Goal: Task Accomplishment & Management: Manage account settings

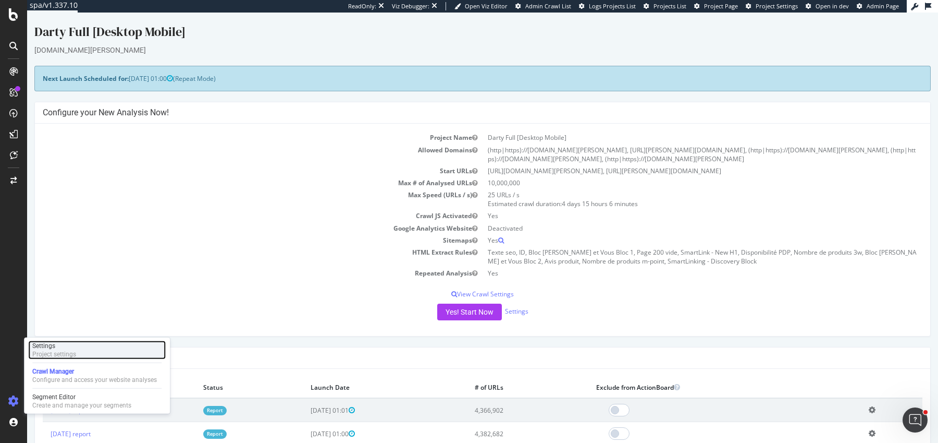
click at [71, 353] on div "Project settings" at bounding box center [54, 354] width 44 height 8
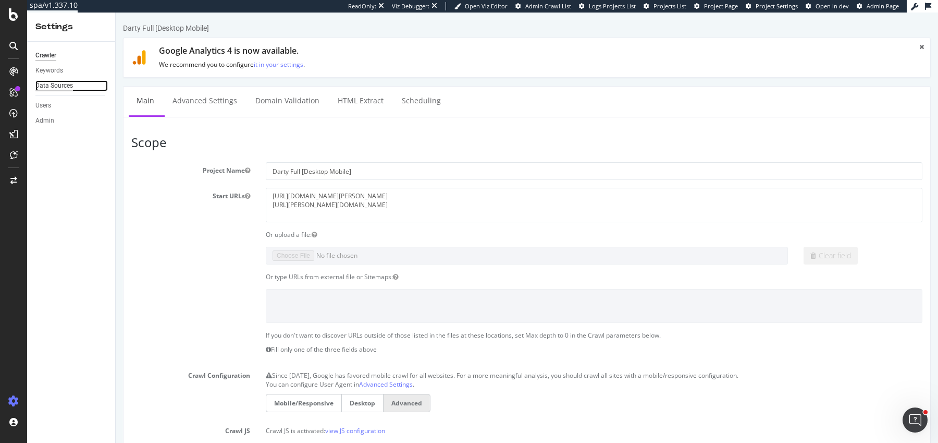
click at [53, 82] on div "Data Sources" at bounding box center [54, 85] width 38 height 11
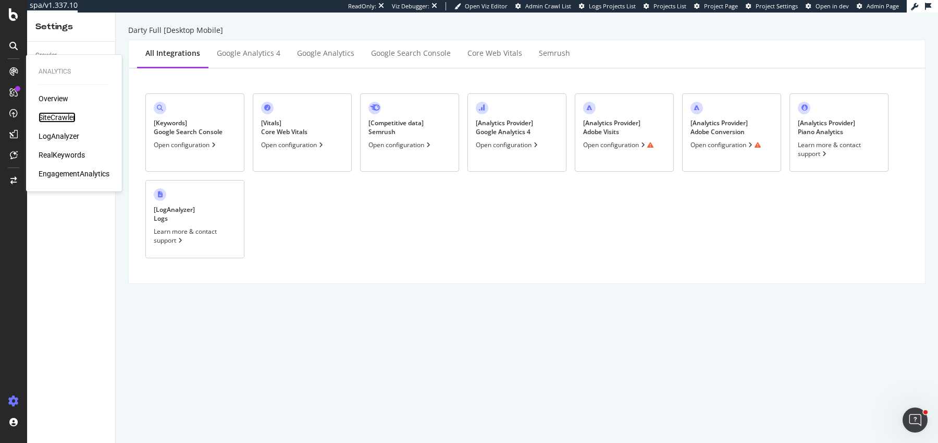
click at [48, 113] on div "SiteCrawler" at bounding box center [57, 117] width 37 height 10
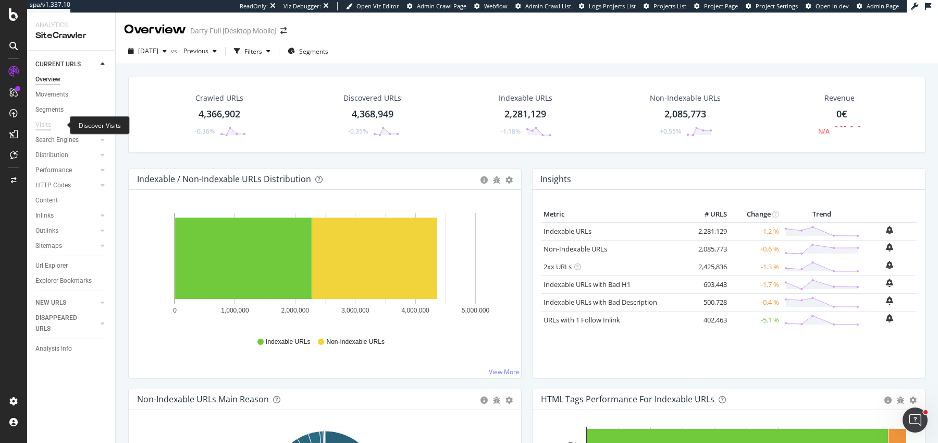
click at [41, 121] on div "Visits" at bounding box center [43, 124] width 16 height 11
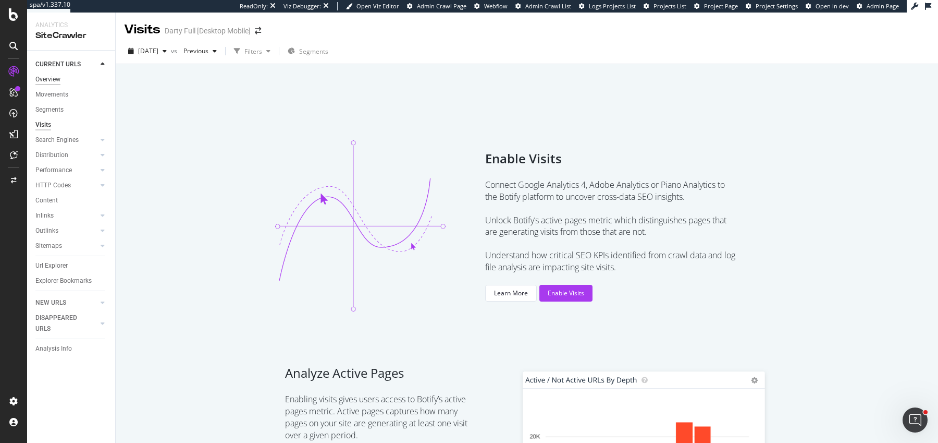
click at [54, 82] on div "Overview" at bounding box center [47, 79] width 25 height 11
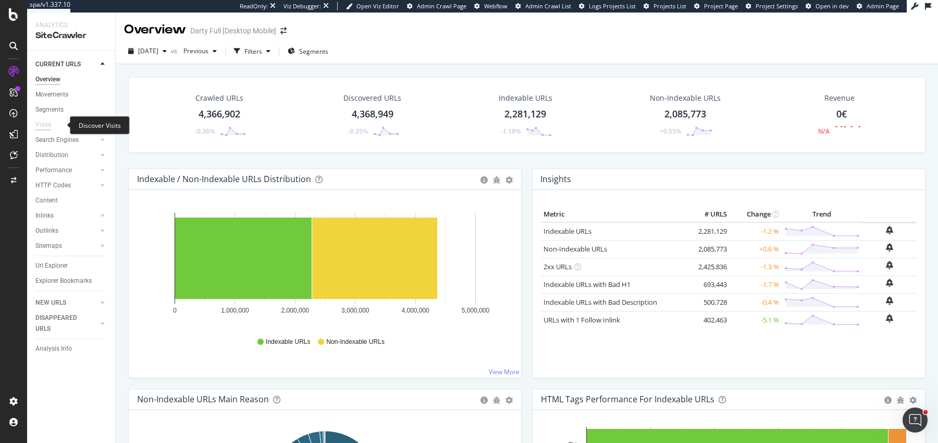
click at [41, 124] on div "Visits" at bounding box center [43, 124] width 16 height 11
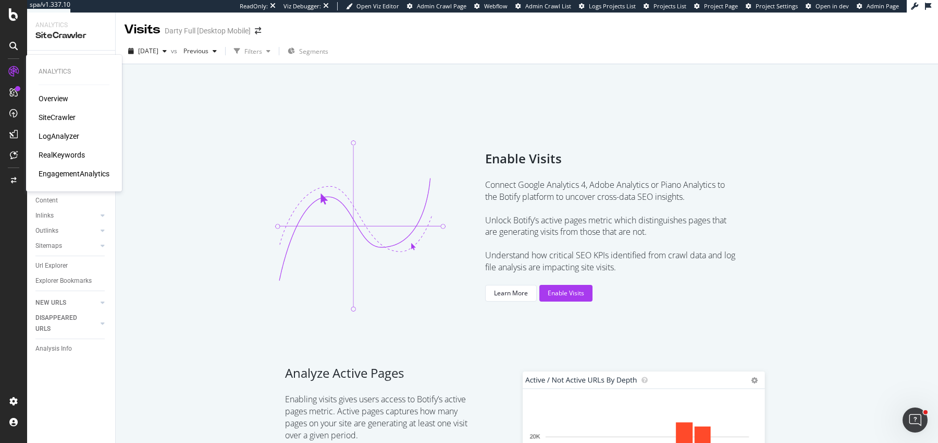
click at [79, 185] on div "Analytics Overview SiteCrawler LogAnalyzer RealKeywords EngagementAnalytics" at bounding box center [74, 123] width 88 height 132
click at [79, 175] on div "EngagementAnalytics" at bounding box center [74, 173] width 71 height 10
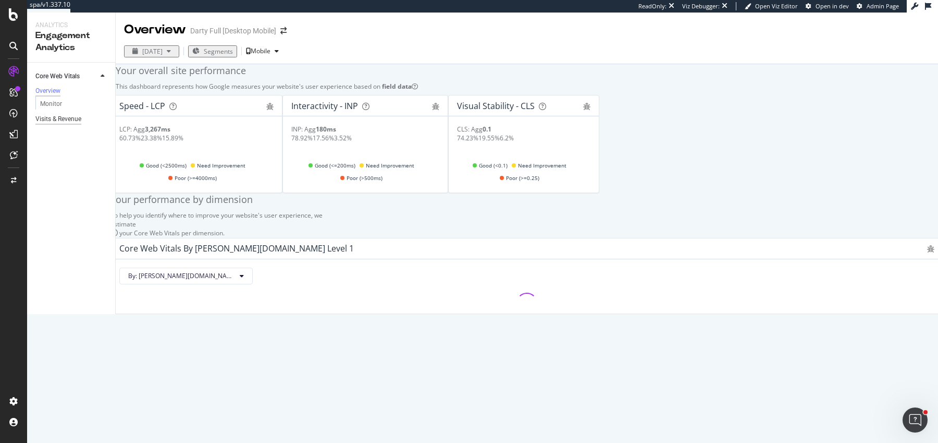
click at [78, 124] on div "Visits & Revenue" at bounding box center [58, 119] width 46 height 11
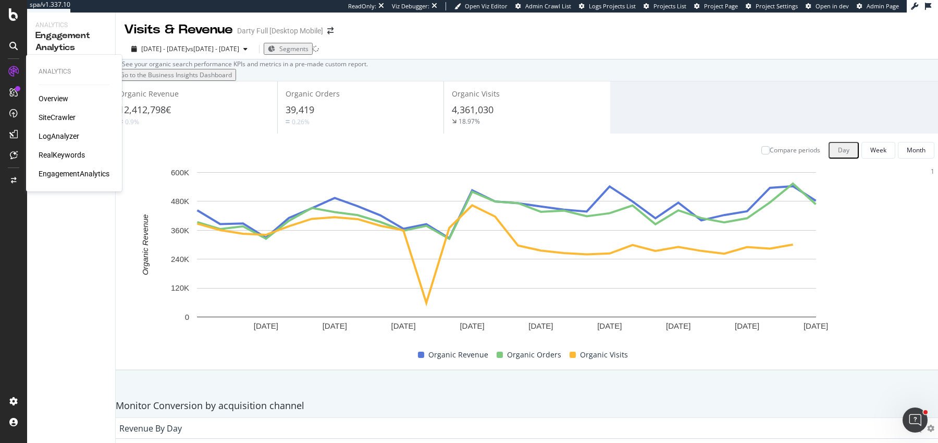
click at [56, 116] on div "SiteCrawler" at bounding box center [57, 117] width 37 height 10
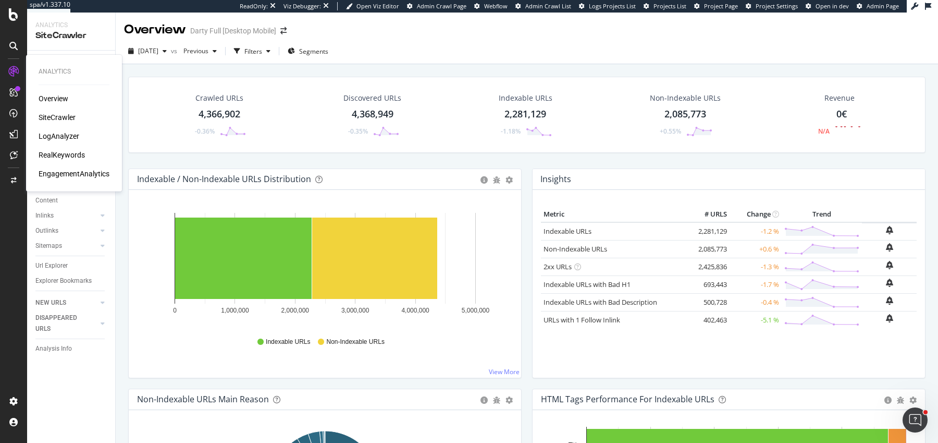
click at [57, 136] on div "LogAnalyzer" at bounding box center [59, 136] width 41 height 10
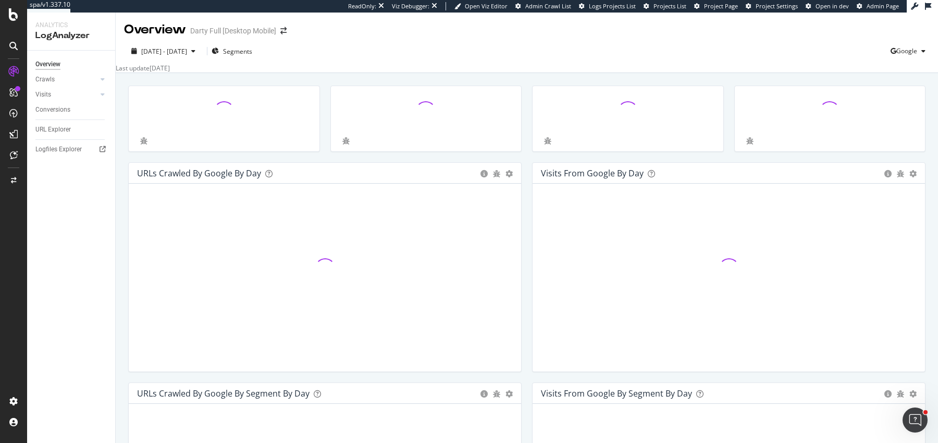
click at [523, 157] on div at bounding box center [426, 123] width 202 height 77
click at [170, 52] on span "2025 Aug. 5th - Sep. 3rd" at bounding box center [164, 51] width 46 height 9
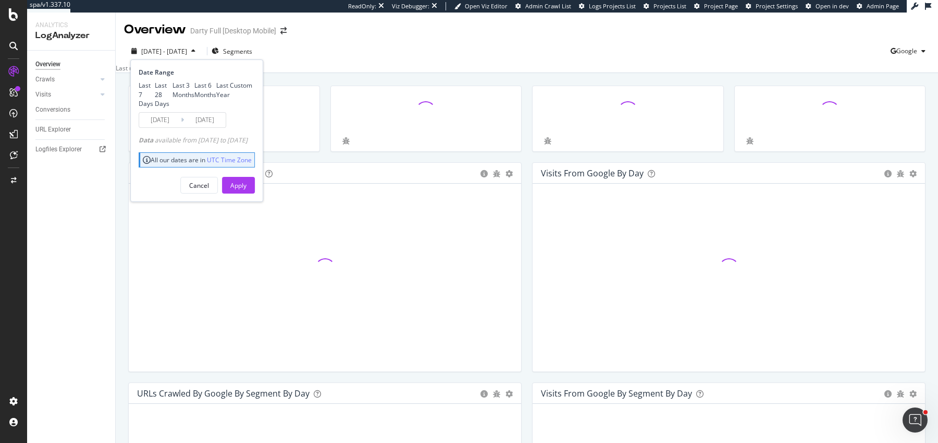
click at [173, 99] on div "Last 3 Months" at bounding box center [184, 90] width 22 height 18
type input "2025/06/04"
click at [247, 190] on div "Apply" at bounding box center [238, 185] width 16 height 9
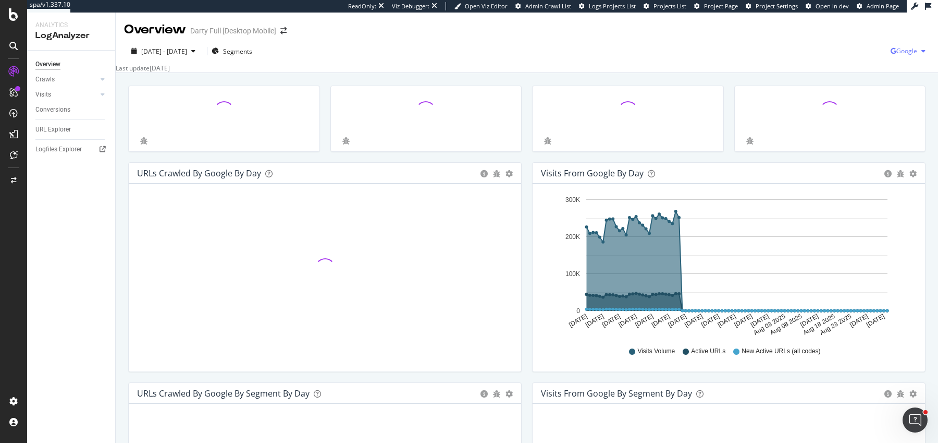
click at [906, 56] on div "Google" at bounding box center [910, 51] width 39 height 16
click at [857, 87] on div "Other AI Bots" at bounding box center [846, 79] width 72 height 15
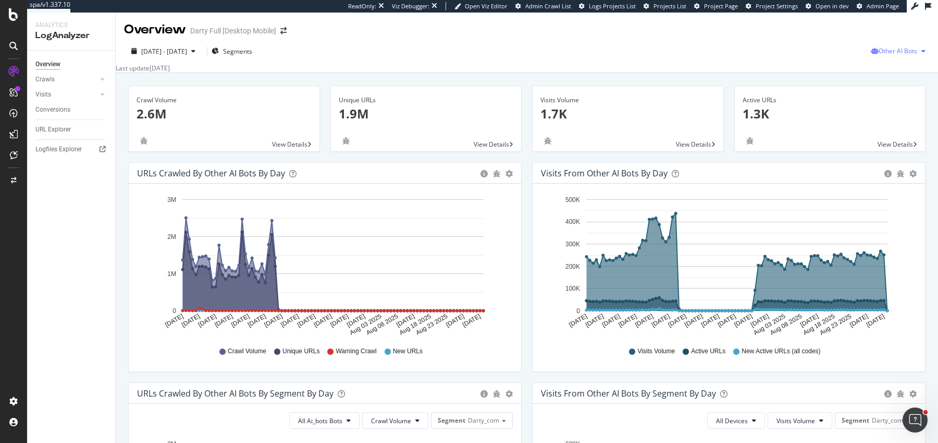
click at [887, 55] on div "Other AI Bots" at bounding box center [900, 51] width 59 height 16
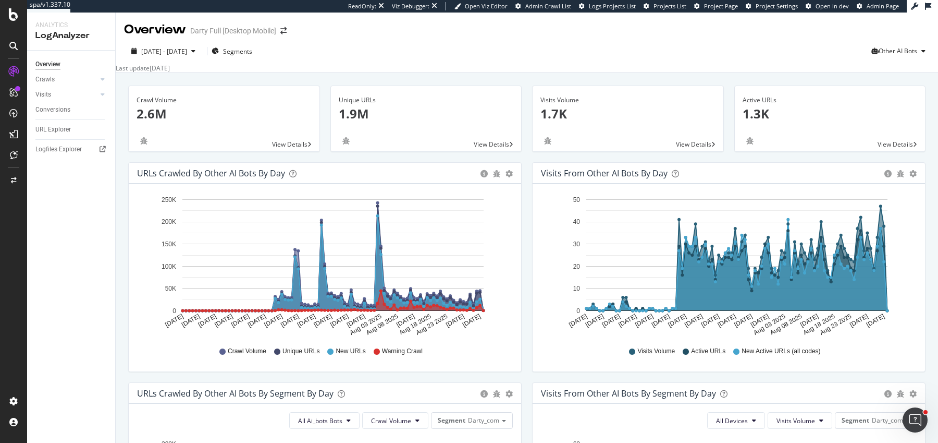
click at [523, 284] on div "URLs Crawled by Other AI Bots by day Area Table Hold CMD (⌘) while clicking to …" at bounding box center [325, 272] width 404 height 220
click at [888, 54] on span "Other AI Bots" at bounding box center [898, 50] width 39 height 9
click at [816, 20] on span "Google" at bounding box center [833, 22] width 41 height 9
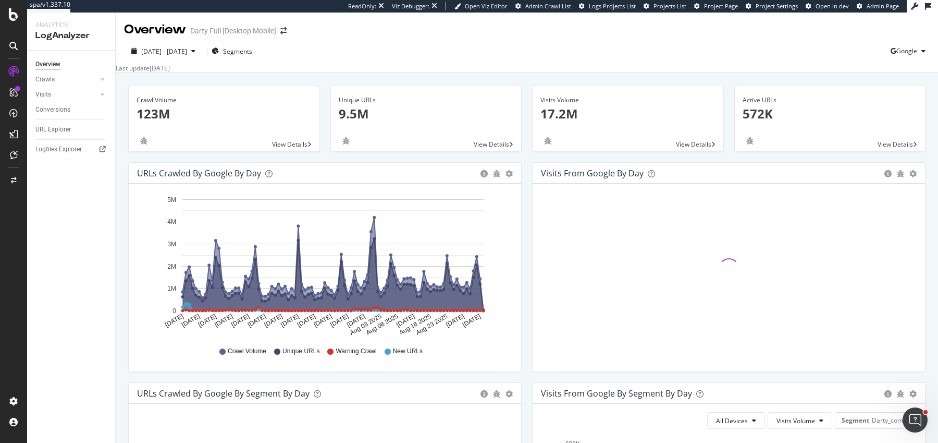
click at [525, 156] on div "Unique URLs 9.5M View Details" at bounding box center [426, 123] width 202 height 77
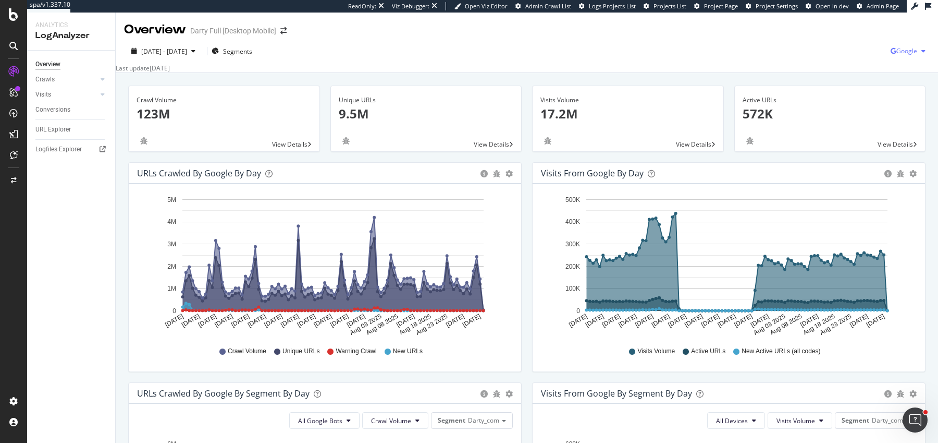
click at [901, 48] on span "Google" at bounding box center [907, 50] width 21 height 9
click at [851, 42] on span "Bing" at bounding box center [855, 41] width 39 height 9
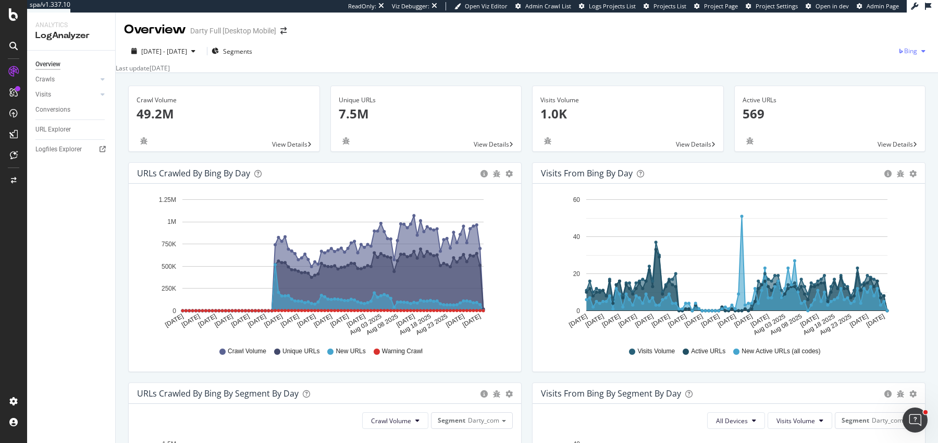
click at [900, 53] on icon "button" at bounding box center [901, 51] width 6 height 6
click at [844, 76] on span "Other AI Bots" at bounding box center [862, 80] width 39 height 9
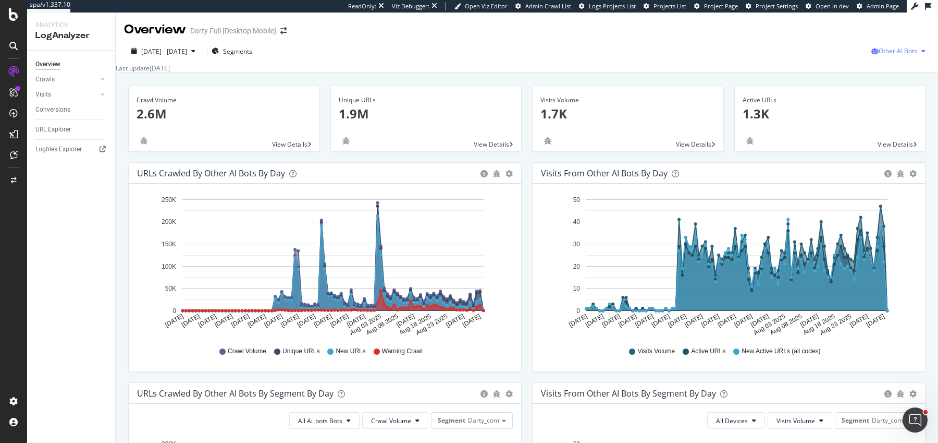
click at [888, 55] on span "Other AI Bots" at bounding box center [898, 50] width 39 height 9
click at [834, 57] on span "OpenAI" at bounding box center [833, 60] width 41 height 9
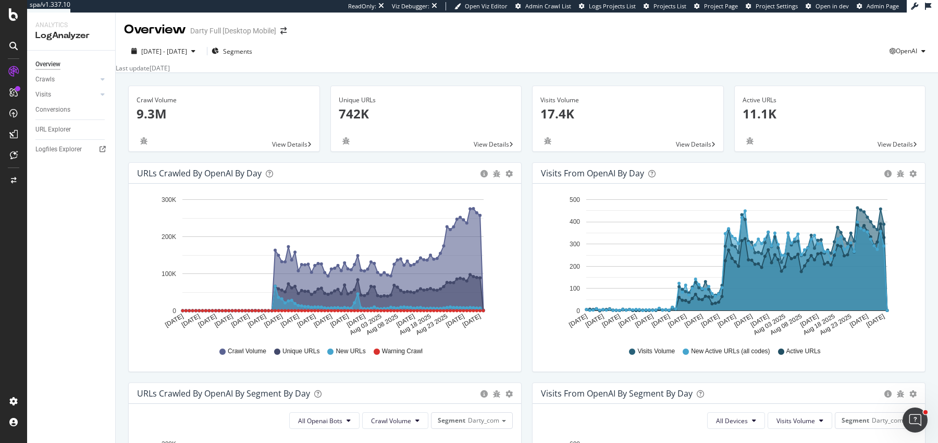
click at [527, 156] on div "Visits Volume 17.4K View Details" at bounding box center [628, 123] width 202 height 77
click at [524, 157] on div "Unique URLs 742K View Details" at bounding box center [426, 123] width 202 height 77
click at [526, 158] on div "Unique URLs 742K View Details" at bounding box center [426, 123] width 202 height 77
click at [896, 48] on span "OpenAI" at bounding box center [906, 50] width 21 height 9
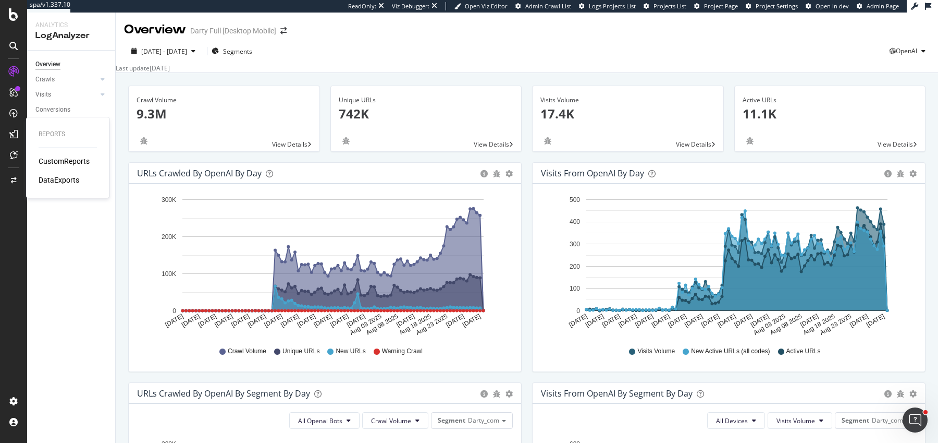
click at [62, 157] on div "CustomReports" at bounding box center [64, 161] width 51 height 10
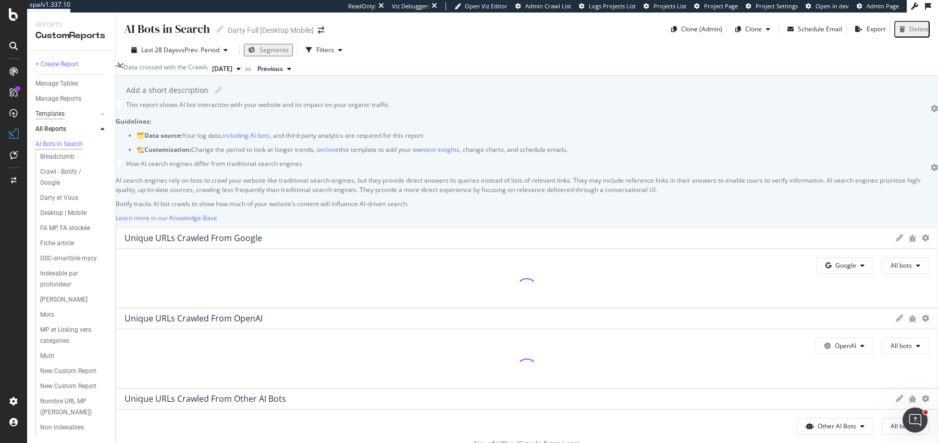
click at [57, 110] on div "Templates" at bounding box center [49, 113] width 29 height 11
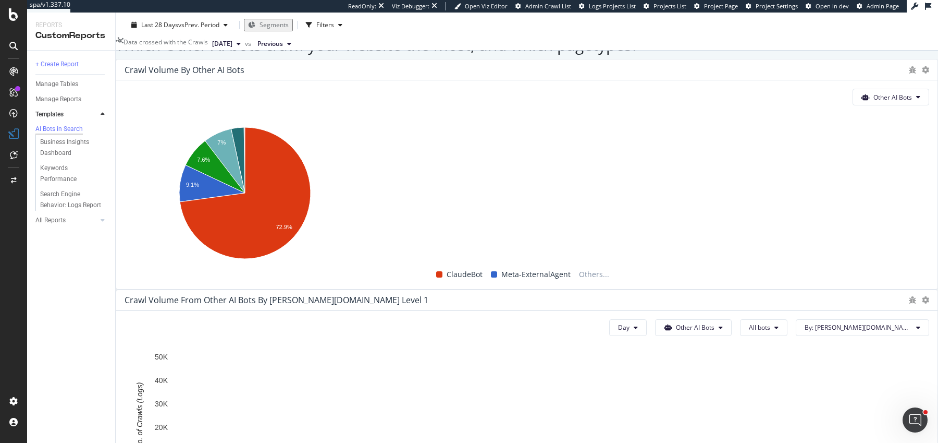
scroll to position [1752, 0]
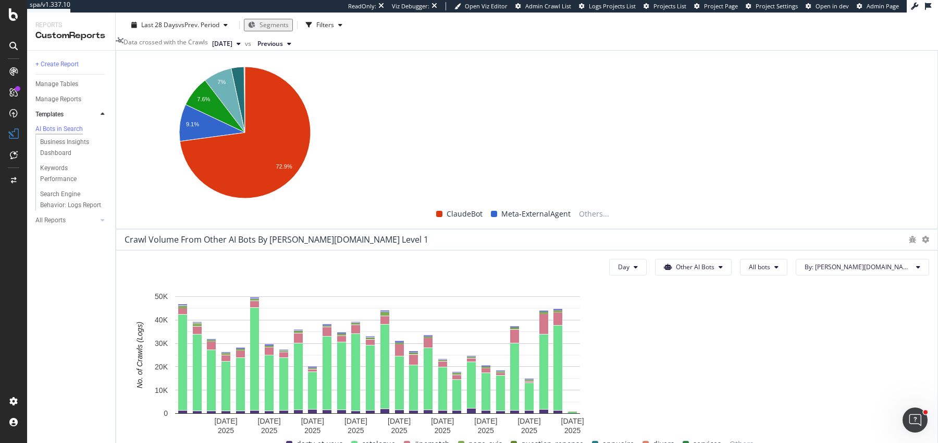
click at [123, 161] on div "AI Bots in Search AI Bots in Search Darty Full [Desktop Mobile] Clone Schedule …" at bounding box center [527, 228] width 822 height 430
click at [121, 159] on div "AI Bots in Search AI Bots in Search Darty Full [Desktop Mobile] Clone Schedule …" at bounding box center [527, 228] width 822 height 430
click at [123, 159] on div "AI Bots in Search AI Bots in Search Darty Full [Desktop Mobile] Clone Schedule …" at bounding box center [527, 228] width 822 height 430
click at [123, 160] on div "AI Bots in Search AI Bots in Search Darty Full [Desktop Mobile] Clone Schedule …" at bounding box center [527, 228] width 822 height 430
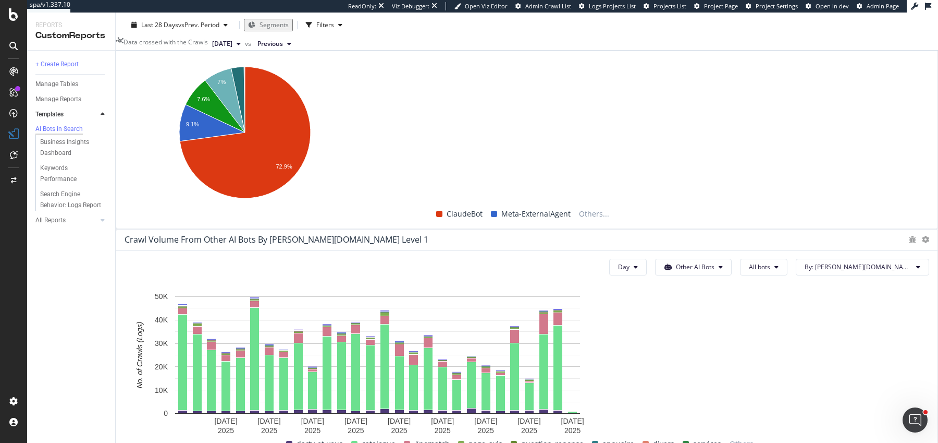
click at [122, 160] on div "AI Bots in Search AI Bots in Search Darty Full [Desktop Mobile] Clone Schedule …" at bounding box center [527, 228] width 822 height 430
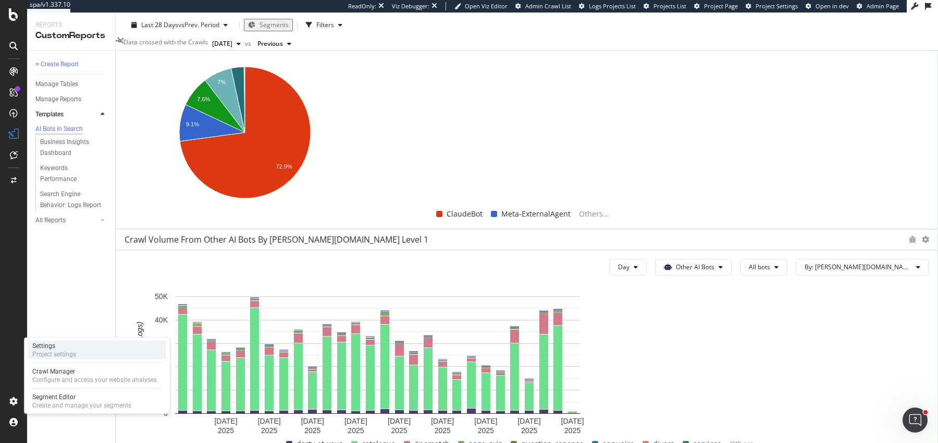
click at [70, 344] on div "Settings" at bounding box center [54, 345] width 44 height 8
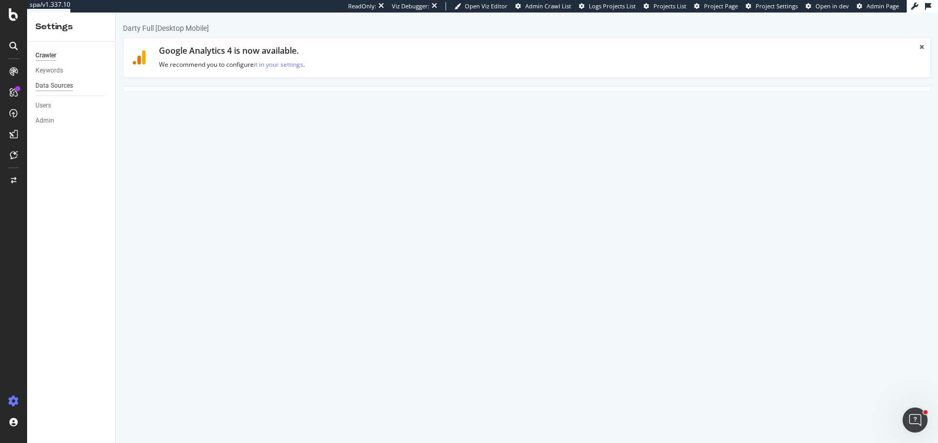
click at [63, 85] on div "Data Sources" at bounding box center [54, 85] width 38 height 11
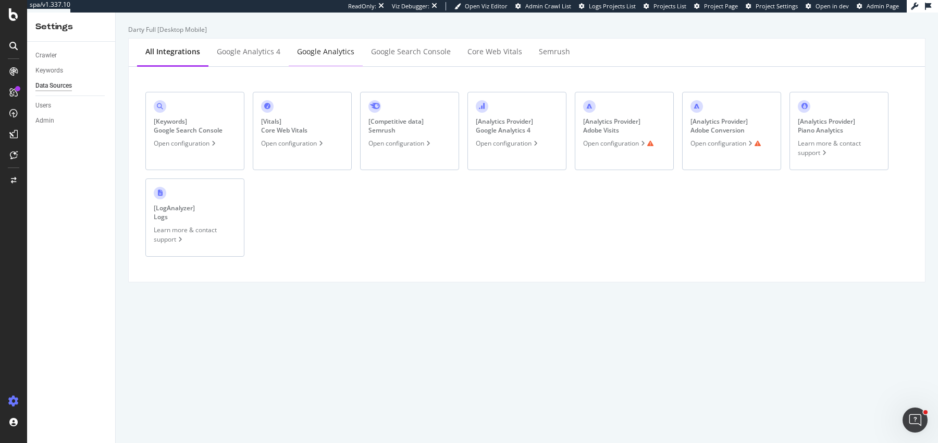
click at [329, 57] on div "Google Analytics" at bounding box center [326, 52] width 74 height 29
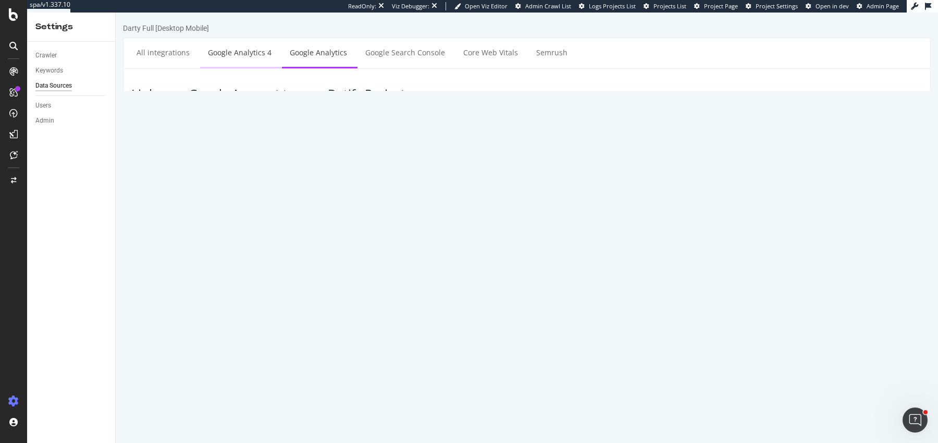
click at [248, 54] on link "Google Analytics 4" at bounding box center [239, 52] width 79 height 29
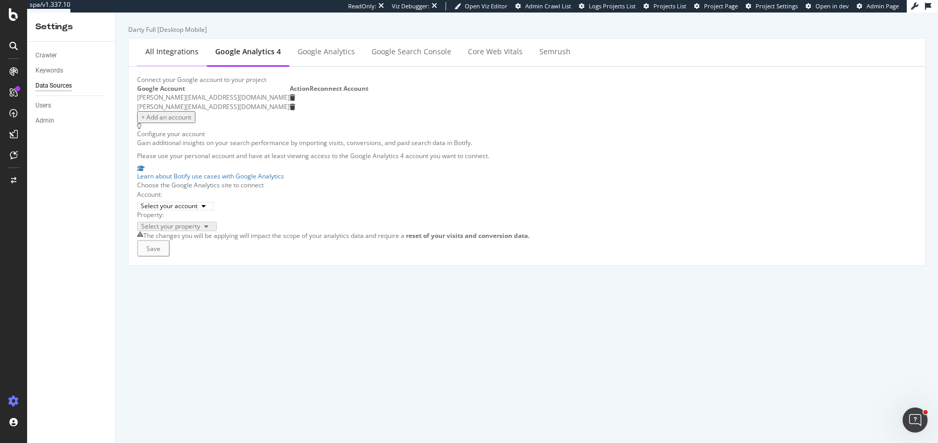
click at [179, 46] on div "All integrations" at bounding box center [172, 52] width 70 height 29
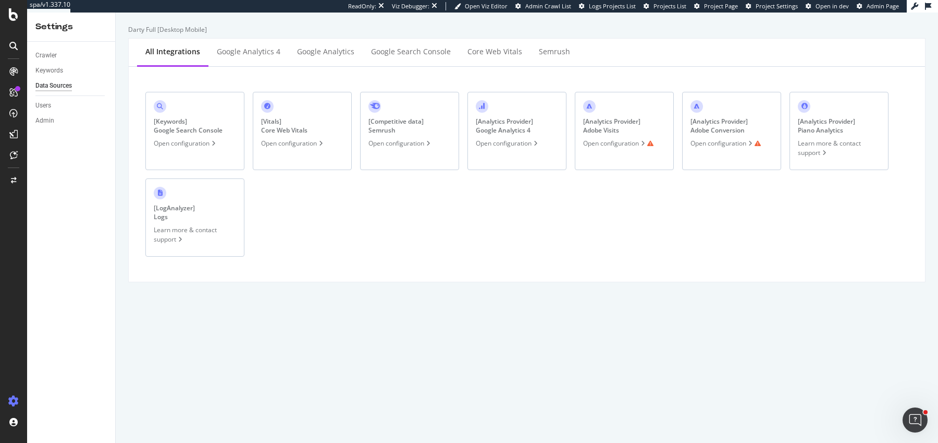
click at [721, 146] on div "Open configuration" at bounding box center [726, 143] width 70 height 9
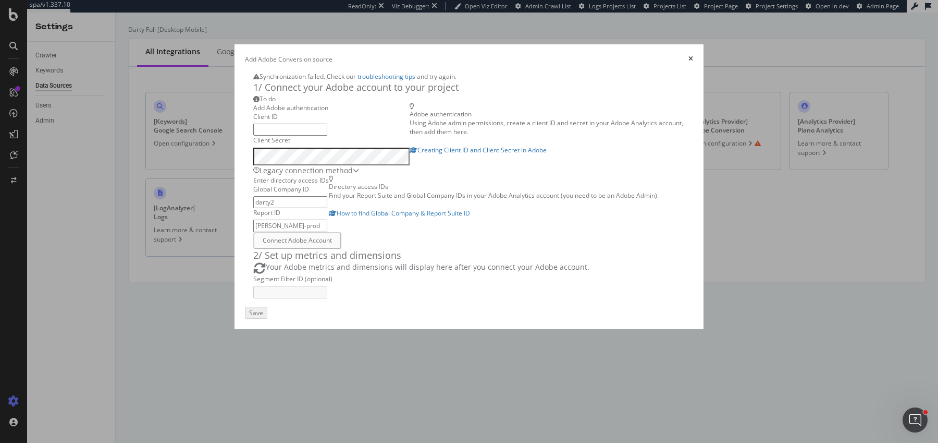
click at [693, 55] on div "Add Adobe Conversion source" at bounding box center [469, 59] width 448 height 9
click at [693, 56] on icon "times" at bounding box center [691, 59] width 5 height 6
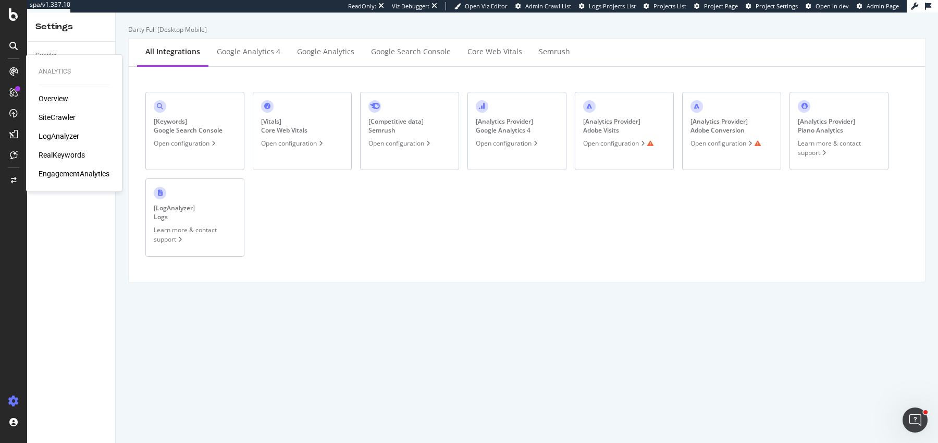
click at [57, 117] on div "SiteCrawler" at bounding box center [57, 117] width 37 height 10
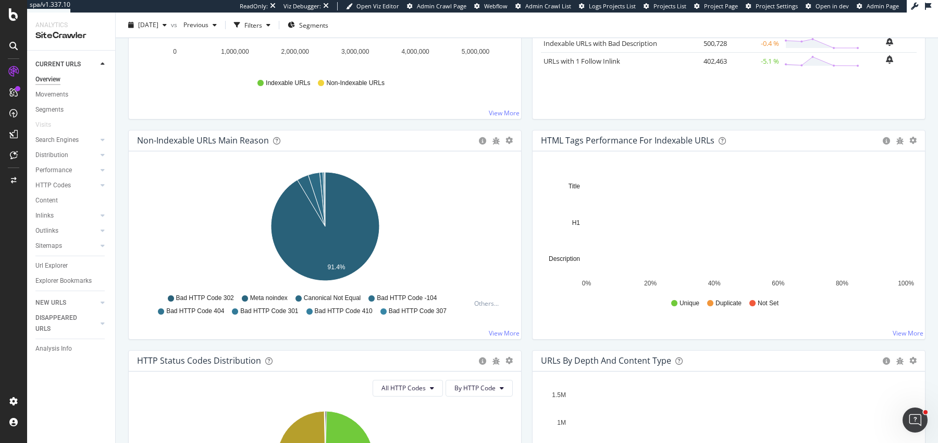
scroll to position [219, 0]
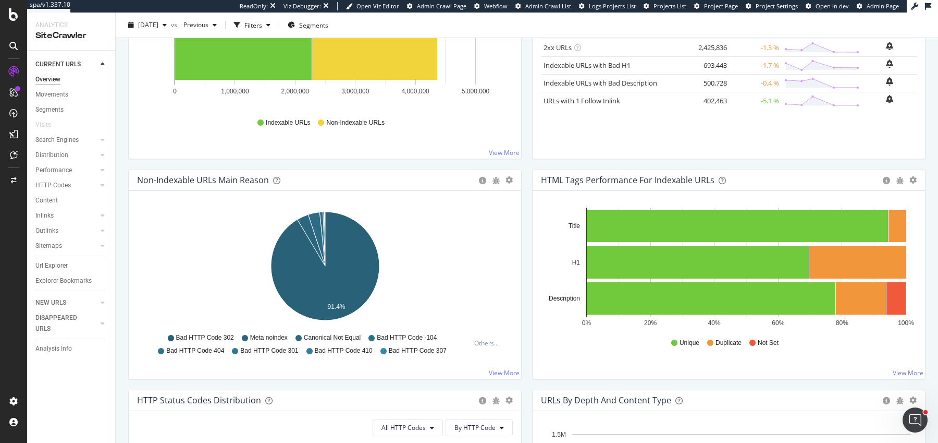
click at [526, 177] on div "Non-Indexable URLs Main Reason Pie Table Export as CSV Add to Custom Report Hol…" at bounding box center [325, 279] width 404 height 220
click at [526, 176] on div "Non-Indexable URLs Main Reason Pie Table Export as CSV Add to Custom Report Hol…" at bounding box center [325, 279] width 404 height 220
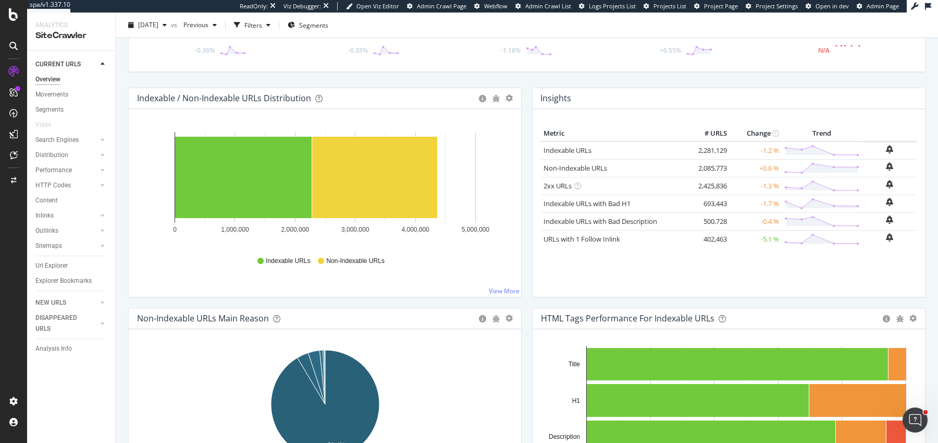
scroll to position [0, 0]
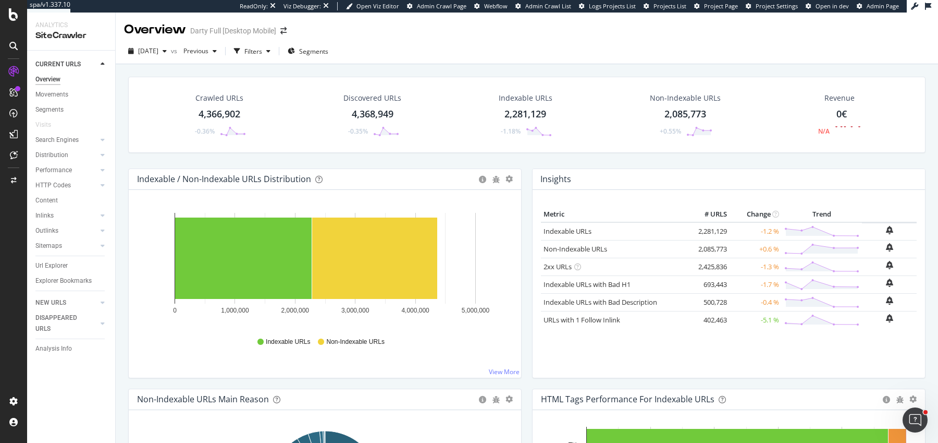
click at [525, 177] on div "Indexable / Non-Indexable URLs Distribution Bar Bar (by Percentage) Table Expor…" at bounding box center [325, 278] width 404 height 220
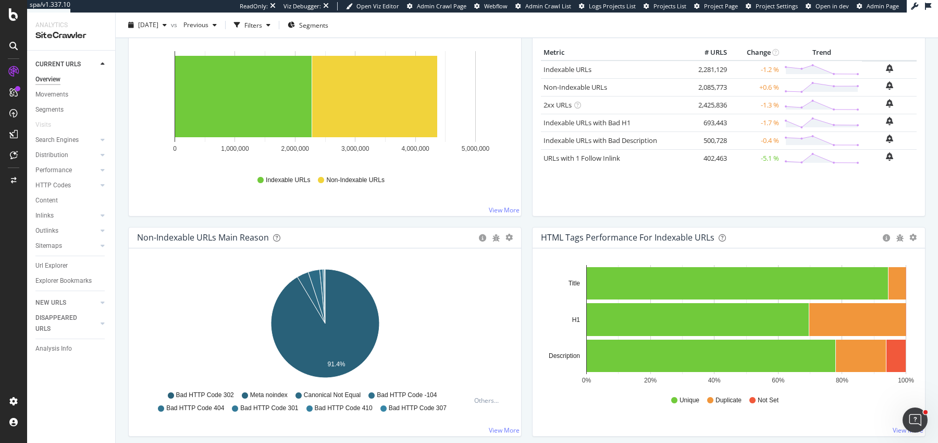
scroll to position [332, 0]
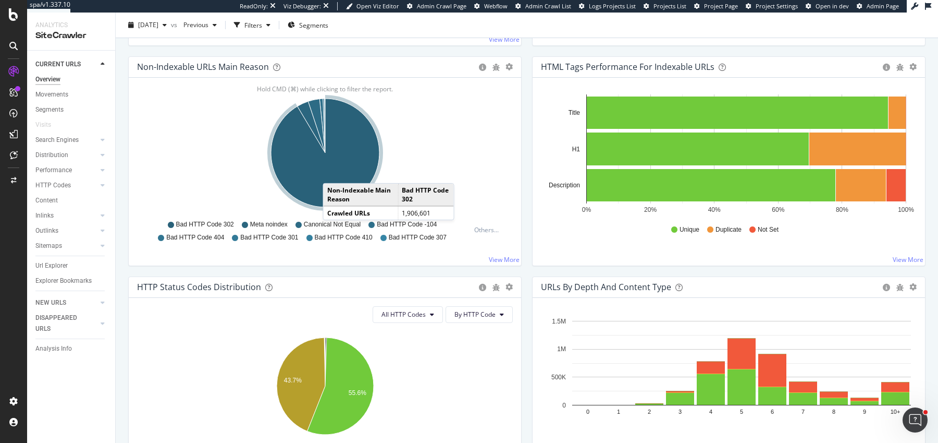
click at [333, 171] on icon "A chart." at bounding box center [325, 153] width 108 height 108
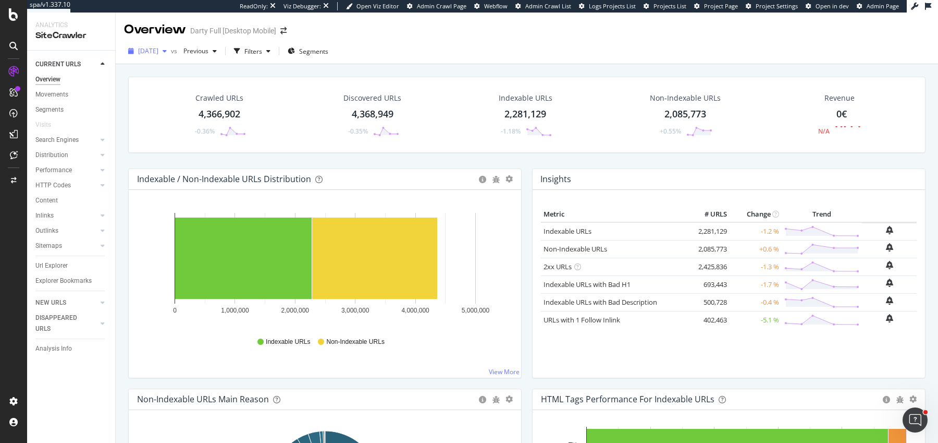
click at [158, 46] on span "2025 Aug. 31st" at bounding box center [148, 50] width 20 height 9
click at [161, 58] on div "2025 Aug. 31st" at bounding box center [147, 51] width 47 height 16
click at [451, 67] on div "Crawled URLs 4,366,902 -0.36% Discovered URLs 4,368,949 -0.35% Indexable URLs 2…" at bounding box center [527, 279] width 822 height 430
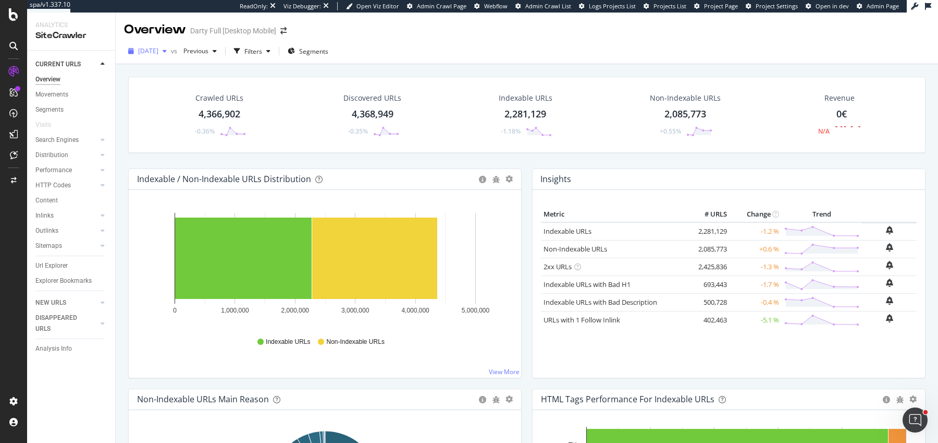
click at [158, 55] on span "2025 Aug. 31st" at bounding box center [148, 50] width 20 height 9
click at [165, 88] on div "2025 Jul. 31st" at bounding box center [167, 87] width 56 height 9
click at [158, 47] on span "2025 Jul. 31st" at bounding box center [148, 50] width 20 height 9
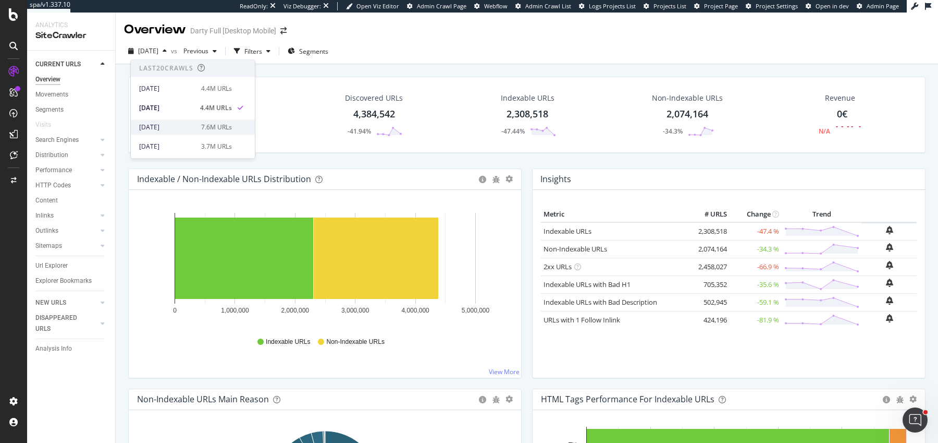
click at [156, 125] on div "2025 Jul. 4th" at bounding box center [167, 126] width 56 height 9
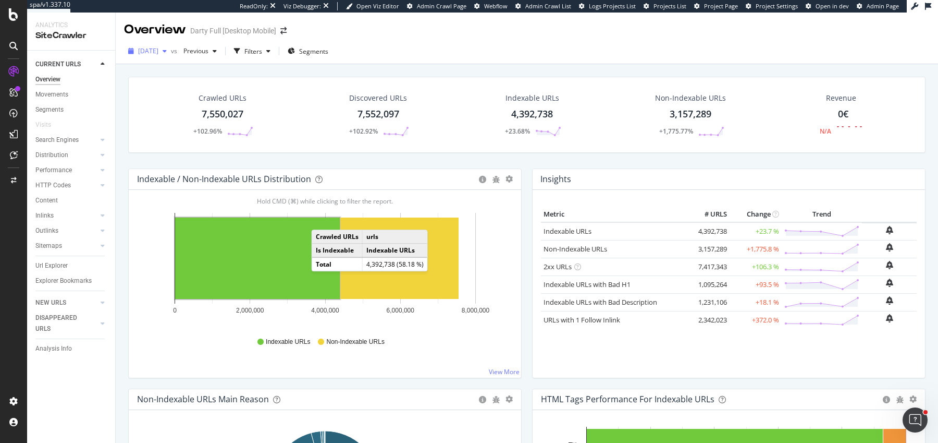
click at [158, 51] on span "2025 Jul. 4th" at bounding box center [148, 50] width 20 height 9
click at [174, 150] on div "2025 Jun. 20th" at bounding box center [167, 146] width 56 height 9
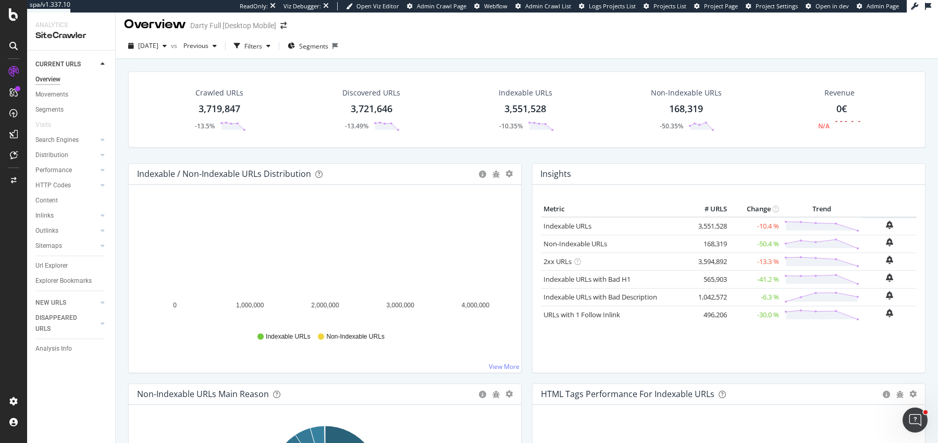
scroll to position [6, 0]
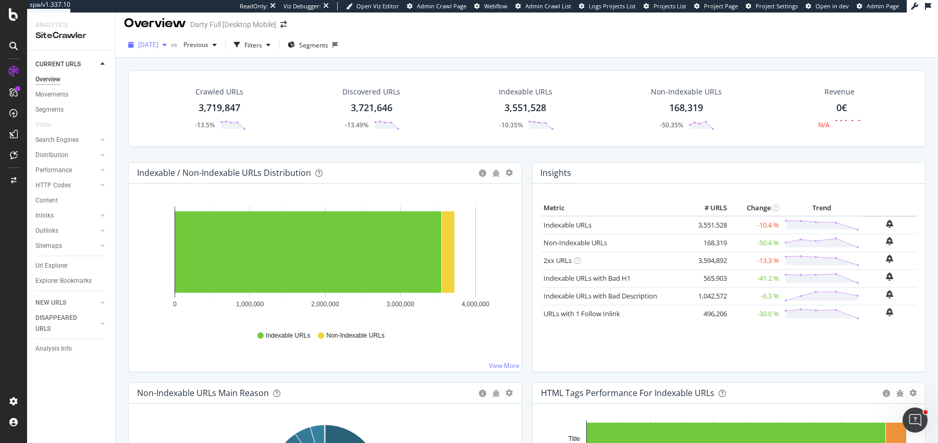
click at [158, 43] on span "2025 Jun. 20th" at bounding box center [148, 44] width 20 height 9
click at [525, 173] on div "Indexable / Non-Indexable URLs Distribution Bar Bar (by Percentage) Table Expor…" at bounding box center [325, 272] width 404 height 220
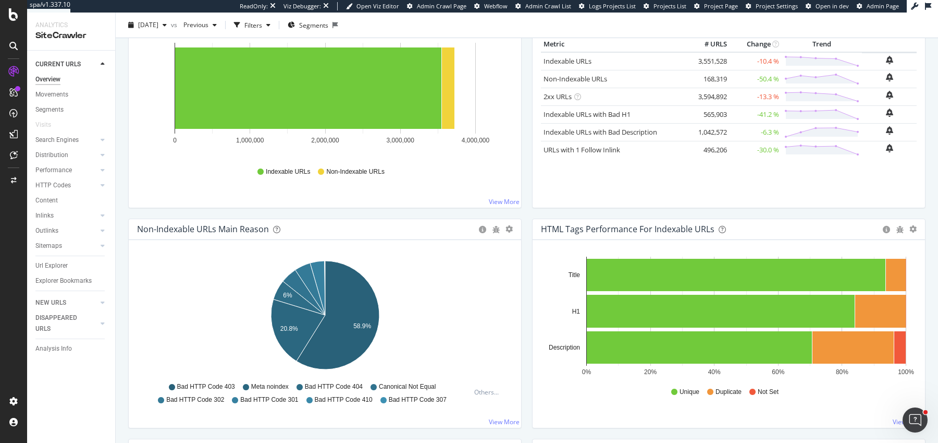
scroll to position [0, 0]
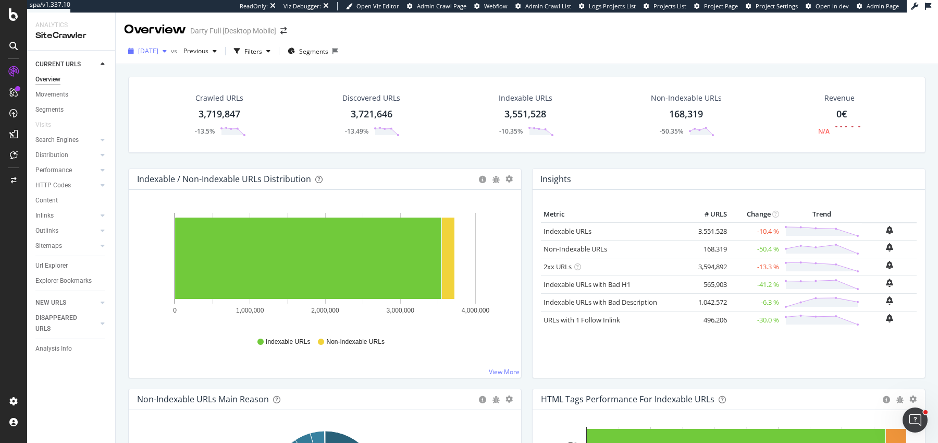
click at [147, 46] on div "2025 Jun. 20th" at bounding box center [147, 51] width 47 height 16
click at [172, 125] on div "2025 Jul. 4th" at bounding box center [167, 123] width 56 height 9
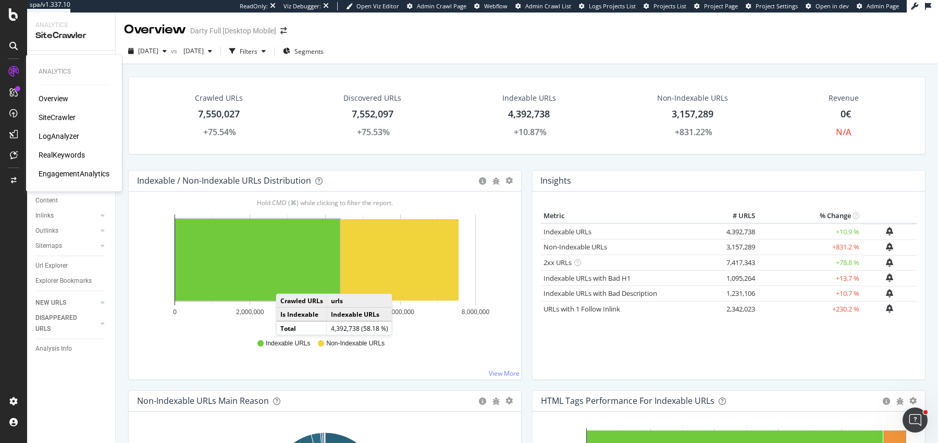
click at [61, 139] on div "LogAnalyzer" at bounding box center [59, 136] width 41 height 10
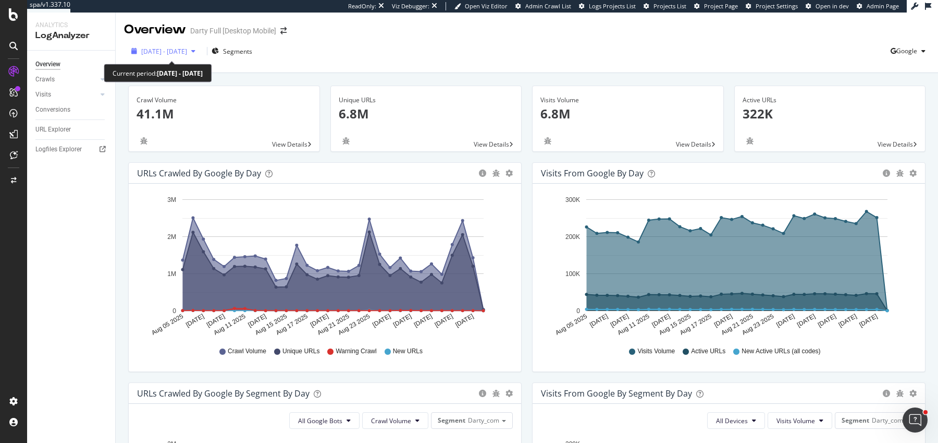
click at [174, 50] on span "2025 Aug. 5th - Sep. 3rd" at bounding box center [164, 51] width 46 height 9
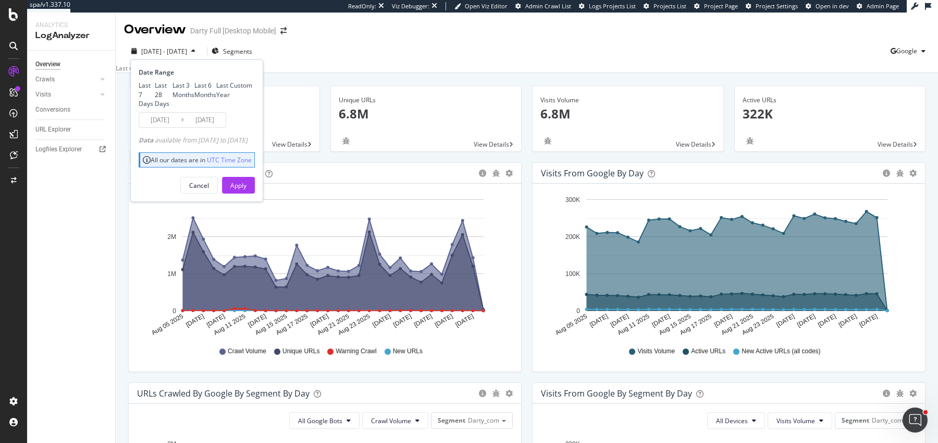
click at [173, 99] on div "Last 3 Months" at bounding box center [184, 90] width 22 height 18
type input "2025/06/04"
click at [161, 127] on input "2025/06/04" at bounding box center [160, 120] width 42 height 15
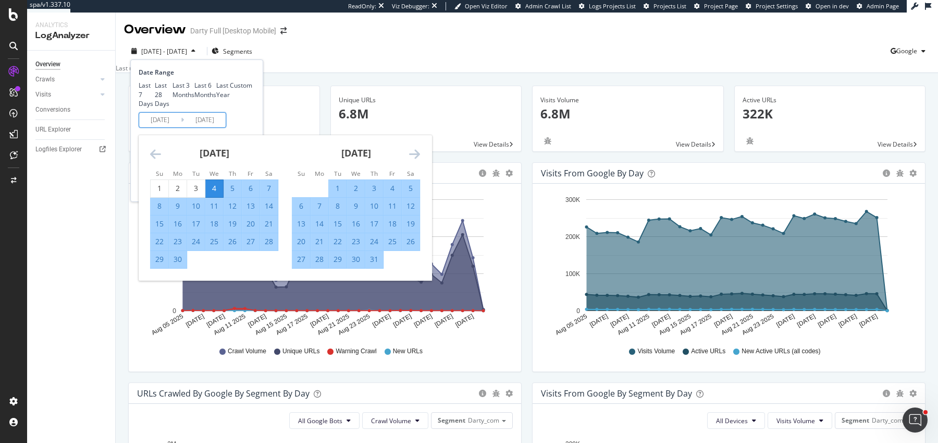
click at [273, 179] on div "June 2025" at bounding box center [214, 157] width 128 height 44
click at [255, 128] on div "Date Range Last 7 Days Last 28 Days Last 3 Months Last 6 Months Last Year Custo…" at bounding box center [197, 98] width 116 height 60
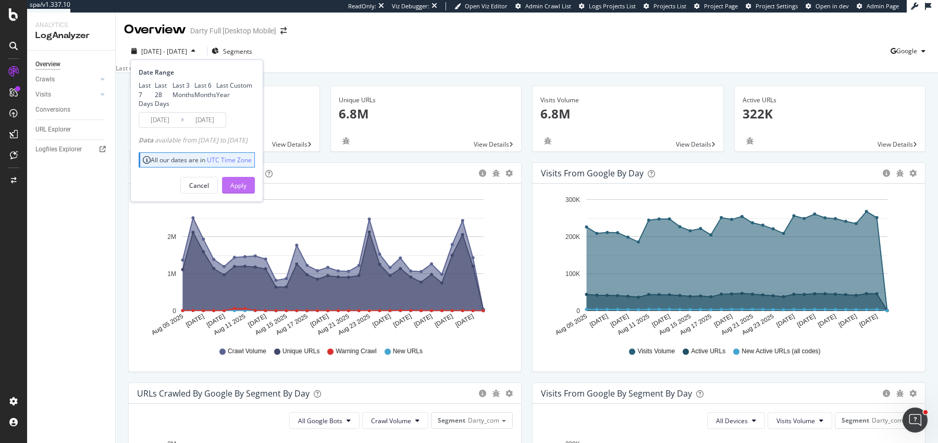
click at [247, 190] on div "Apply" at bounding box center [238, 185] width 16 height 9
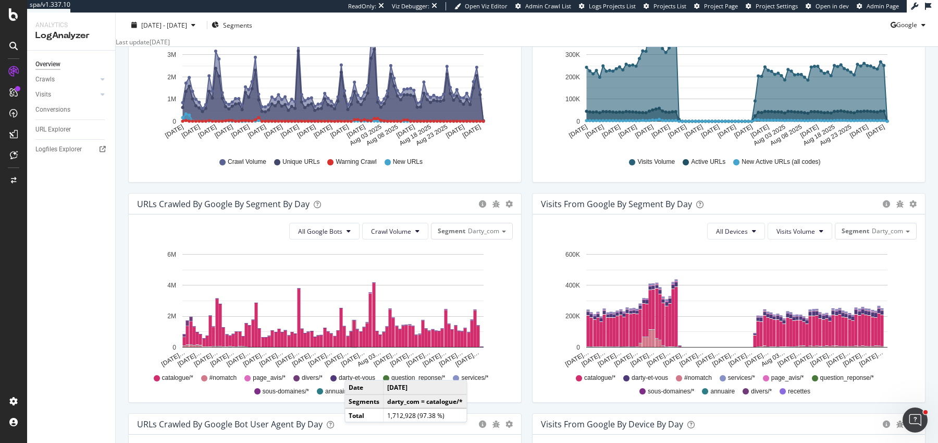
scroll to position [379, 0]
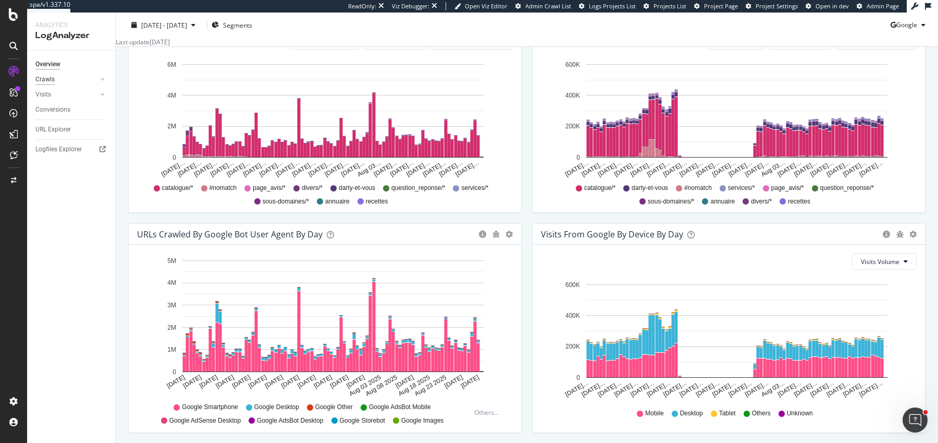
click at [51, 81] on div "Crawls" at bounding box center [44, 79] width 19 height 11
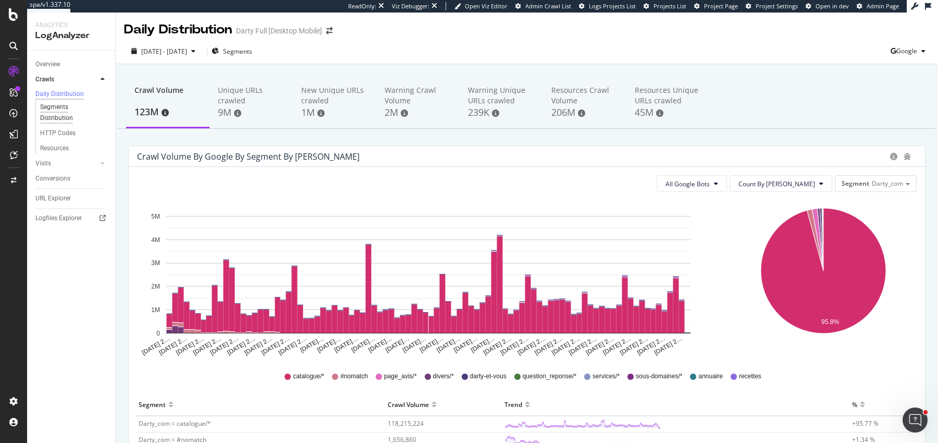
click at [64, 119] on div "Segments Distribution" at bounding box center [69, 113] width 58 height 22
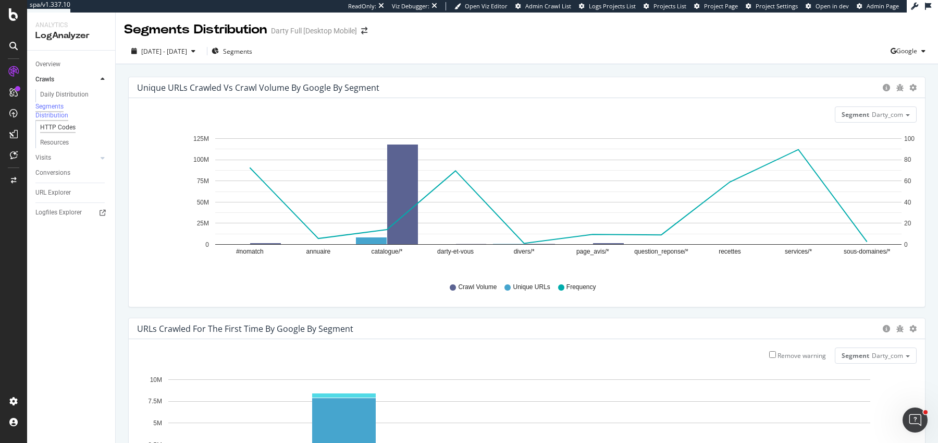
click at [64, 133] on div "HTTP Codes" at bounding box center [57, 127] width 35 height 11
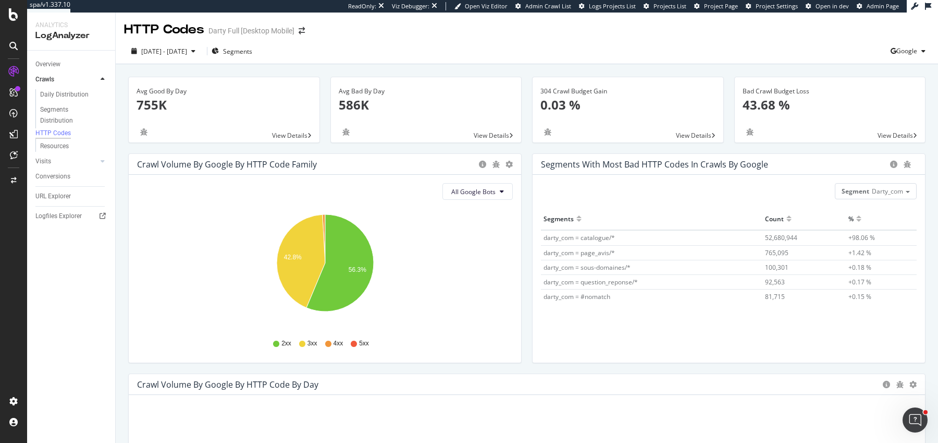
click at [526, 145] on div "Avg Bad By Day 586K View Details" at bounding box center [426, 115] width 202 height 77
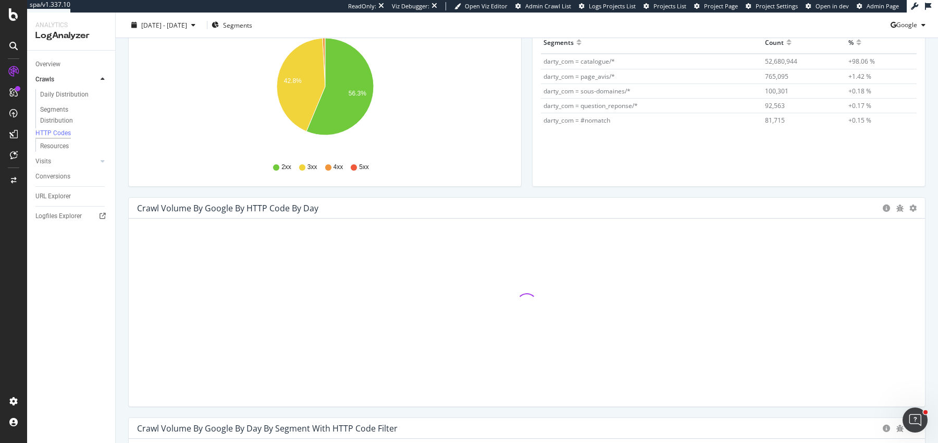
scroll to position [225, 0]
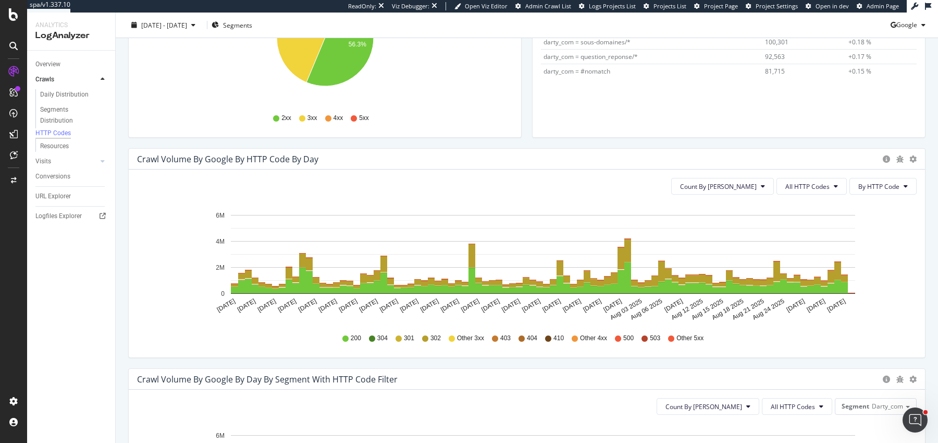
click at [877, 187] on span "By HTTP Code" at bounding box center [878, 186] width 41 height 9
click at [822, 186] on span "All HTTP Codes" at bounding box center [807, 186] width 44 height 9
click at [756, 187] on span "Count By Day" at bounding box center [718, 186] width 77 height 9
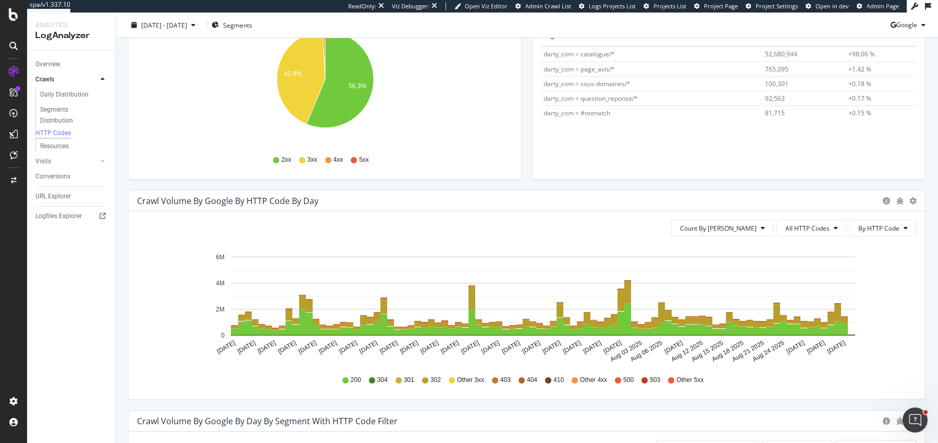
scroll to position [176, 0]
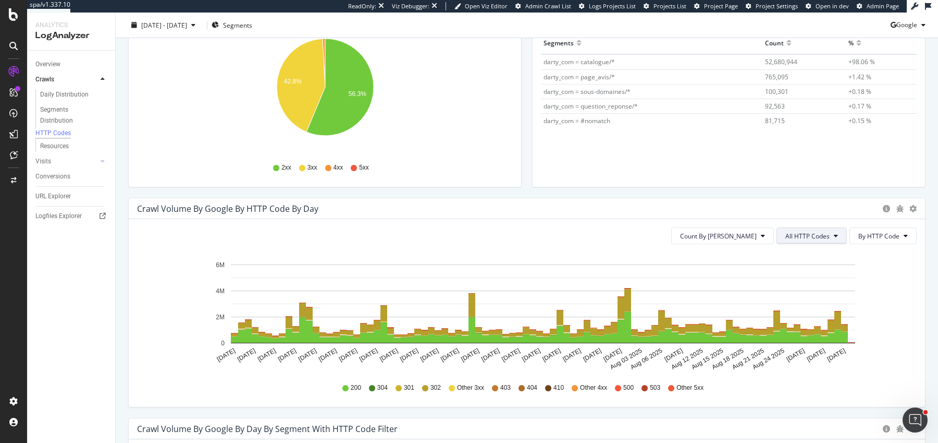
click at [818, 228] on button "All HTTP Codes" at bounding box center [812, 235] width 70 height 17
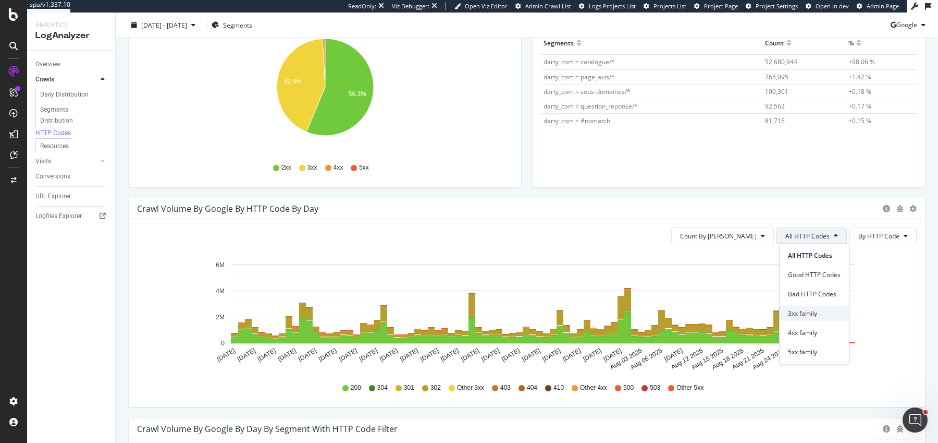
click at [810, 311] on span "3xx family" at bounding box center [814, 313] width 53 height 9
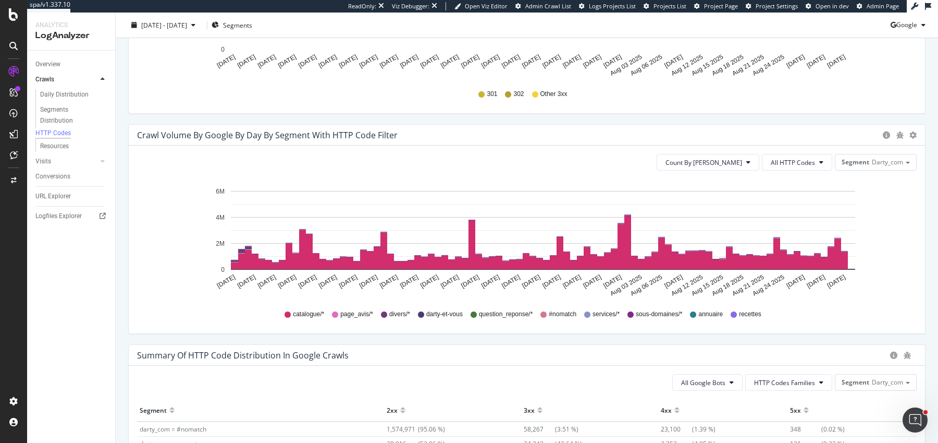
scroll to position [473, 0]
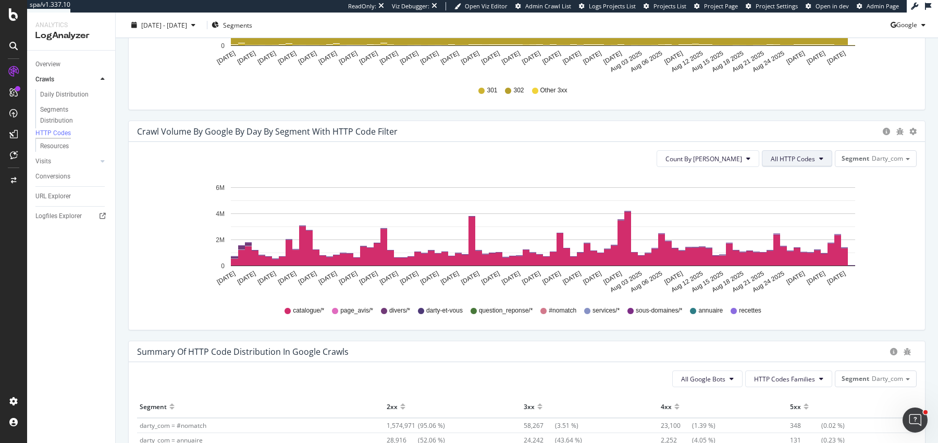
click at [802, 157] on span "All HTTP Codes" at bounding box center [793, 158] width 44 height 9
click at [808, 154] on span "All HTTP Codes" at bounding box center [793, 158] width 44 height 9
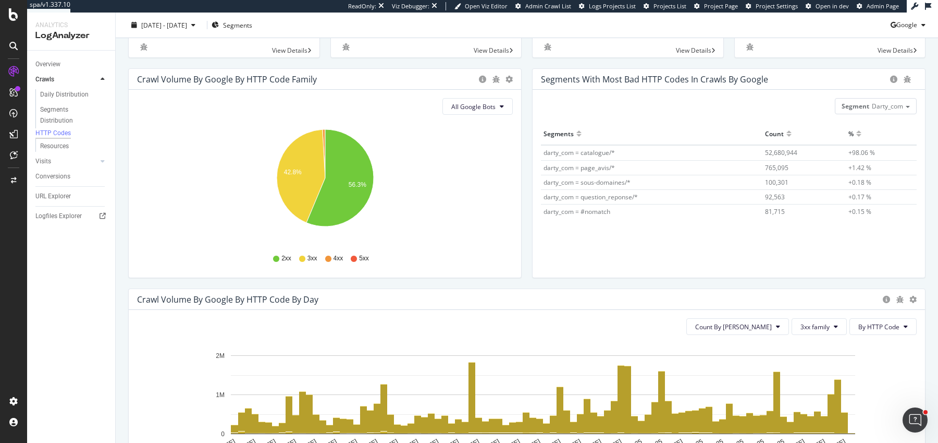
scroll to position [0, 0]
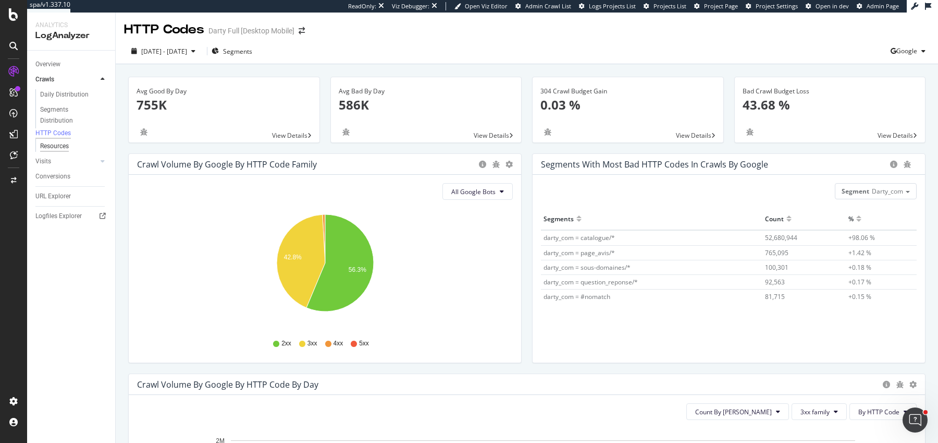
click at [53, 148] on div "Resources" at bounding box center [54, 146] width 29 height 11
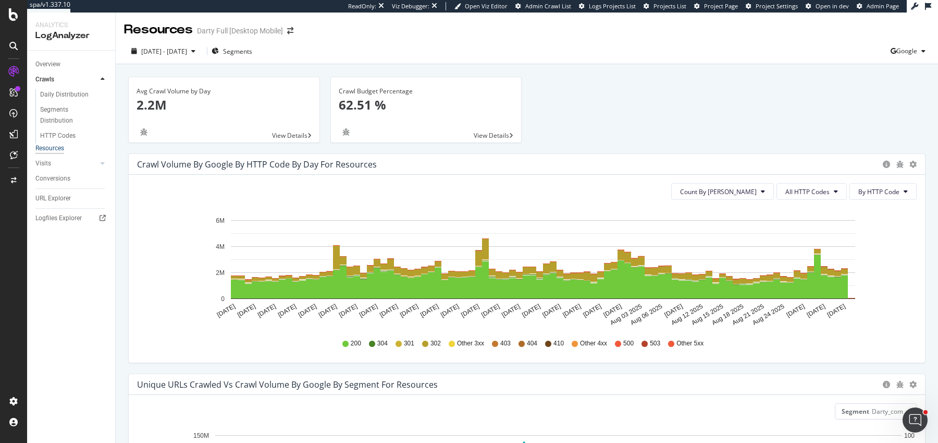
scroll to position [207, 0]
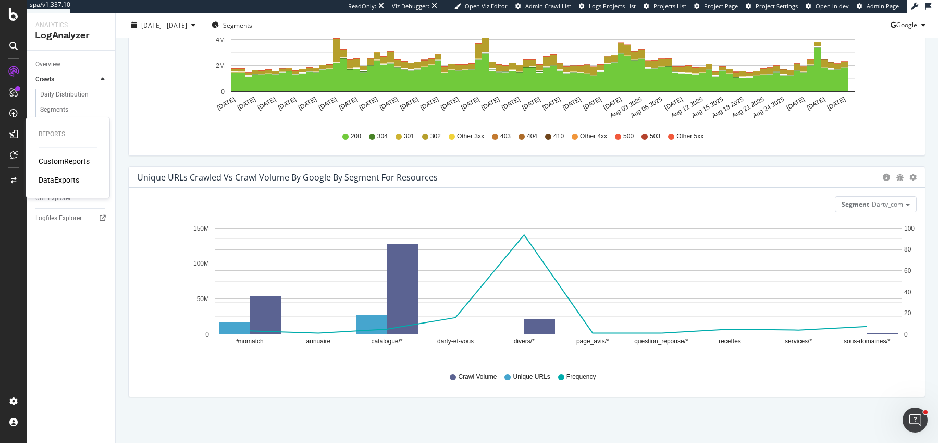
click at [54, 156] on div "CustomReports" at bounding box center [64, 161] width 51 height 10
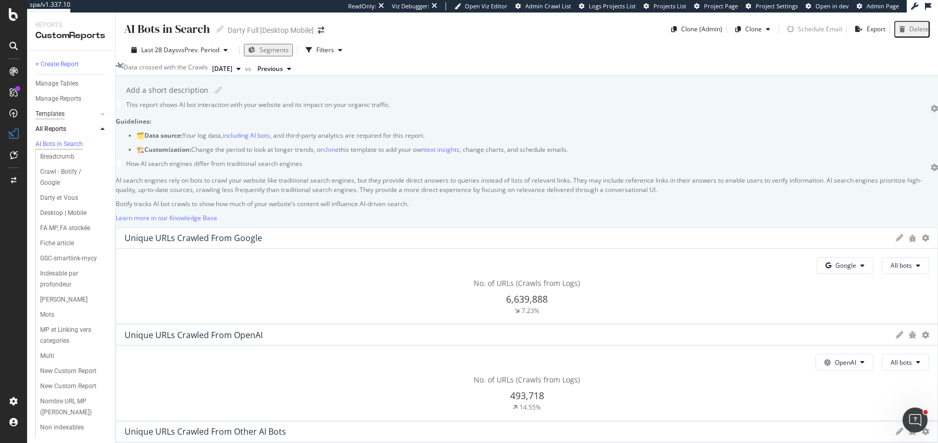
click at [49, 112] on div "Templates" at bounding box center [49, 113] width 29 height 11
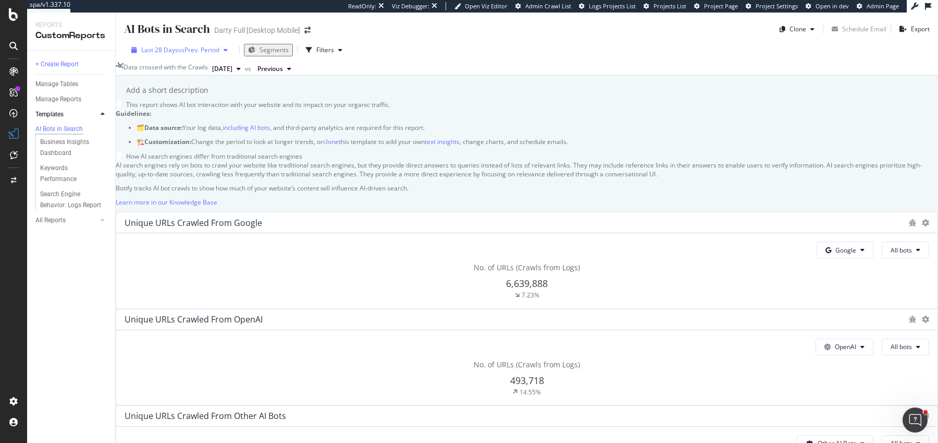
click at [168, 54] on div "Last 28 Days vs Prev. Period" at bounding box center [179, 49] width 105 height 9
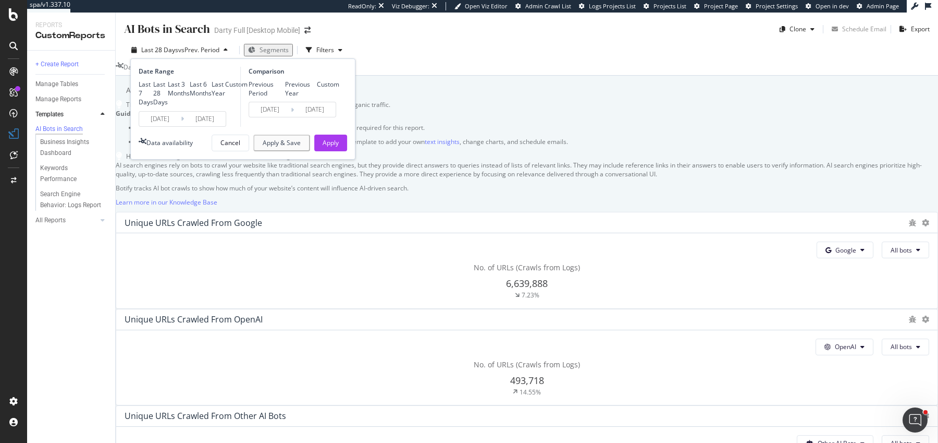
click at [190, 97] on div "Last 6 Months" at bounding box center [201, 89] width 22 height 18
type input "2025/03/04"
type input "2024/08/31"
type input "2025/03/03"
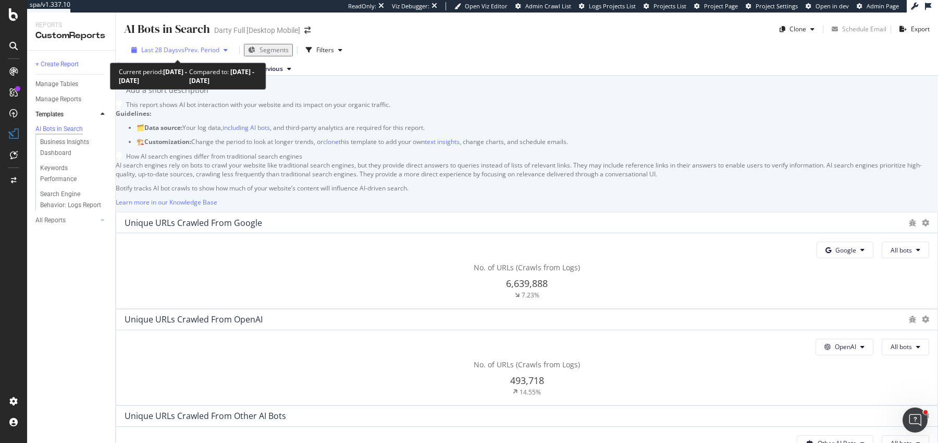
click at [142, 47] on span "Last 28 Days" at bounding box center [159, 49] width 37 height 9
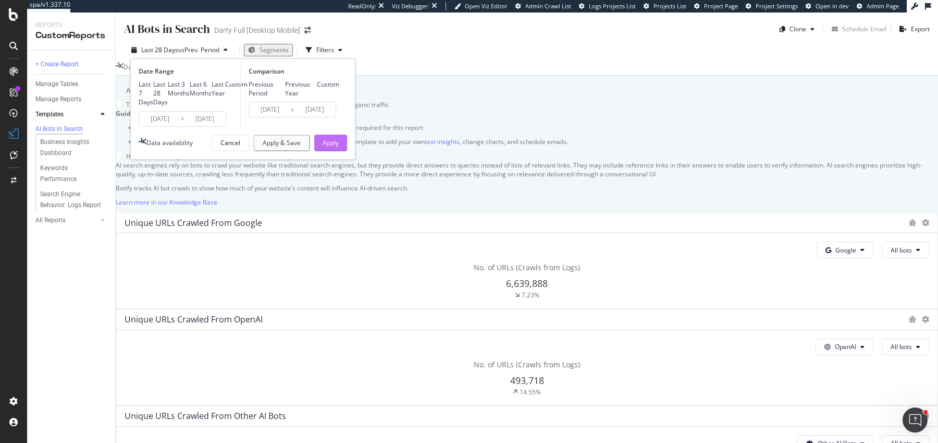
click at [331, 147] on div "Apply" at bounding box center [331, 142] width 16 height 9
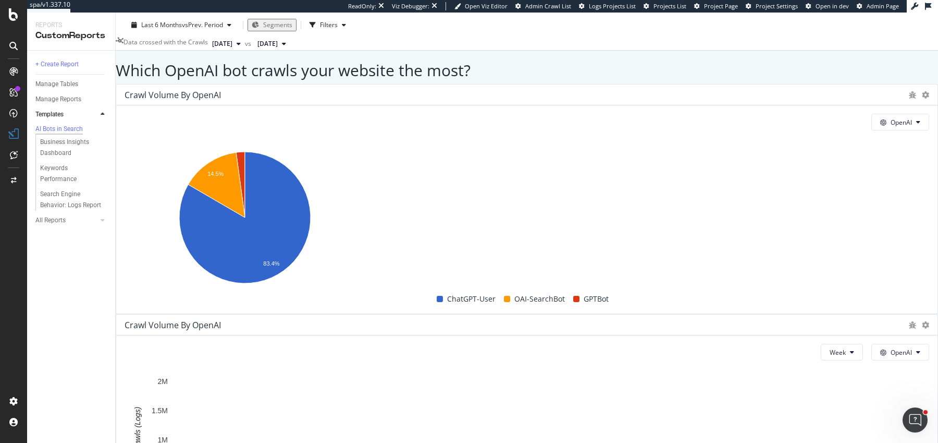
scroll to position [769, 0]
click at [891, 348] on span "OpenAI" at bounding box center [901, 352] width 21 height 9
click at [889, 303] on span "Other AI Bots" at bounding box center [900, 303] width 39 height 9
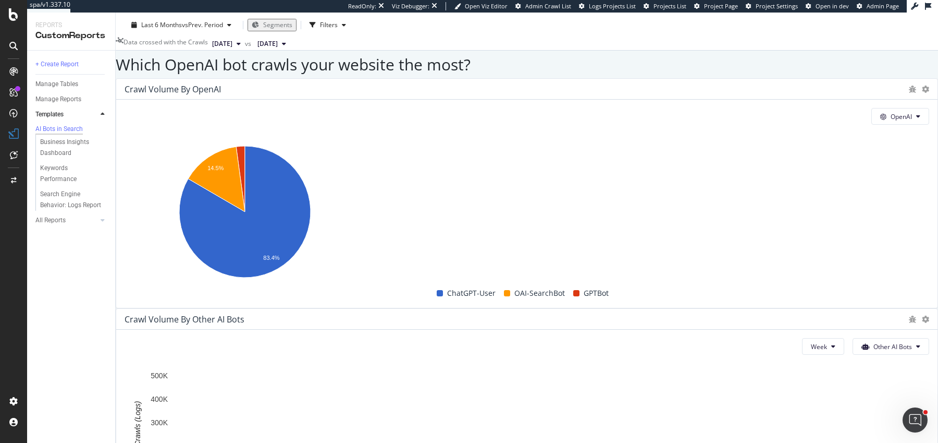
scroll to position [759, 0]
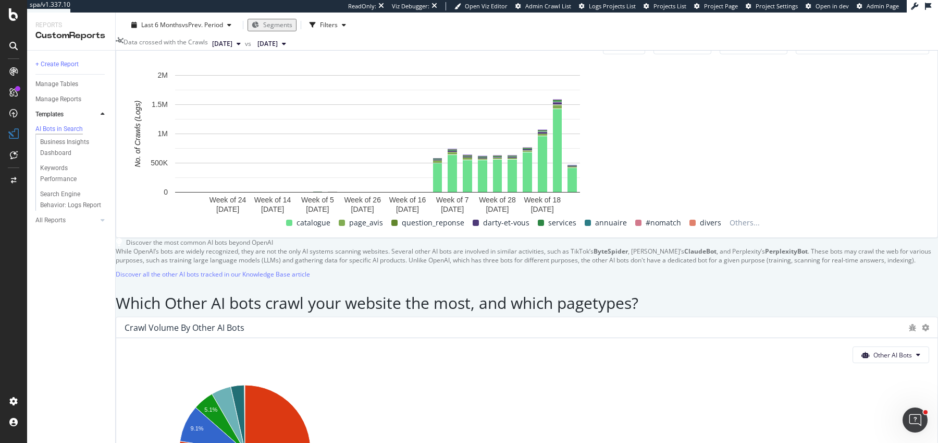
scroll to position [1436, 0]
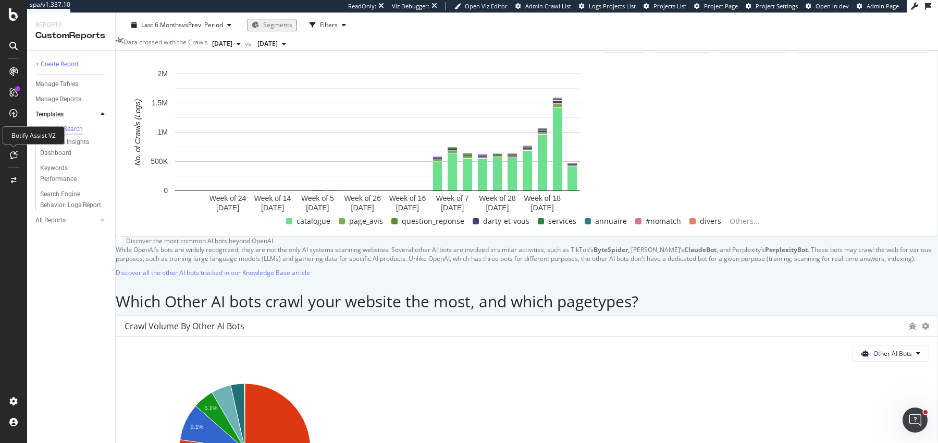
click at [17, 157] on icon at bounding box center [14, 155] width 8 height 8
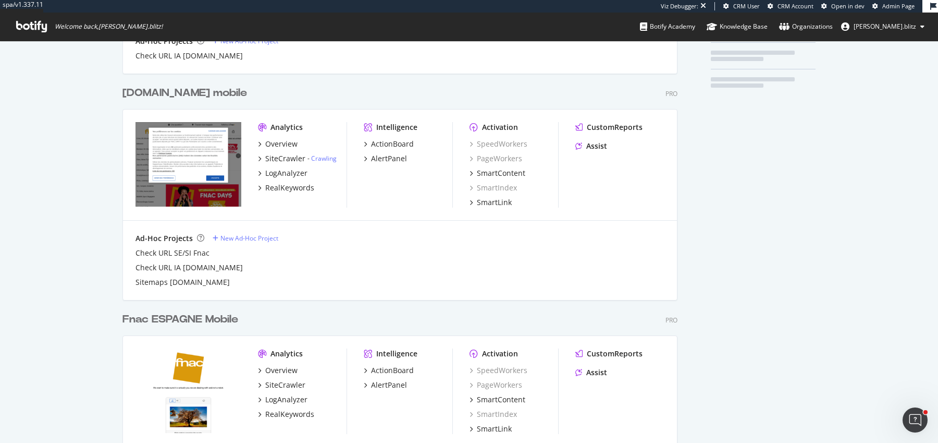
scroll to position [213, 0]
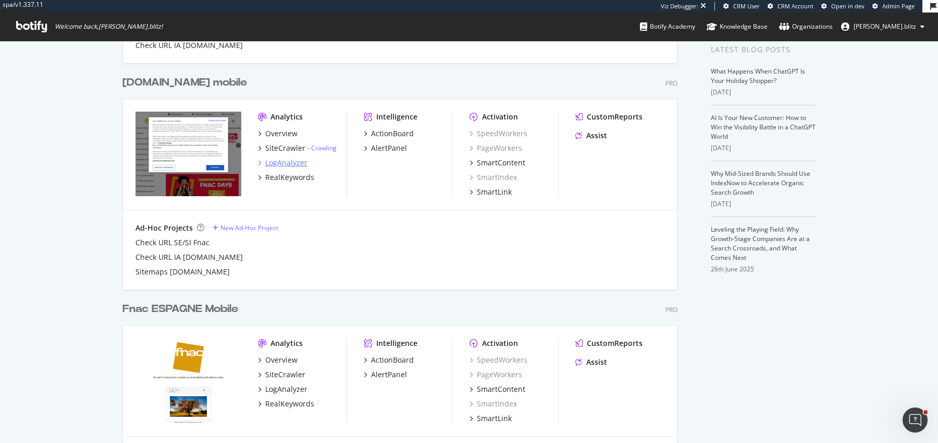
click at [287, 166] on div "LogAnalyzer" at bounding box center [286, 162] width 42 height 10
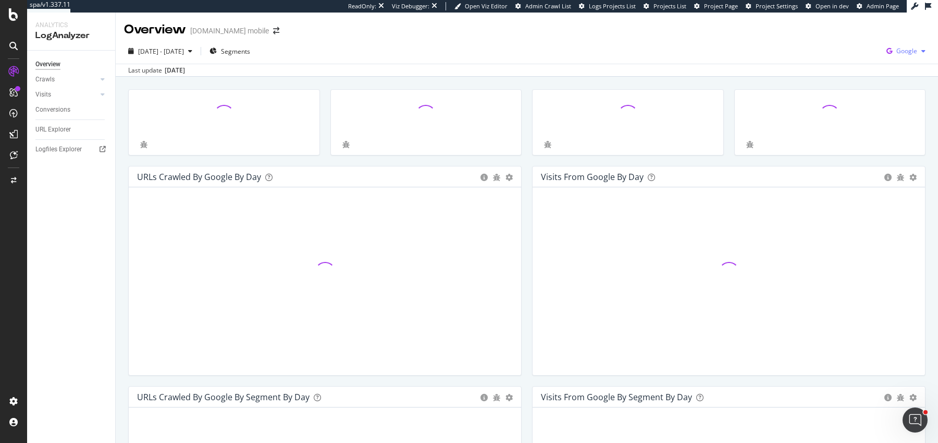
click at [907, 56] on div "Google" at bounding box center [905, 51] width 47 height 16
click at [849, 74] on div "Other AI Bots" at bounding box center [846, 79] width 72 height 15
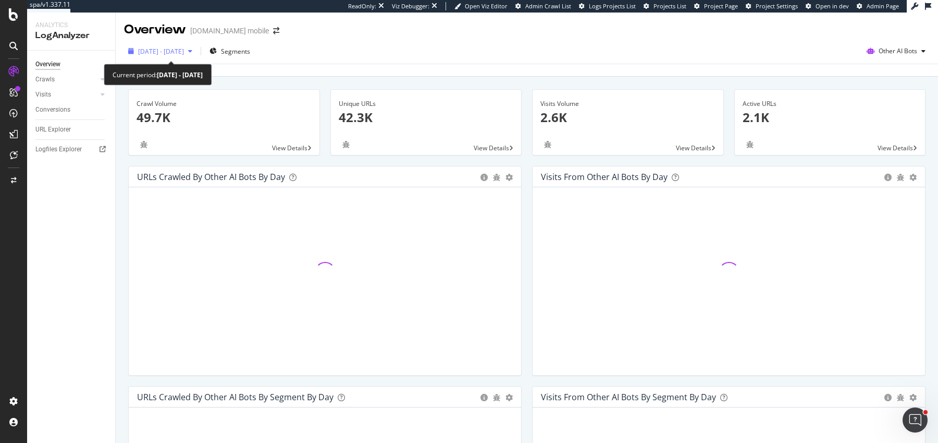
click at [149, 53] on span "2025 Aug. 3rd - Sep. 1st" at bounding box center [161, 51] width 46 height 9
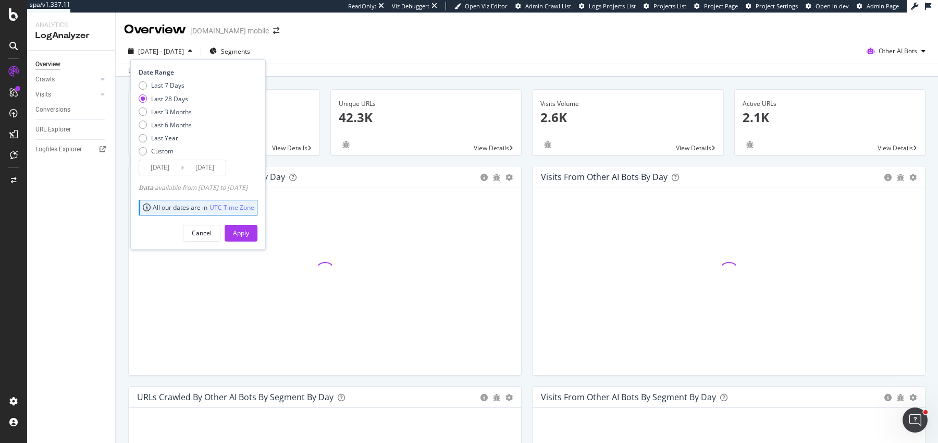
click at [164, 112] on div "Last 3 Months" at bounding box center [171, 111] width 41 height 9
type input "2025/06/02"
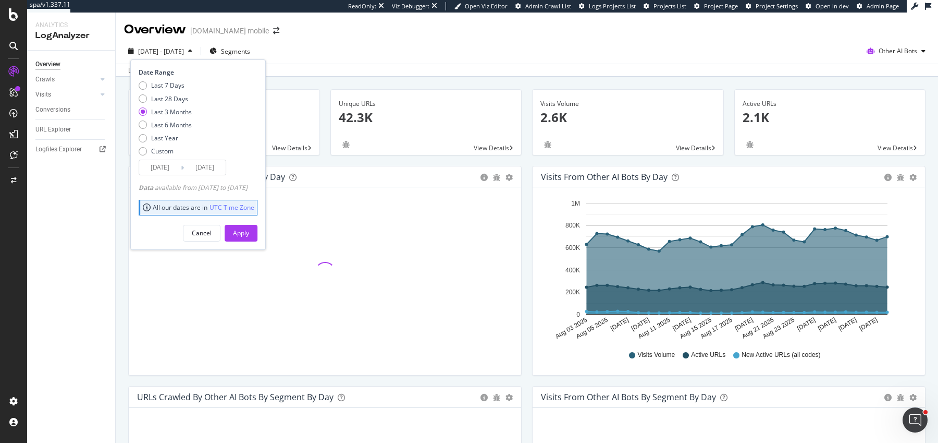
click at [249, 227] on div "Apply" at bounding box center [241, 233] width 16 height 16
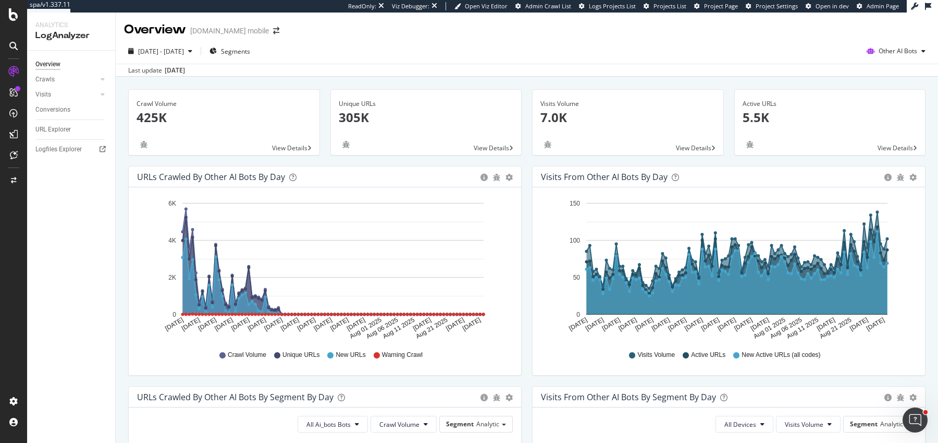
click at [522, 160] on div "Unique URLs 305K View Details" at bounding box center [426, 127] width 202 height 77
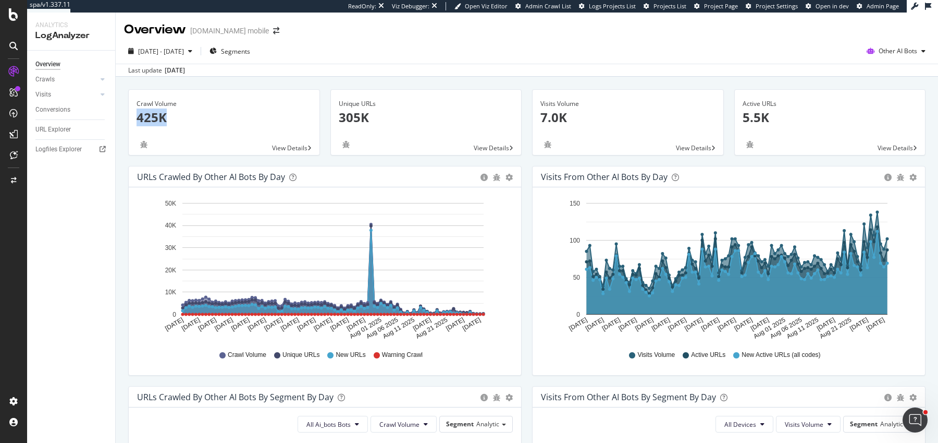
drag, startPoint x: 137, startPoint y: 119, endPoint x: 169, endPoint y: 119, distance: 32.3
click at [169, 119] on p "425K" at bounding box center [224, 117] width 175 height 18
click at [881, 56] on div "Other AI Bots" at bounding box center [896, 51] width 67 height 16
click at [844, 55] on div "OpenAI" at bounding box center [825, 60] width 74 height 15
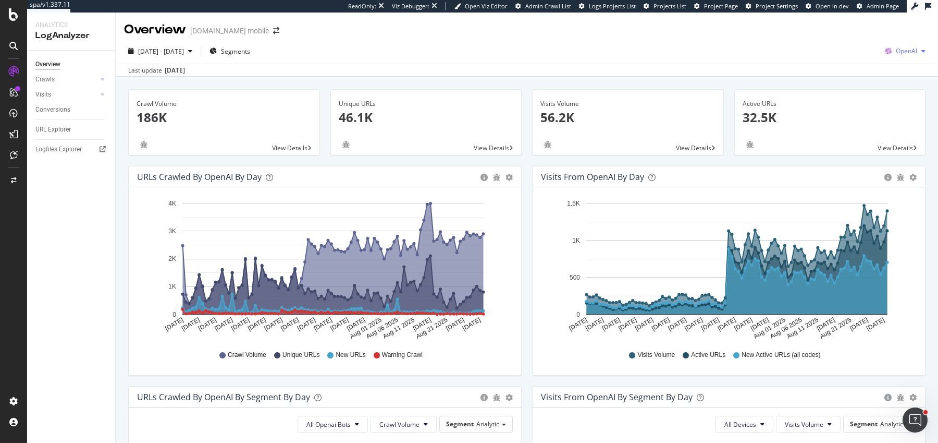
click at [903, 54] on span "OpenAI" at bounding box center [906, 50] width 21 height 9
click at [50, 157] on div "CustomReports" at bounding box center [64, 161] width 51 height 10
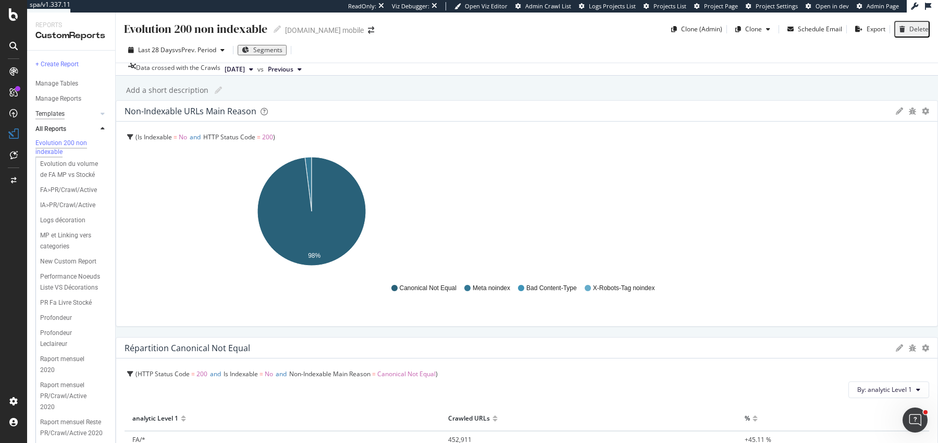
click at [53, 116] on div "Templates" at bounding box center [49, 113] width 29 height 11
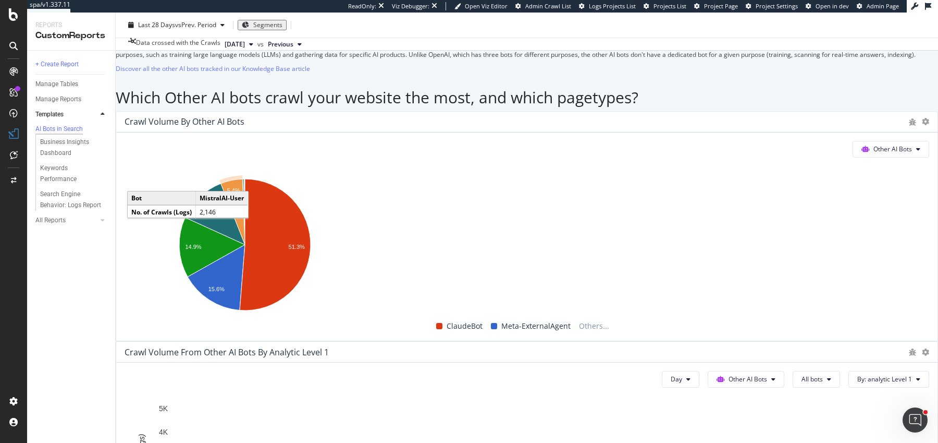
scroll to position [1752, 0]
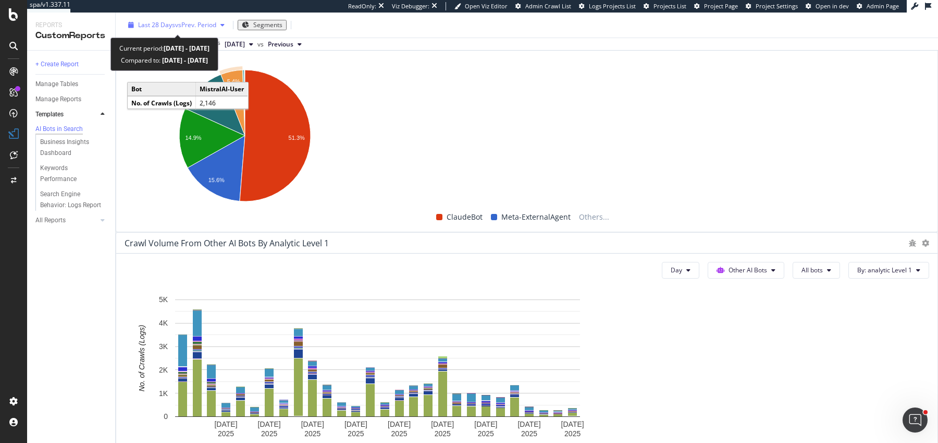
click at [188, 18] on div "Last 28 Days vs Prev. Period" at bounding box center [176, 25] width 105 height 16
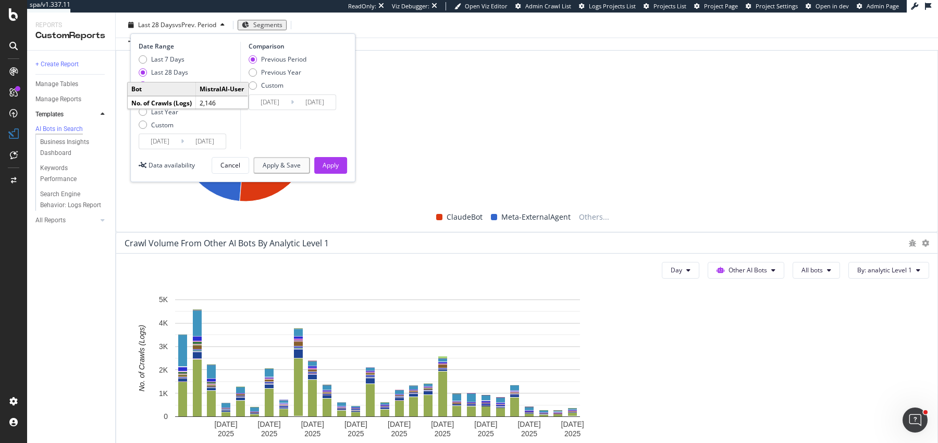
click at [174, 86] on div "Last 3 Months" at bounding box center [171, 85] width 41 height 9
type input "2025/06/02"
type input "2025/03/02"
type input "2025/06/01"
click at [337, 168] on div "Apply" at bounding box center [331, 165] width 16 height 9
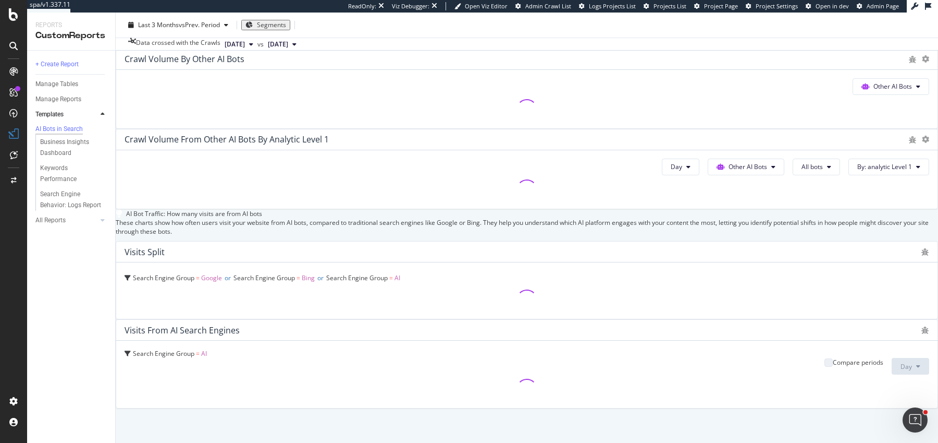
scroll to position [1752, 0]
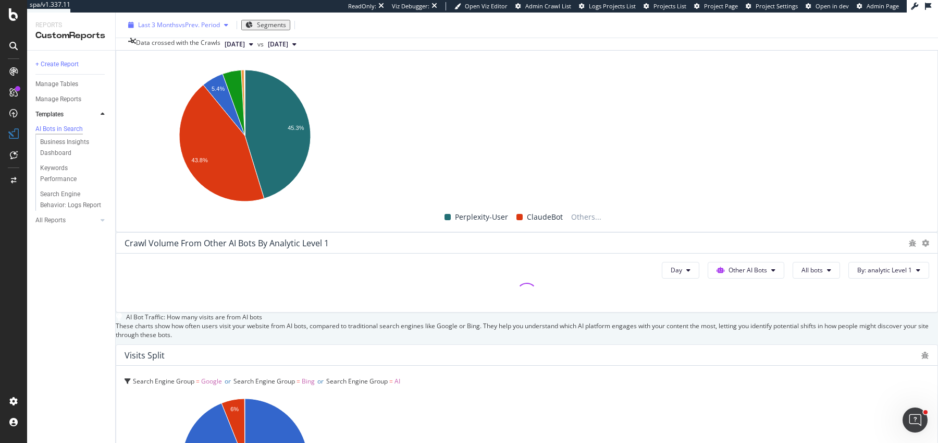
click at [157, 21] on span "Last 3 Months" at bounding box center [158, 24] width 41 height 9
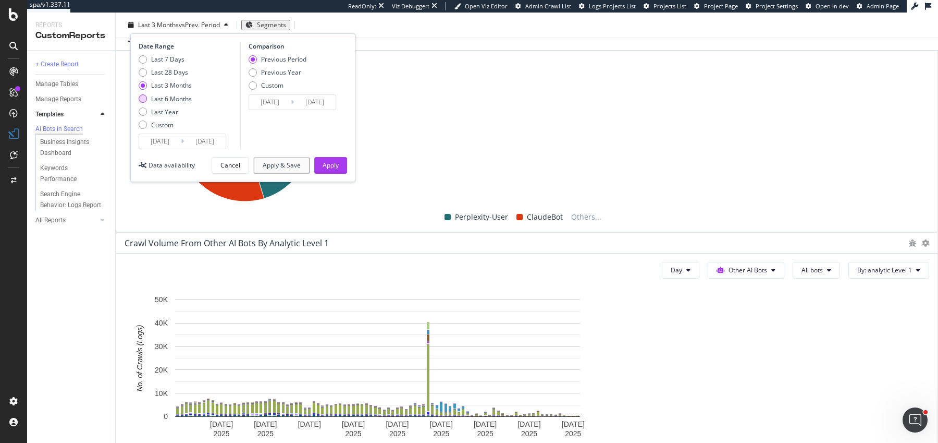
click at [150, 97] on div "Last 6 Months" at bounding box center [165, 98] width 53 height 9
type input "2025/03/02"
type input "2024/08/29"
type input "2025/03/01"
click at [336, 171] on div "Apply" at bounding box center [331, 165] width 16 height 16
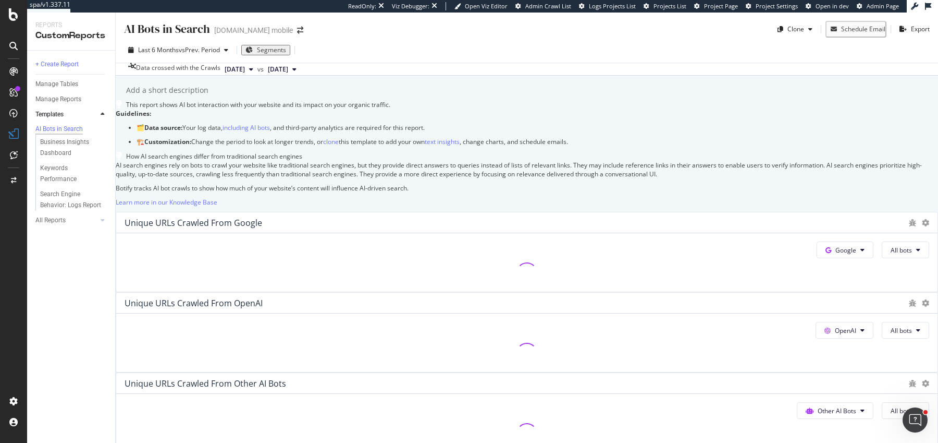
scroll to position [133, 0]
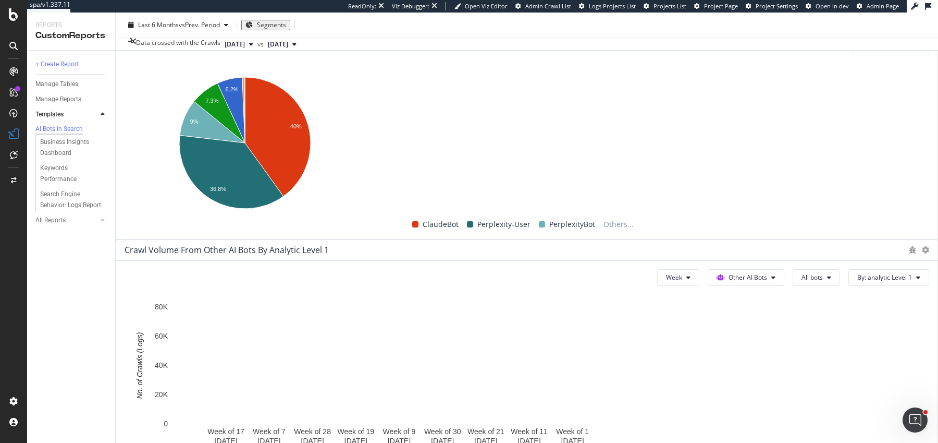
scroll to position [1742, 0]
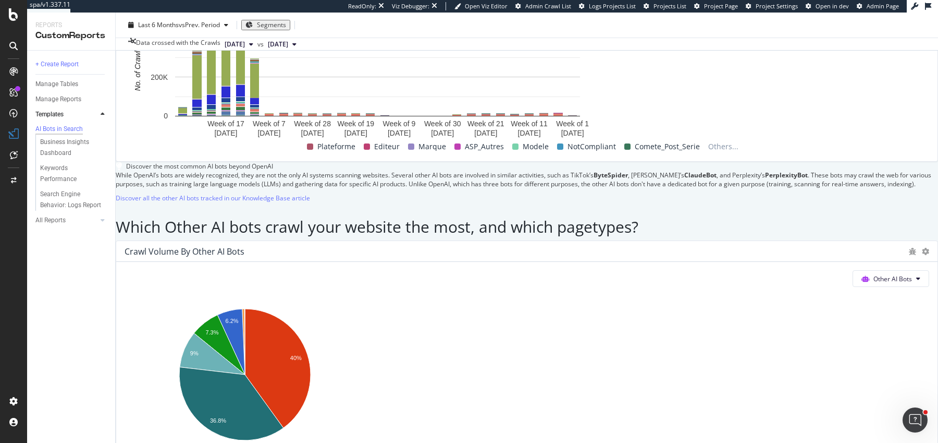
scroll to position [1752, 0]
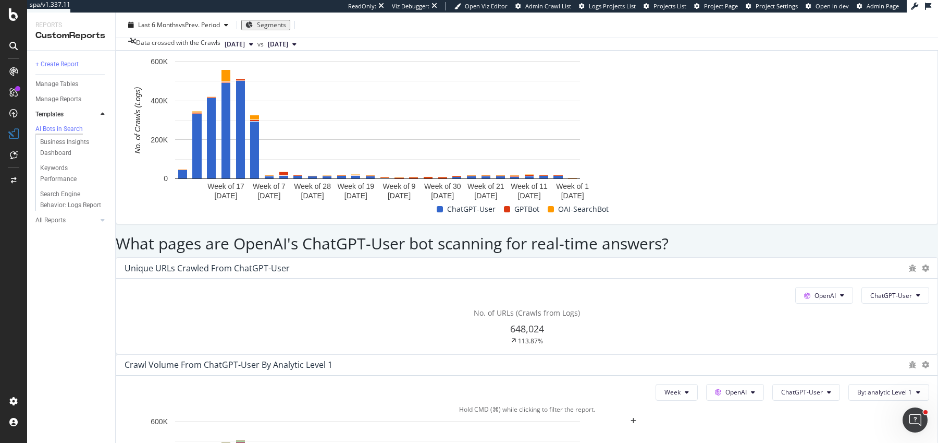
scroll to position [1427, 0]
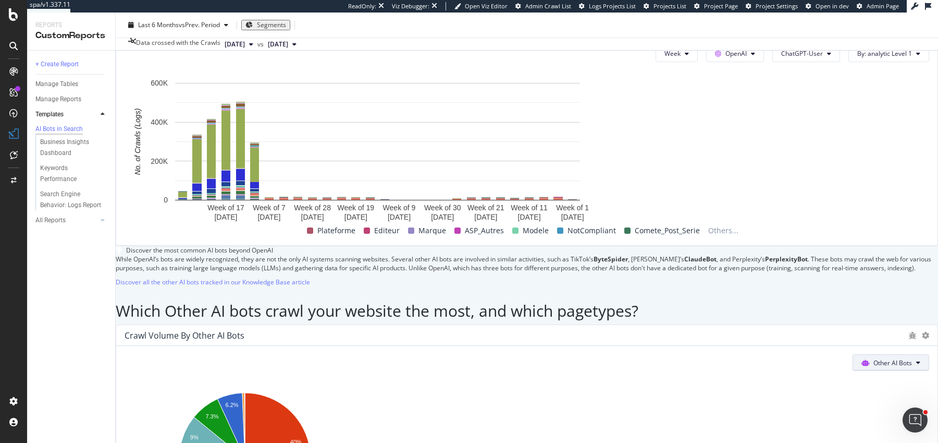
click at [874, 358] on span "Other AI Bots" at bounding box center [893, 362] width 39 height 9
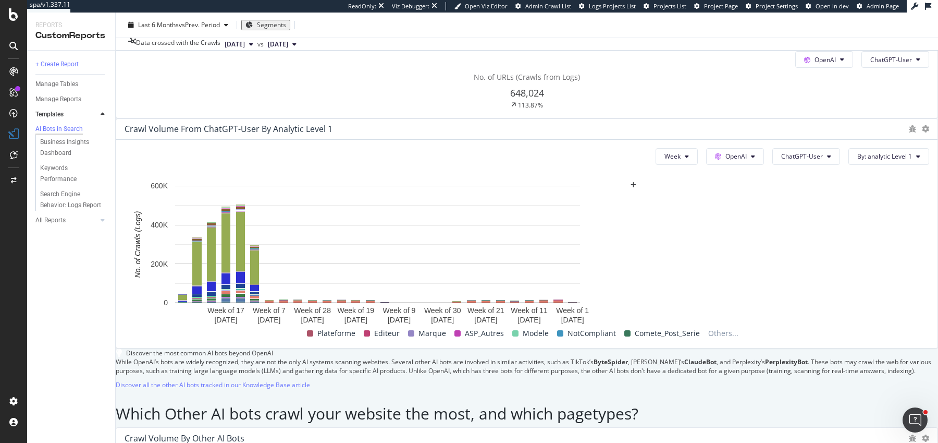
click at [9, 21] on div at bounding box center [13, 221] width 27 height 443
click at [9, 20] on icon at bounding box center [13, 14] width 9 height 13
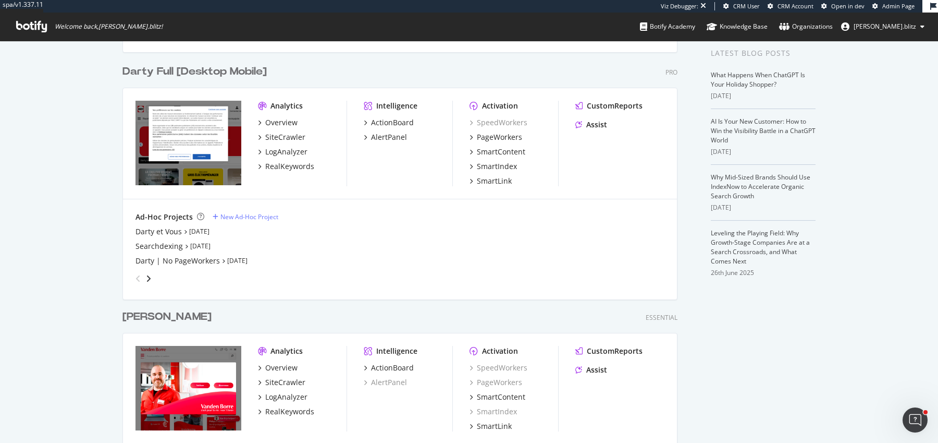
scroll to position [262, 0]
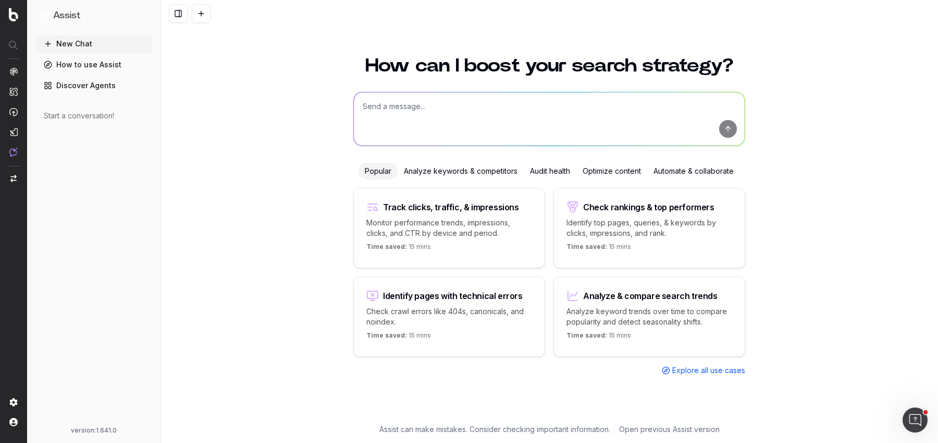
click at [451, 102] on textarea at bounding box center [549, 118] width 391 height 53
type textarea "Share of voice"
click at [57, 89] on link "Discover Agents" at bounding box center [93, 85] width 116 height 17
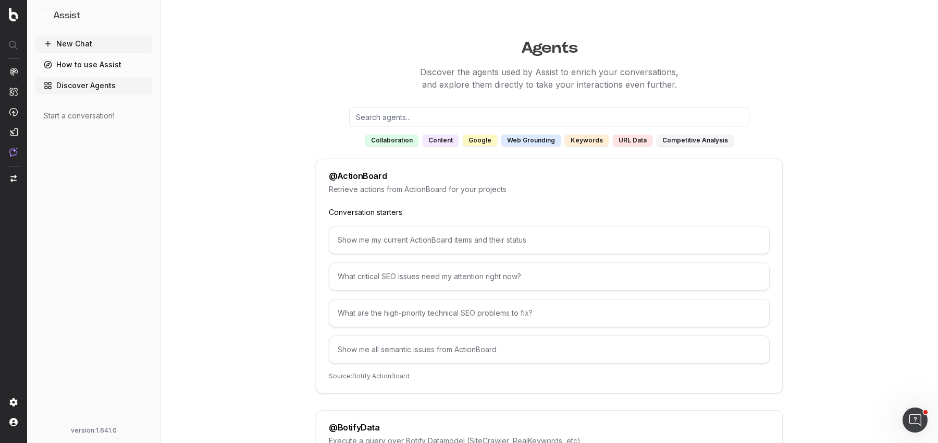
click at [421, 109] on input "text" at bounding box center [549, 116] width 400 height 19
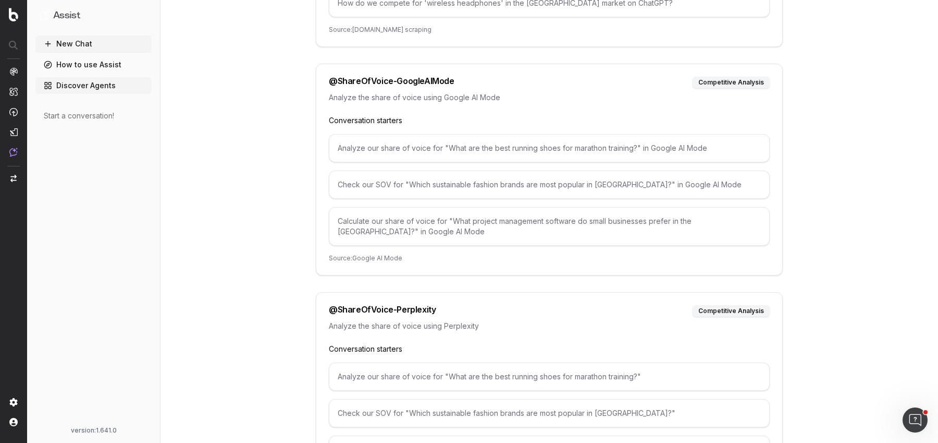
scroll to position [305, 0]
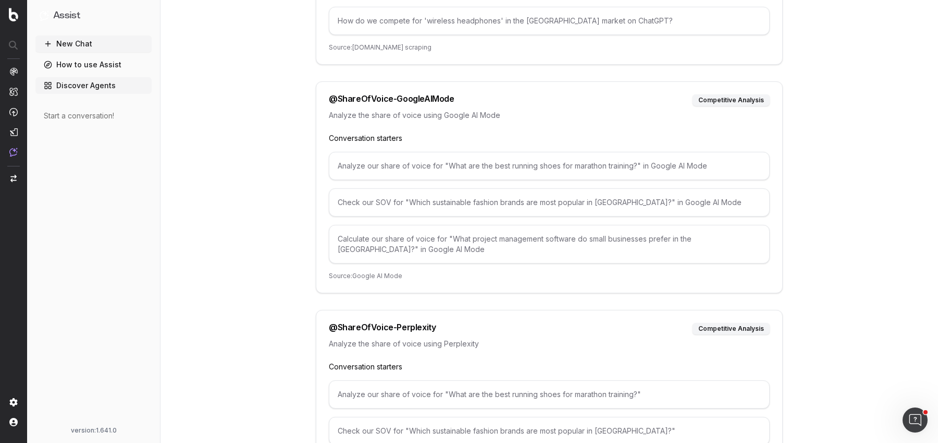
type input "share of"
drag, startPoint x: 333, startPoint y: 319, endPoint x: 420, endPoint y: 319, distance: 87.0
click at [420, 323] on div "@ ShareOfVoice-Perplexity" at bounding box center [382, 328] width 107 height 11
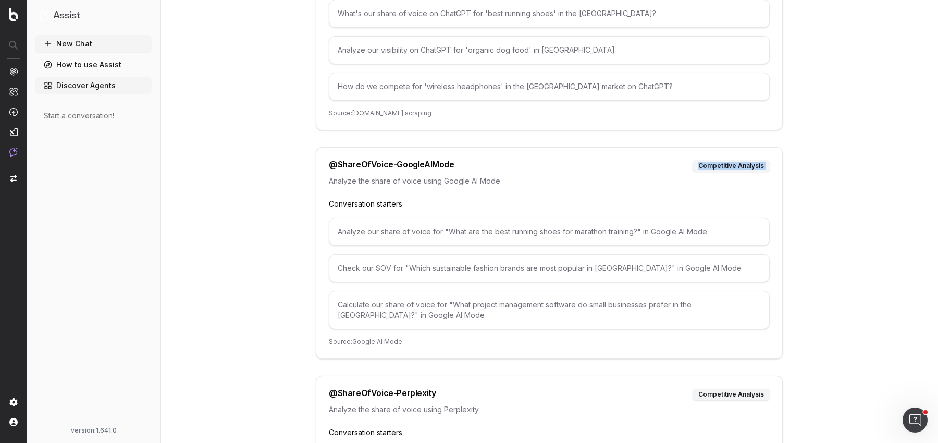
drag, startPoint x: 329, startPoint y: 167, endPoint x: 440, endPoint y: 168, distance: 111.0
click at [440, 168] on div "@ ShareOfVoice-GoogleAIMode" at bounding box center [392, 165] width 126 height 11
drag, startPoint x: 451, startPoint y: 164, endPoint x: 321, endPoint y: 163, distance: 130.8
click at [320, 163] on div "@ ShareOfVoice-GoogleAIMode competitive analysis Analyze the share of voice usi…" at bounding box center [549, 253] width 467 height 212
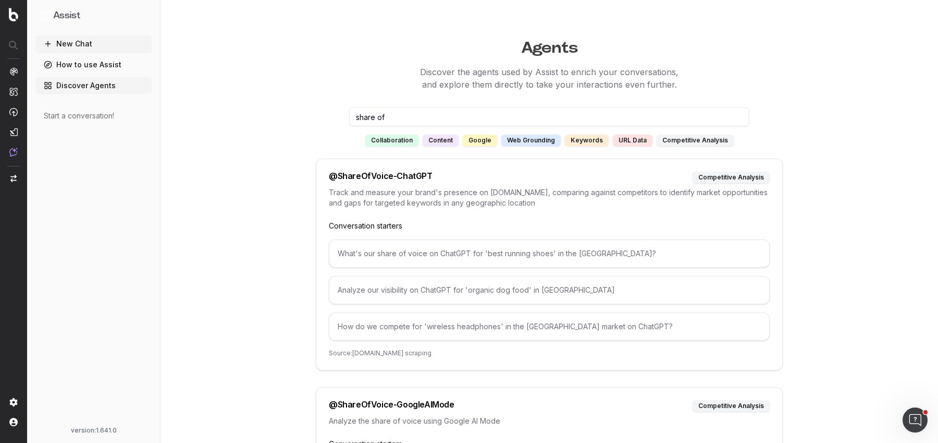
click at [412, 115] on input "share of" at bounding box center [549, 116] width 400 height 19
click at [383, 108] on input "share of" at bounding box center [549, 116] width 400 height 19
drag, startPoint x: 427, startPoint y: 177, endPoint x: 103, endPoint y: 152, distance: 325.2
click at [105, 154] on div "Assist New Chat How to use Assist Discover Agents Start a conversation! version…" at bounding box center [469, 434] width 938 height 868
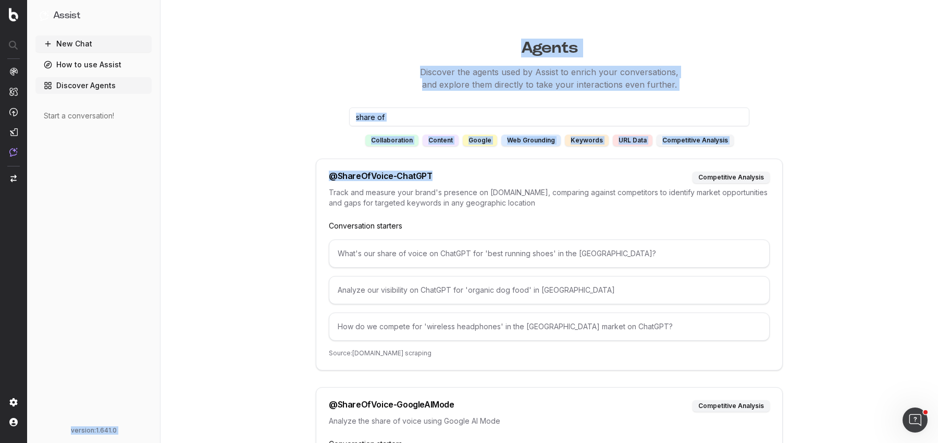
click at [83, 45] on button "New Chat" at bounding box center [93, 43] width 116 height 17
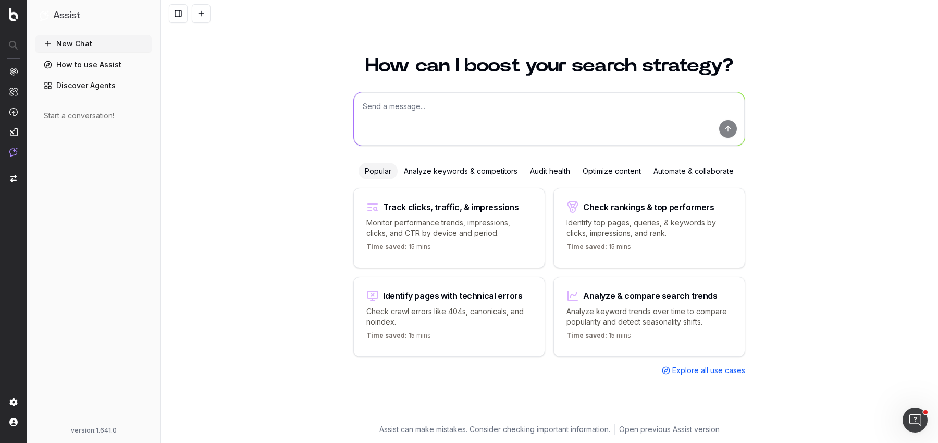
click at [390, 104] on textarea at bounding box center [549, 118] width 391 height 53
click at [472, 112] on textarea at bounding box center [549, 118] width 391 height 53
type textarea "What's my share of voice"
click at [479, 164] on div "Analyze keywords & competitors" at bounding box center [461, 171] width 126 height 17
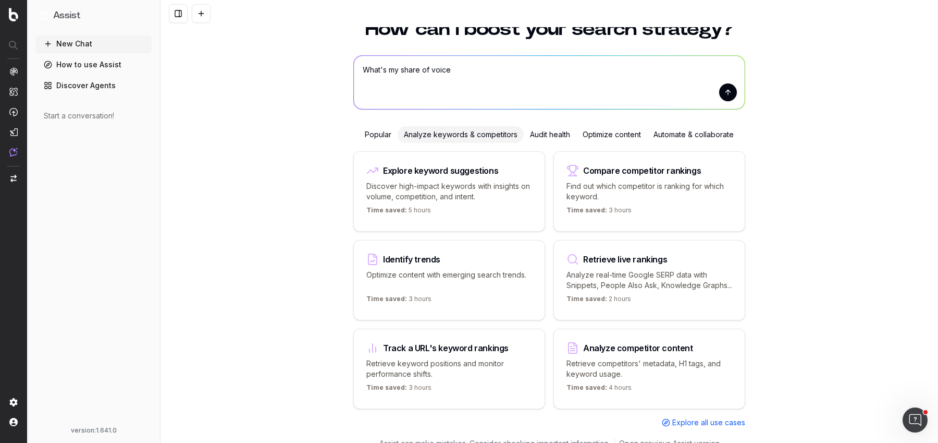
click at [538, 132] on div "Audit health" at bounding box center [550, 134] width 53 height 17
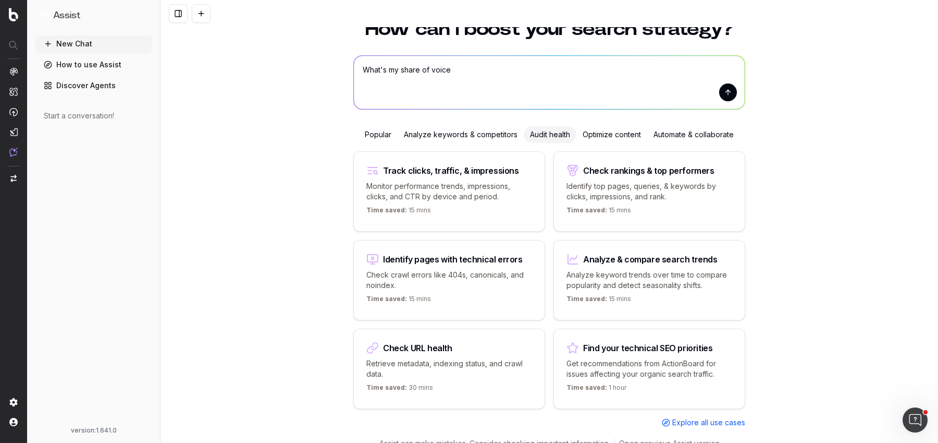
scroll to position [50, 0]
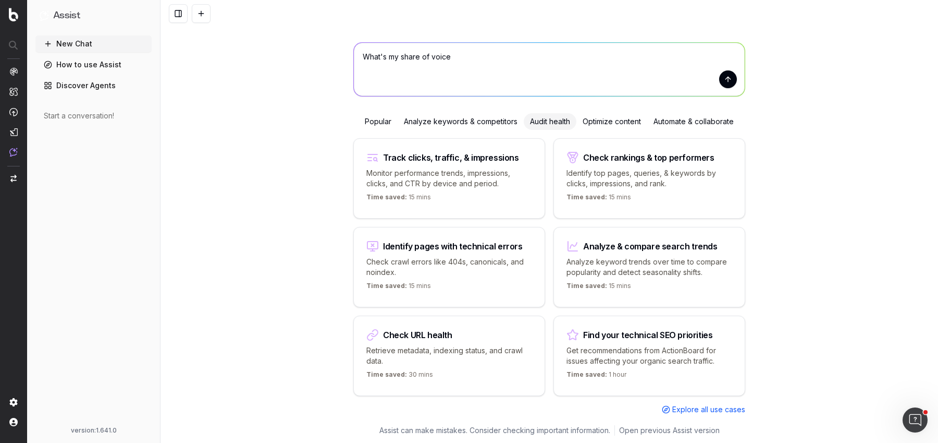
click at [606, 132] on div "Popular Analyze keywords & competitors Audit health Optimize content Automate &…" at bounding box center [549, 263] width 392 height 301
click at [606, 124] on div "Optimize content" at bounding box center [611, 121] width 71 height 17
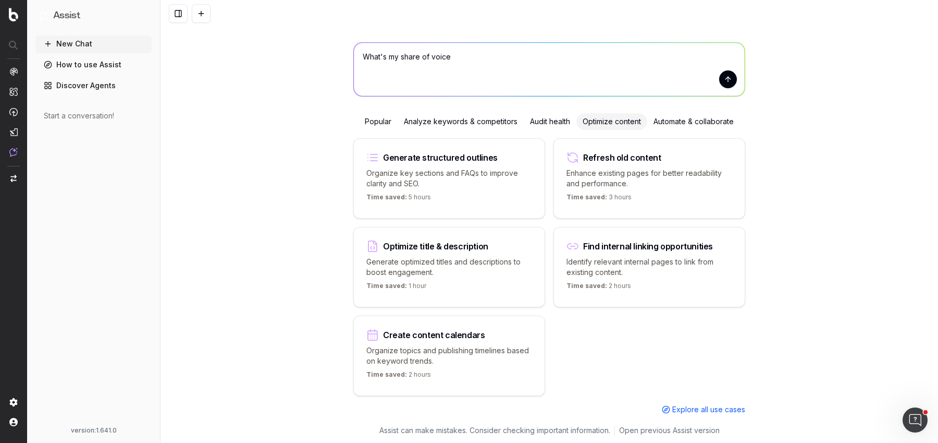
click at [675, 121] on div "Automate & collaborate" at bounding box center [693, 121] width 93 height 17
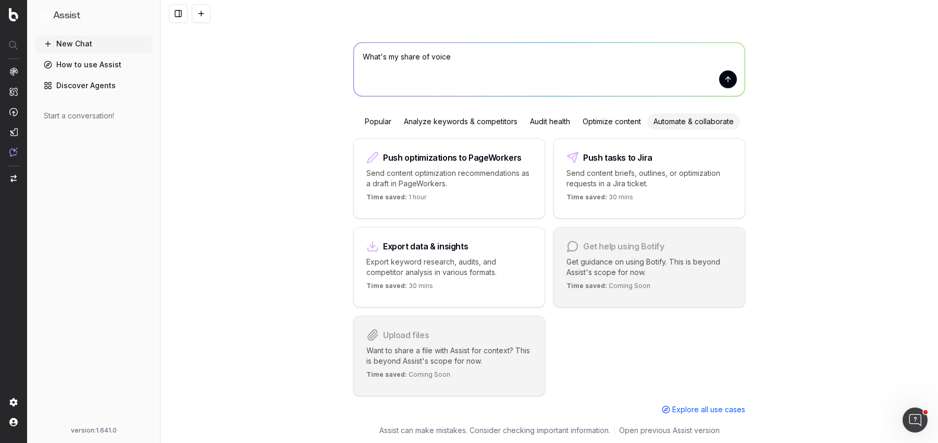
click at [374, 125] on div "Popular" at bounding box center [378, 121] width 39 height 17
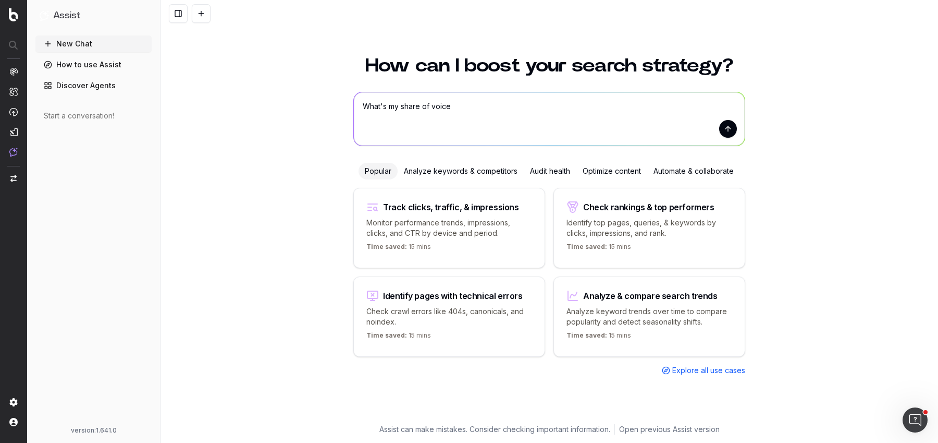
scroll to position [0, 0]
click at [447, 174] on div "Analyze keywords & competitors" at bounding box center [461, 171] width 126 height 17
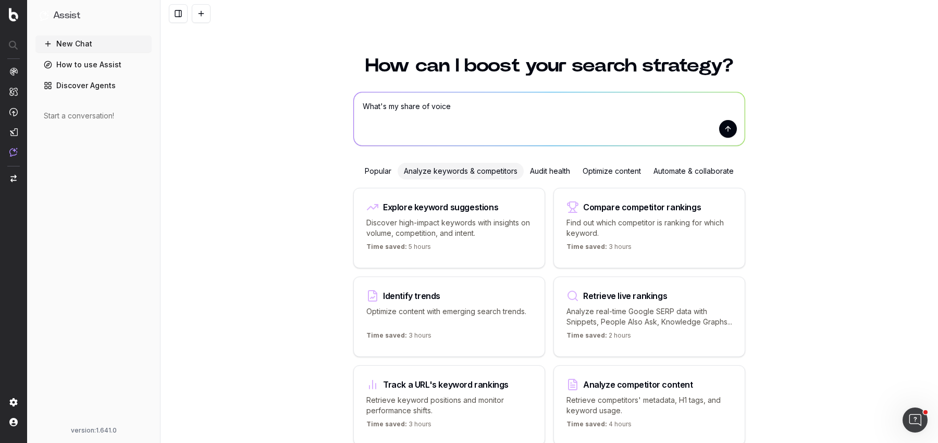
scroll to position [50, 0]
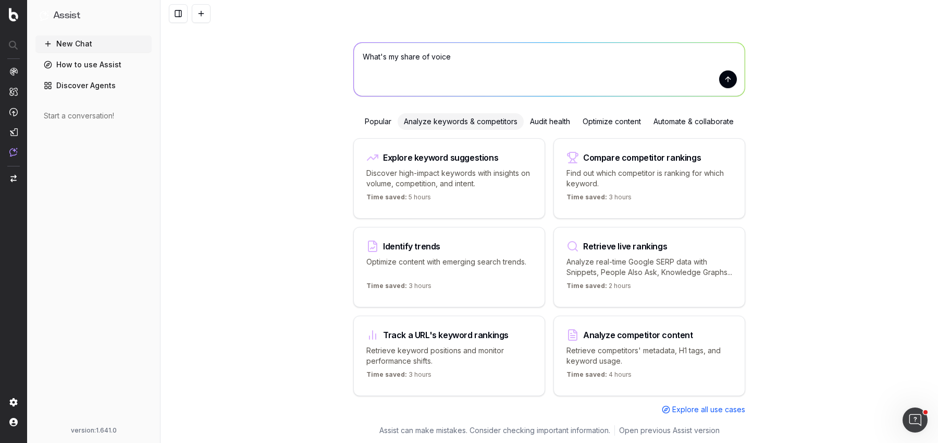
click at [53, 118] on div "Start a conversation!" at bounding box center [94, 115] width 100 height 10
click at [73, 118] on div "Start a conversation!" at bounding box center [94, 115] width 100 height 10
click at [65, 153] on p "Botify Assist" at bounding box center [55, 152] width 39 height 8
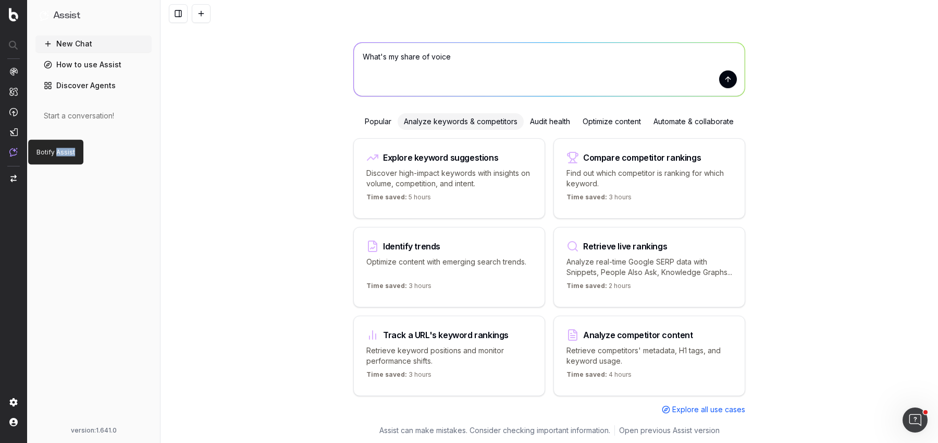
click at [65, 153] on p "Botify Assist" at bounding box center [55, 152] width 39 height 8
click at [57, 153] on p "Botify Assist" at bounding box center [55, 152] width 39 height 8
click at [101, 90] on link "Discover Agents" at bounding box center [93, 85] width 116 height 17
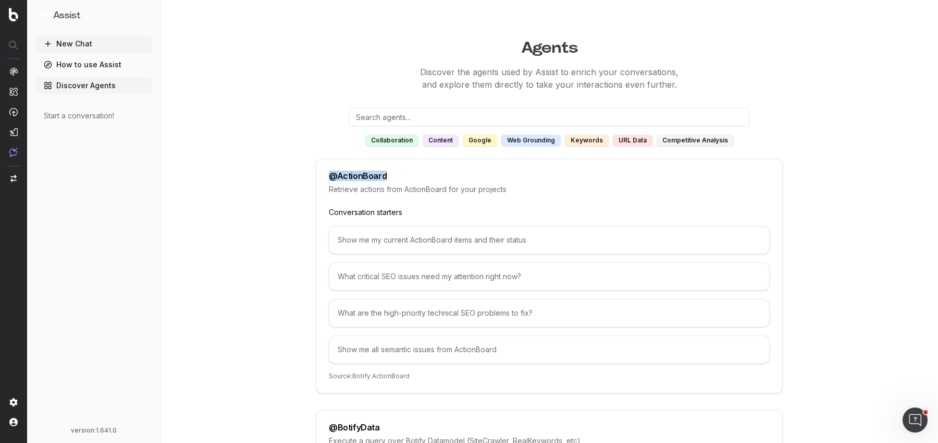
drag, startPoint x: 386, startPoint y: 173, endPoint x: 319, endPoint y: 174, distance: 66.7
click at [318, 174] on div "@ ActionBoard Retrieve actions from ActionBoard for your projects Conversation …" at bounding box center [549, 275] width 467 height 235
click at [441, 140] on div "content" at bounding box center [441, 139] width 36 height 11
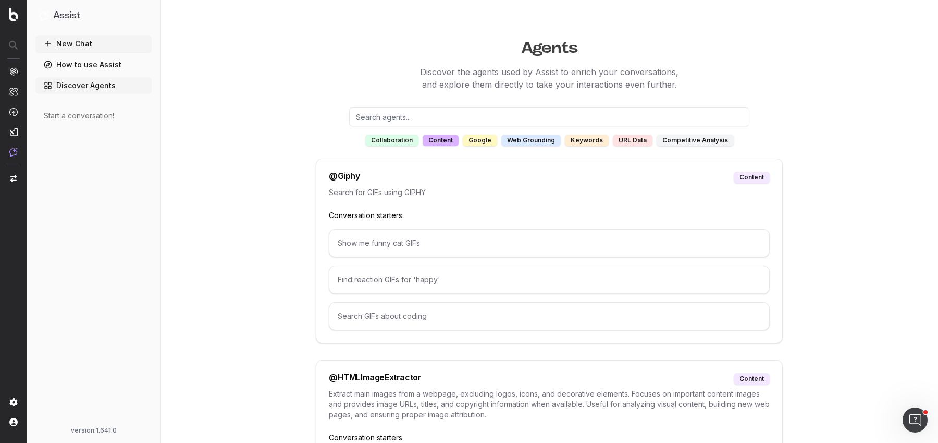
click at [479, 138] on div "google" at bounding box center [480, 139] width 34 height 11
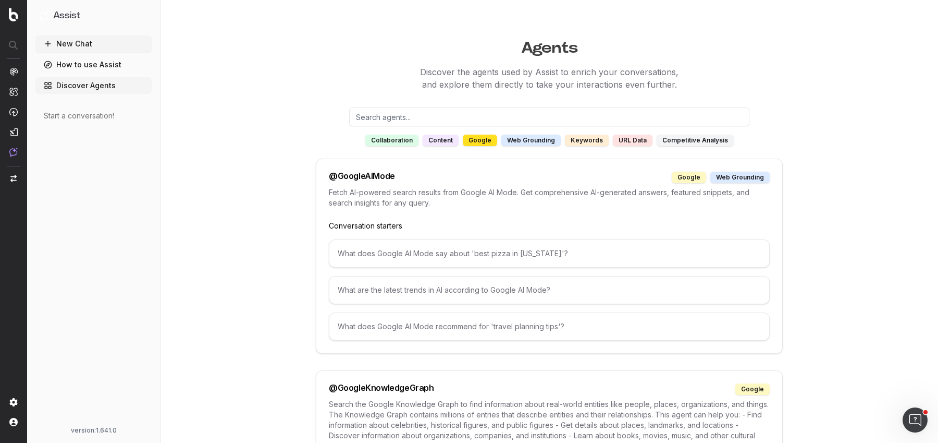
click at [542, 138] on div "web grounding" at bounding box center [530, 139] width 59 height 11
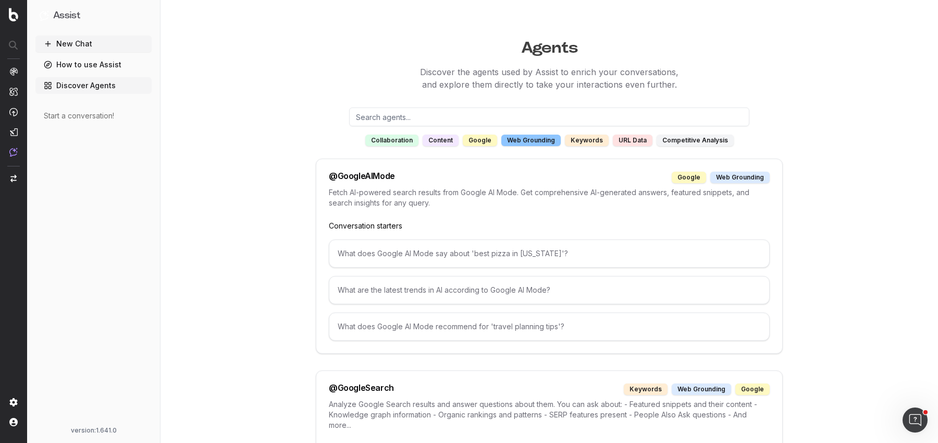
click at [407, 138] on div "collaboration" at bounding box center [391, 139] width 53 height 11
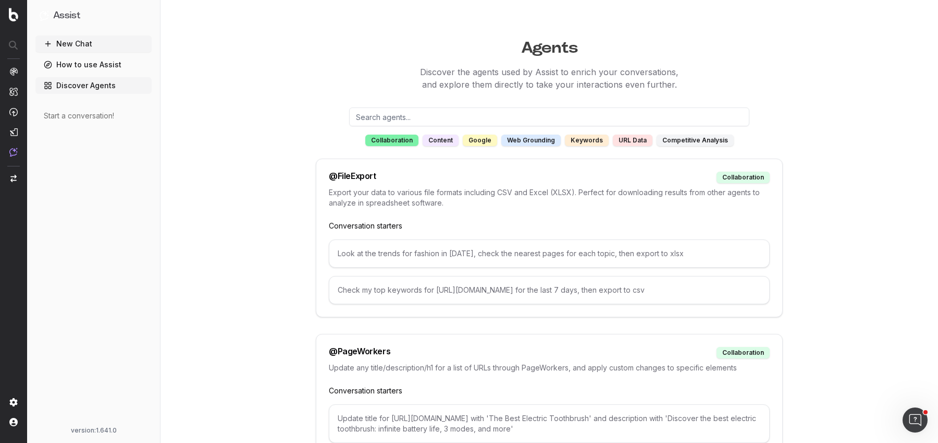
click at [79, 43] on button "New Chat" at bounding box center [93, 43] width 116 height 17
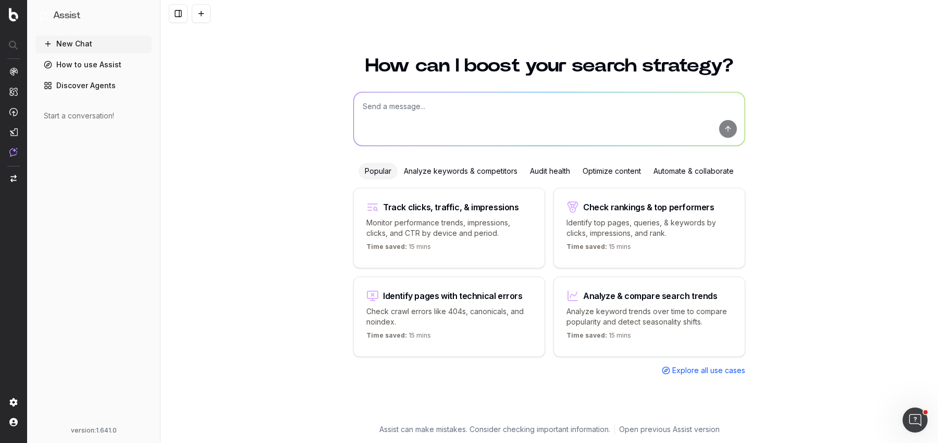
click at [391, 121] on textarea at bounding box center [549, 118] width 391 height 53
click at [343, 143] on div "How can I boost your search strategy? Popular Analyze keywords & competitors Au…" at bounding box center [550, 243] width 778 height 399
click at [439, 170] on div "Analyze keywords & competitors" at bounding box center [461, 171] width 126 height 17
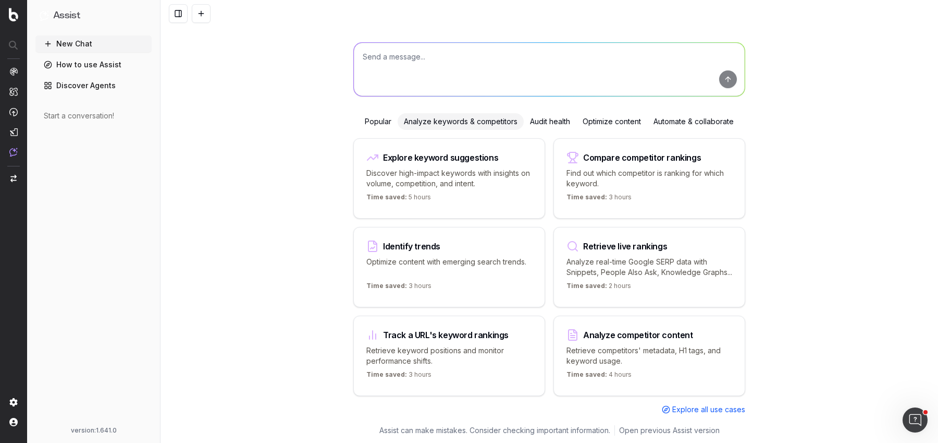
click at [437, 83] on textarea at bounding box center [549, 69] width 391 height 53
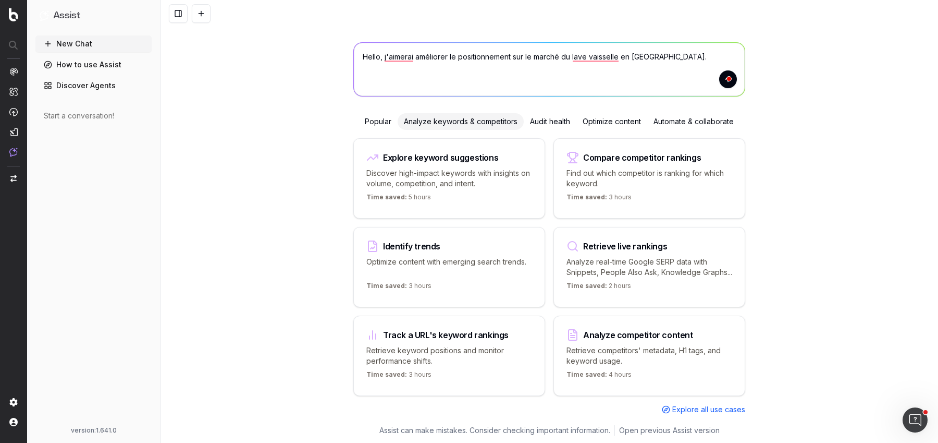
type textarea "Hello, j'aimerai améliorer le positionnement sur le marché du lave vaisselle en…"
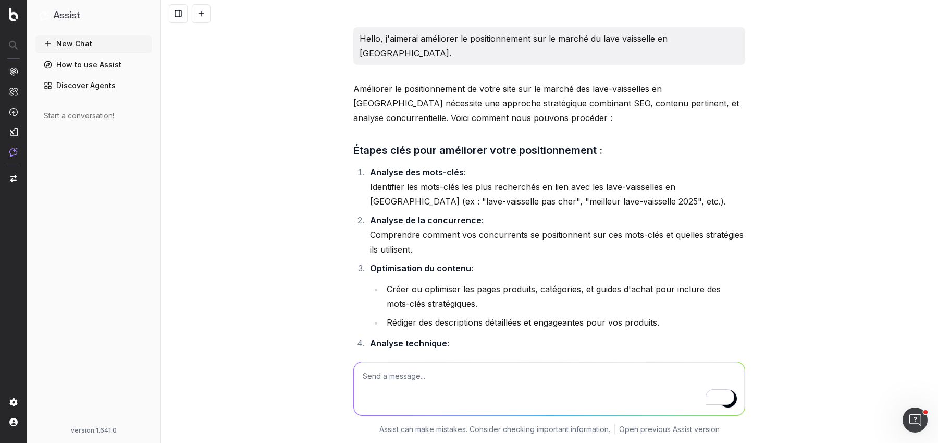
scroll to position [6, 0]
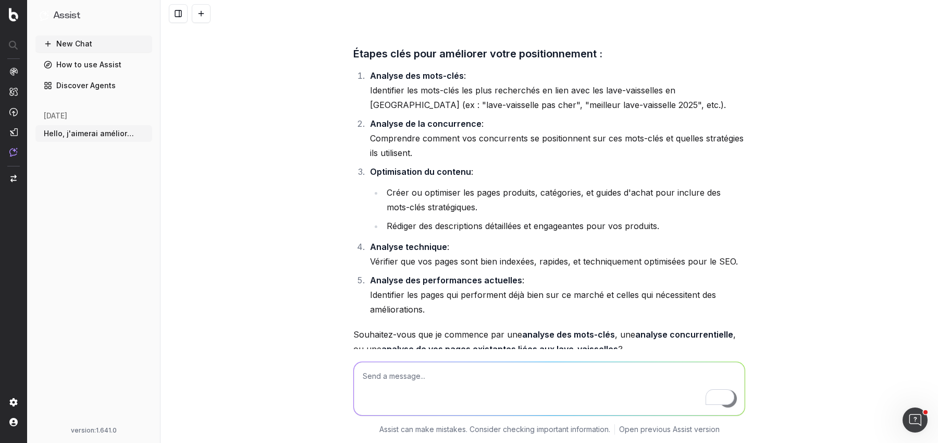
scroll to position [134, 0]
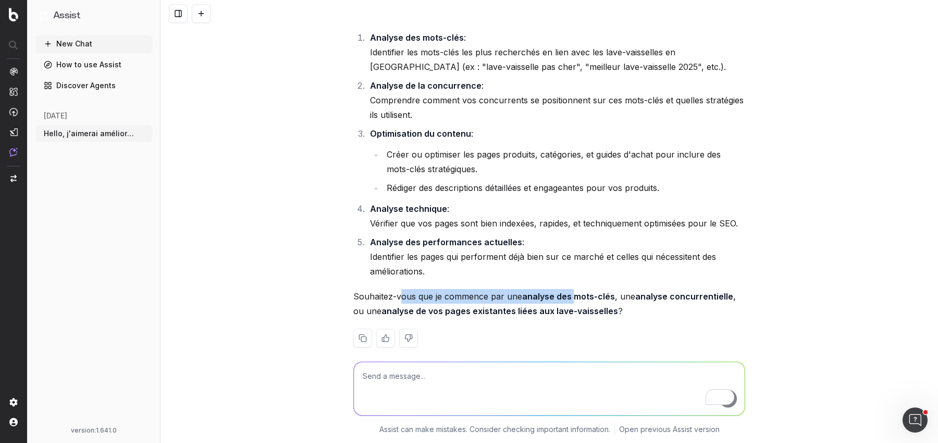
drag, startPoint x: 403, startPoint y: 284, endPoint x: 572, endPoint y: 284, distance: 169.4
click at [572, 289] on p "Souhaitez-vous que je commence par une analyse des mots-clés , une analyse conc…" at bounding box center [549, 303] width 392 height 29
click at [572, 291] on strong "analyse des mots-clés" at bounding box center [568, 296] width 93 height 10
click at [703, 291] on strong "analyse concurrentielle" at bounding box center [684, 296] width 98 height 10
click at [552, 379] on textarea "To enrich screen reader interactions, please activate Accessibility in Grammarl…" at bounding box center [549, 388] width 391 height 53
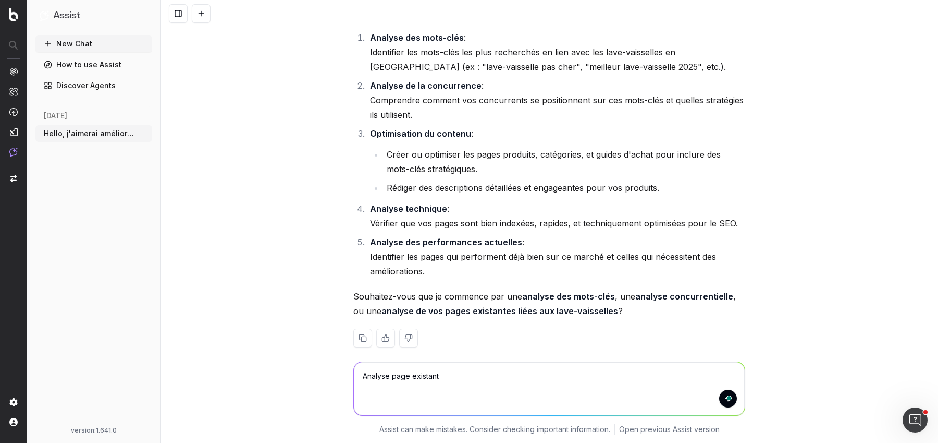
type textarea "Analyse page existante"
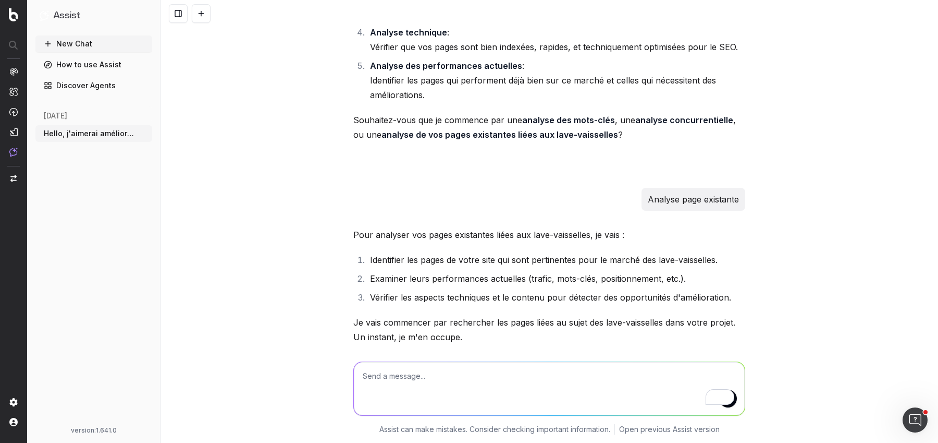
scroll to position [312, 0]
drag, startPoint x: 366, startPoint y: 346, endPoint x: 408, endPoint y: 346, distance: 42.2
click at [408, 353] on span "@ BotifyData : pages contenant 'lave-vaisselle' dans leur URL ou leur contenu" at bounding box center [498, 358] width 265 height 10
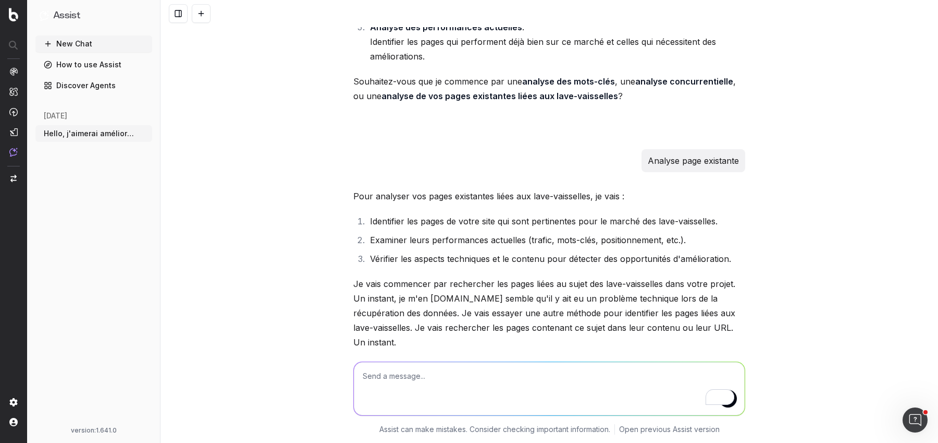
scroll to position [360, 0]
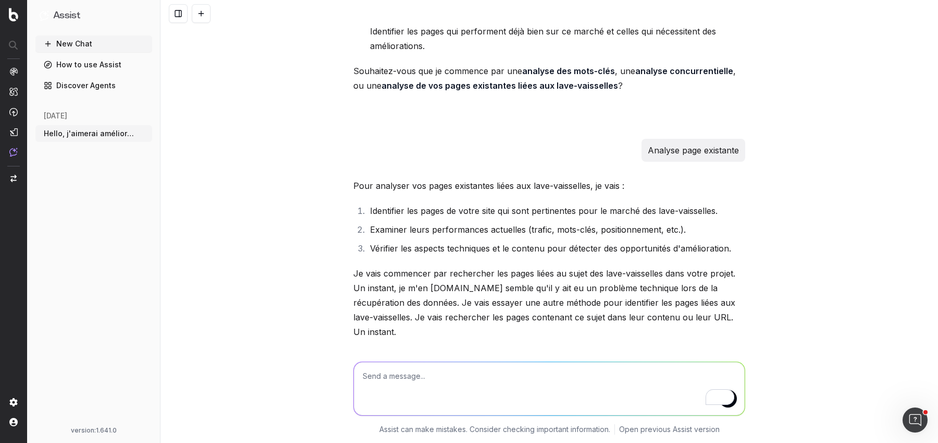
click at [654, 275] on p "Je vais commencer par rechercher les pages liées au sujet des lave-vaisselles d…" at bounding box center [549, 302] width 392 height 73
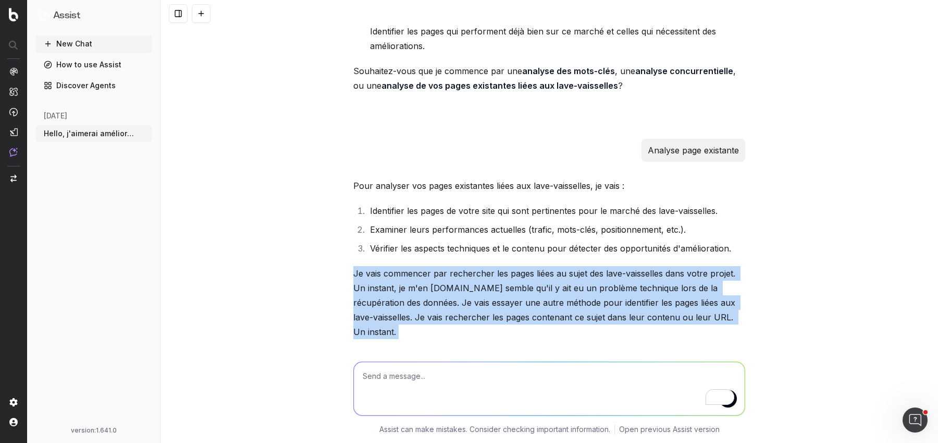
click at [654, 275] on p "Je vais commencer par rechercher les pages liées au sujet des lave-vaisselles d…" at bounding box center [549, 302] width 392 height 73
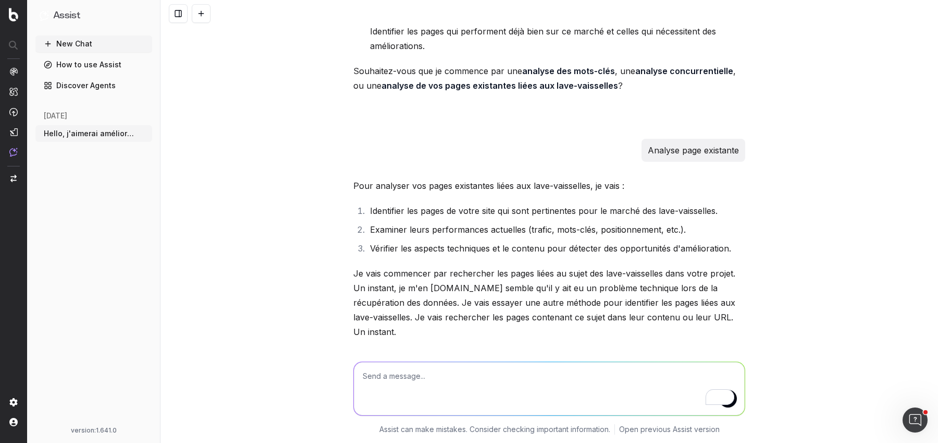
click at [488, 292] on p "Je vais commencer par rechercher les pages liées au sujet des lave-vaisselles d…" at bounding box center [549, 302] width 392 height 73
click at [502, 349] on span "@BotifyData: pages contenant 'lave-vaisselle' dans leur URL ou leur contenu" at bounding box center [498, 354] width 265 height 10
click at [539, 349] on span "@BotifyData: pages contenant 'lave-vaisselle' dans leur URL ou leur contenu" at bounding box center [498, 354] width 265 height 10
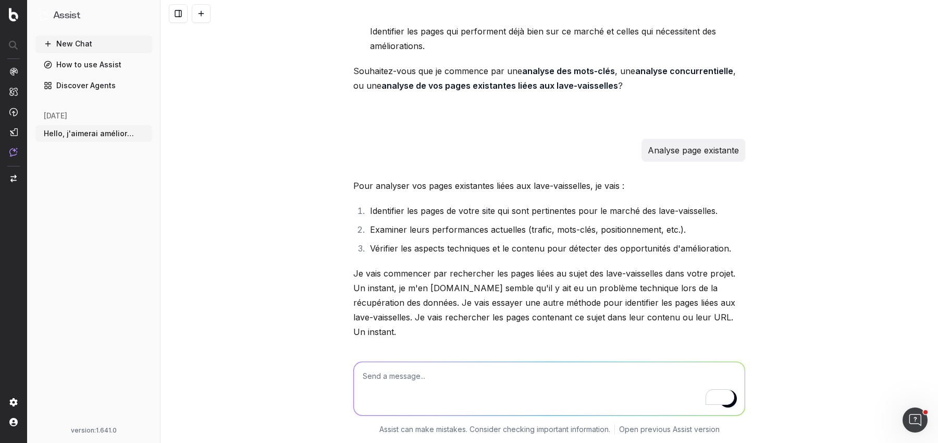
click at [390, 368] on span "@ NearestPages : lave-vaisselle / Country: FR" at bounding box center [443, 373] width 154 height 10
click at [429, 368] on span "@ NearestPages : lave-vaisselle / Country: FR" at bounding box center [443, 373] width 154 height 10
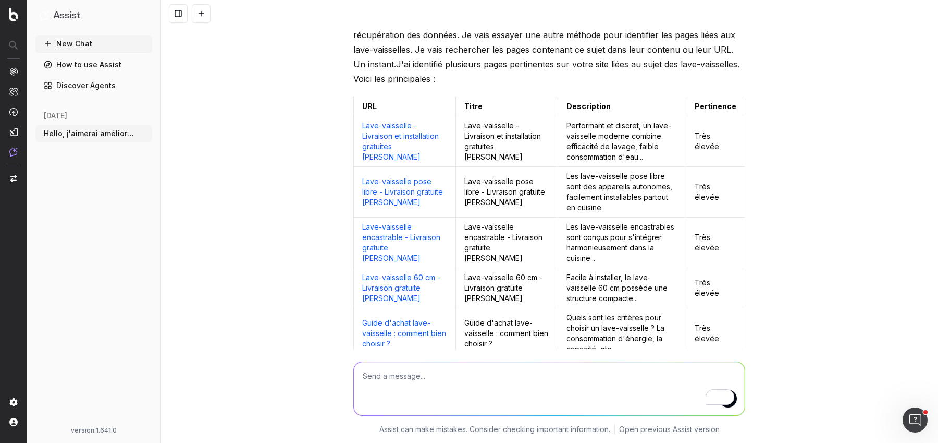
scroll to position [616, 0]
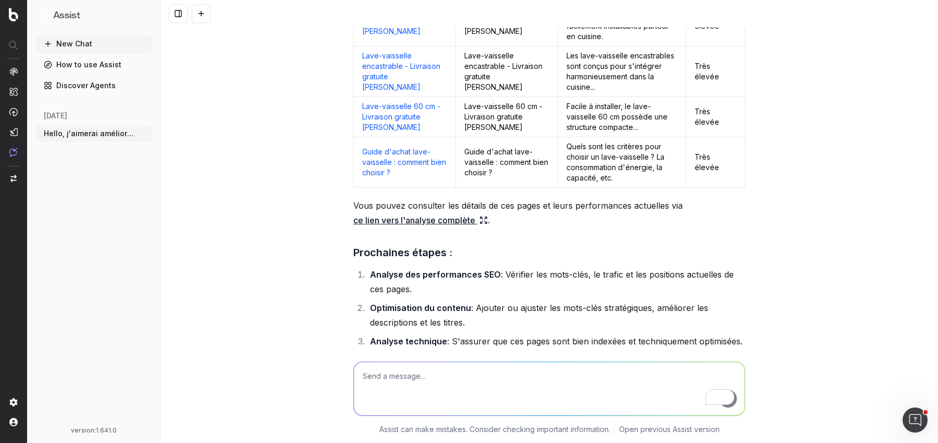
click at [419, 213] on link "ce lien vers l'analyse complète" at bounding box center [420, 220] width 134 height 15
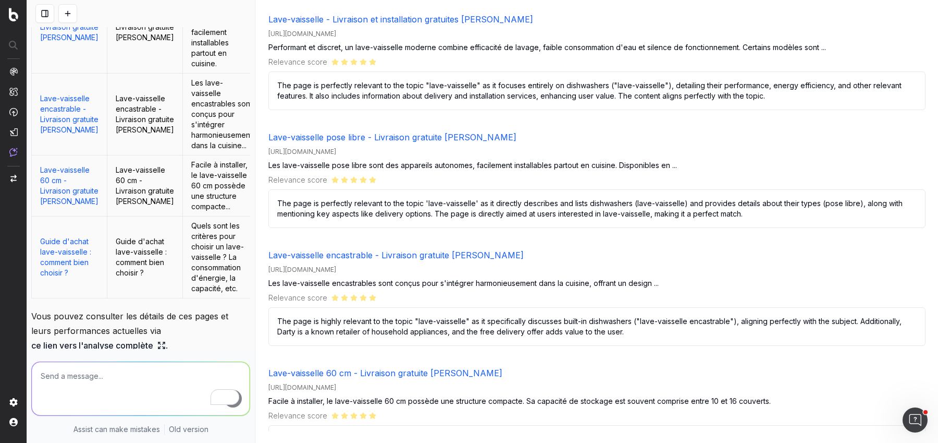
scroll to position [0, 0]
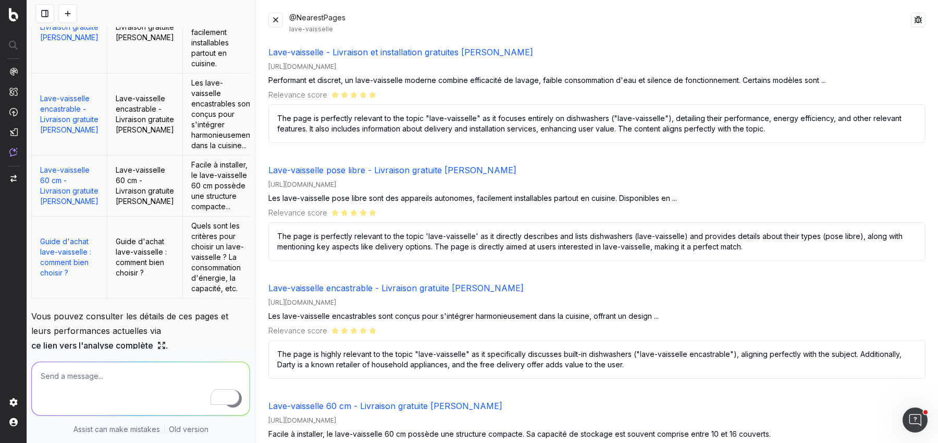
click at [272, 17] on button at bounding box center [275, 20] width 15 height 15
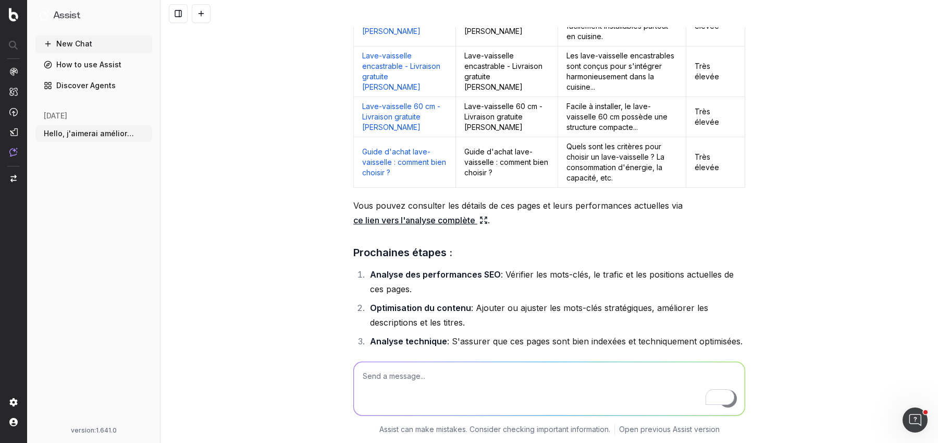
scroll to position [888, 0]
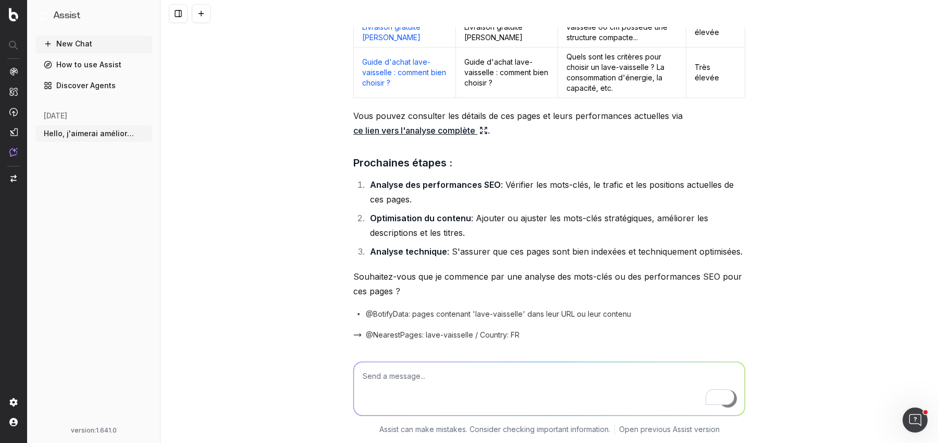
click at [426, 269] on p "Souhaitez-vous que je commence par une analyse des mots-clés ou des performance…" at bounding box center [549, 283] width 392 height 29
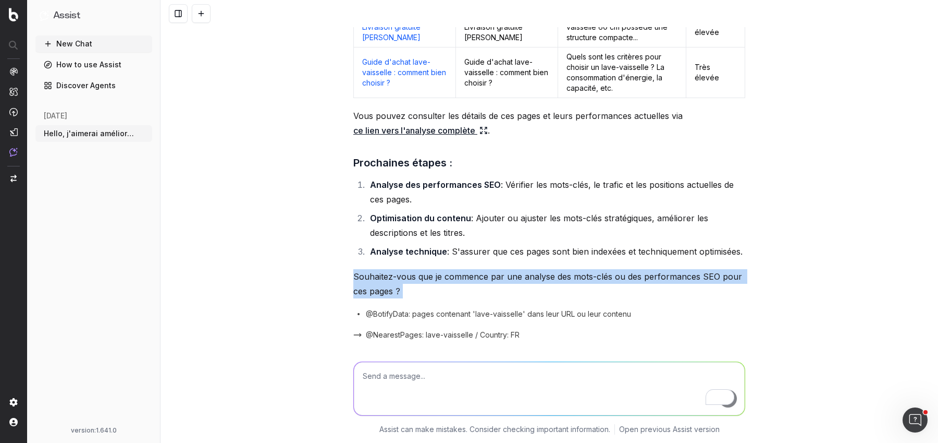
click at [426, 269] on p "Souhaitez-vous que je commence par une analyse des mots-clés ou des performance…" at bounding box center [549, 283] width 392 height 29
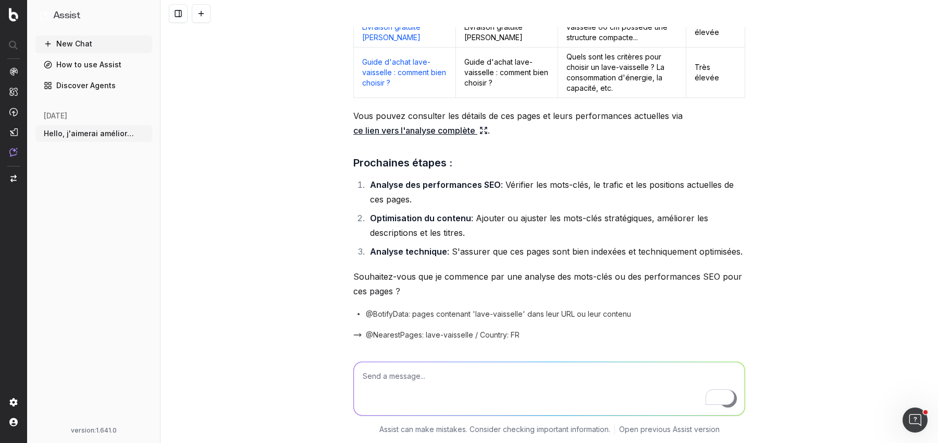
click at [557, 269] on p "Souhaitez-vous que je commence par une analyse des mots-clés ou des performance…" at bounding box center [549, 283] width 392 height 29
click at [486, 386] on textarea "To enrich screen reader interactions, please activate Accessibility in Grammarl…" at bounding box center [549, 388] width 391 height 53
type textarea "Quels sont les autres concurrents qui se positionnent contre moi ?"
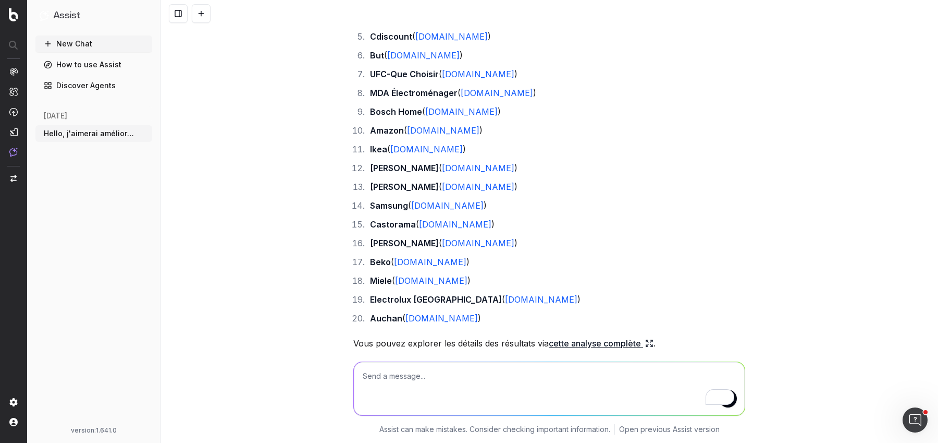
scroll to position [1567, 0]
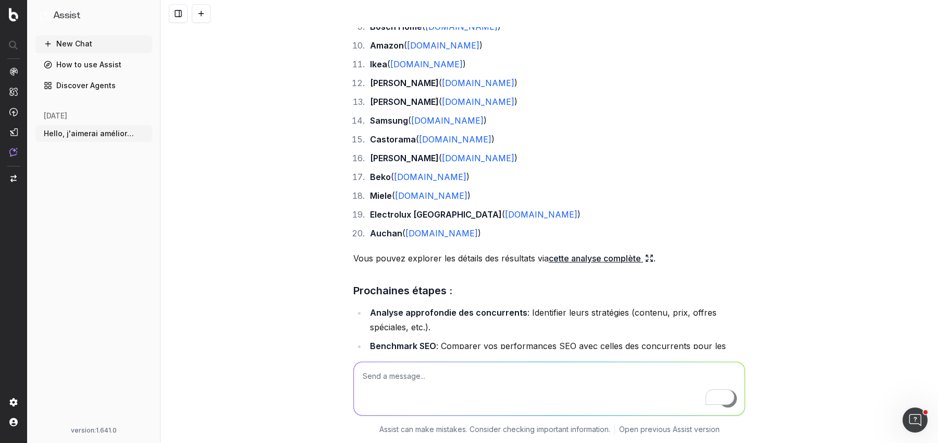
click at [602, 251] on link "cette analyse complète" at bounding box center [601, 258] width 105 height 15
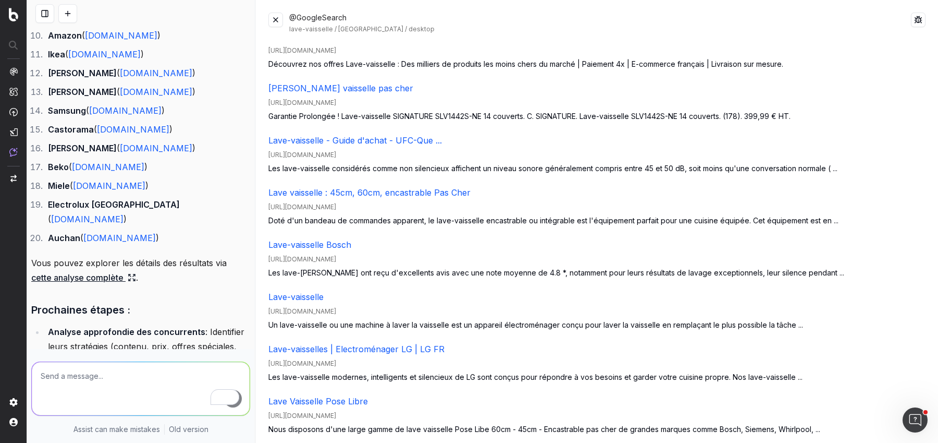
scroll to position [0, 0]
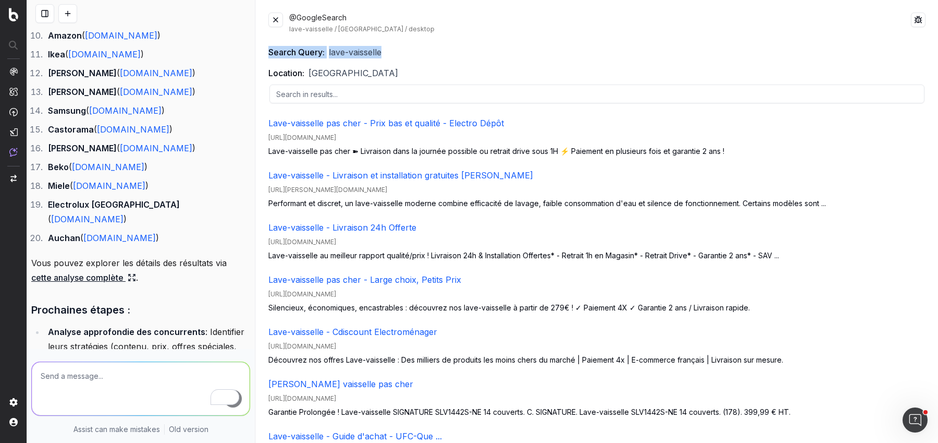
drag, startPoint x: 268, startPoint y: 51, endPoint x: 396, endPoint y: 52, distance: 127.7
click at [397, 52] on div "@GoogleSearch lave-vaisselle / France / desktop Search Query: lave-vaisselle Lo…" at bounding box center [597, 221] width 682 height 443
click at [396, 52] on div "Search Query: lave-vaisselle" at bounding box center [596, 52] width 657 height 13
drag, startPoint x: 269, startPoint y: 188, endPoint x: 504, endPoint y: 185, distance: 234.6
click at [504, 185] on div "Lave-vaisselle - Livraison et installation gratuites Darty Max https://m.darty.…" at bounding box center [596, 189] width 657 height 40
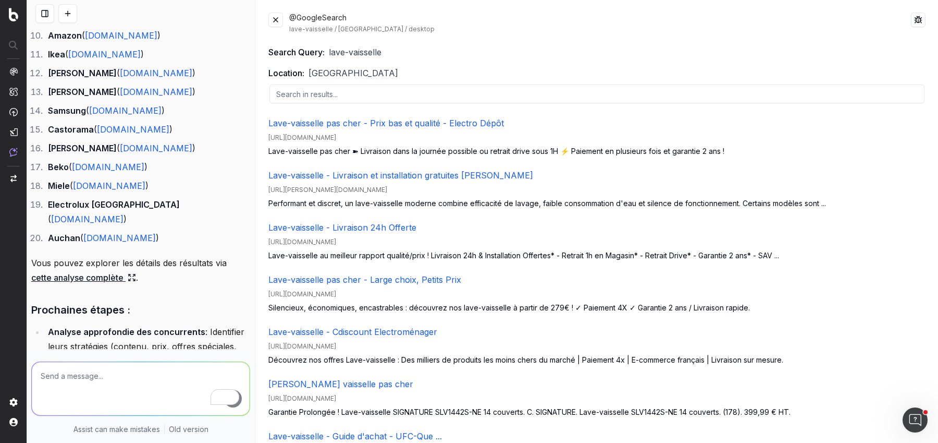
click at [504, 186] on div "https://m.darty.com/m/achat/gros_electromenager/lave-vaisselle/index.html" at bounding box center [596, 190] width 657 height 8
click at [292, 190] on div "https://m.darty.com/m/achat/gros_electromenager/lave-vaisselle/index.html" at bounding box center [596, 190] width 657 height 8
click at [494, 189] on div "https://m.darty.com/m/achat/gros_electromenager/lave-vaisselle/index.html" at bounding box center [596, 190] width 657 height 8
click at [277, 22] on button at bounding box center [275, 20] width 15 height 15
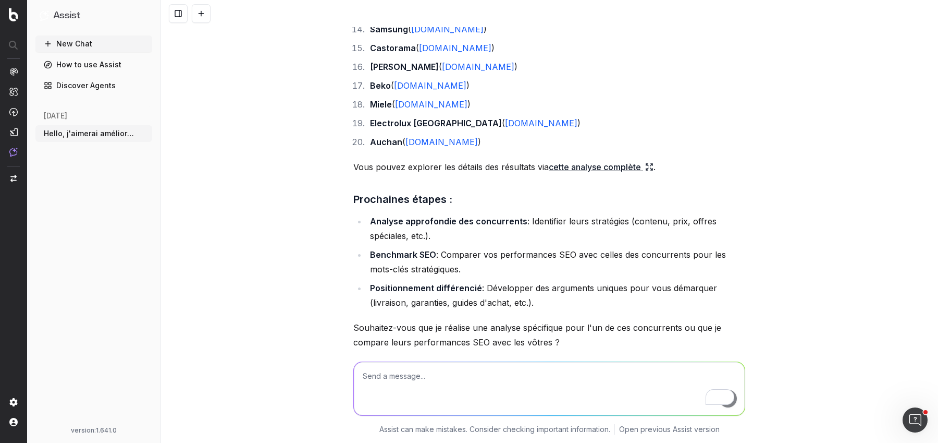
scroll to position [1660, 0]
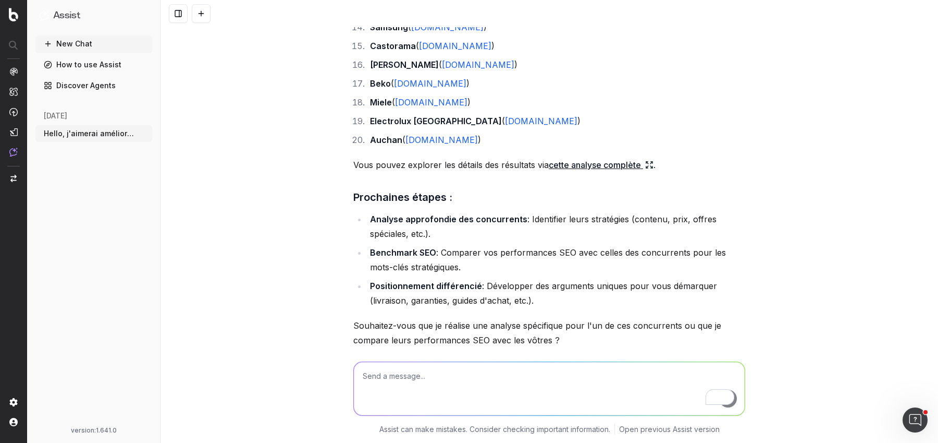
click at [608, 157] on link "cette analyse complète" at bounding box center [601, 164] width 105 height 15
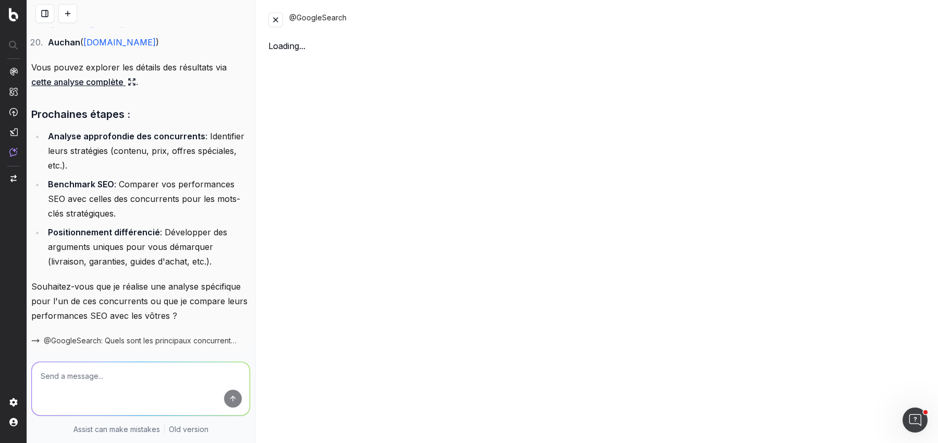
scroll to position [2283, 0]
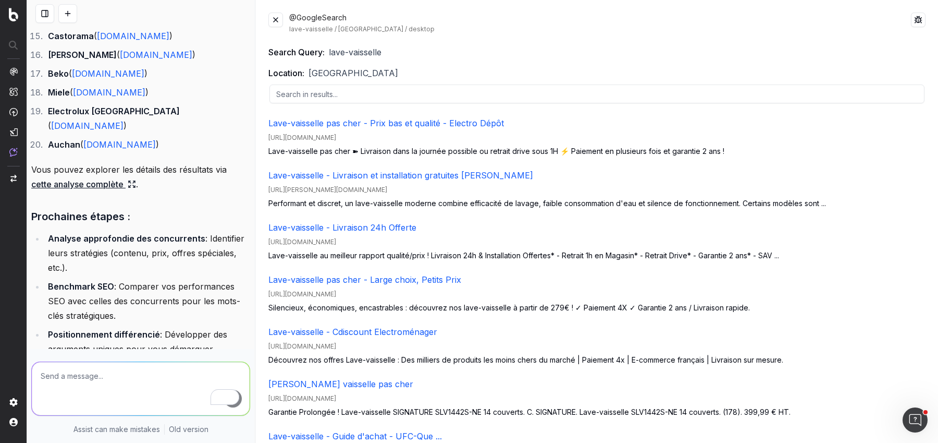
click at [318, 93] on input "text" at bounding box center [596, 93] width 655 height 19
click at [382, 74] on div "Location: France" at bounding box center [596, 73] width 657 height 13
click at [275, 26] on button at bounding box center [275, 20] width 15 height 15
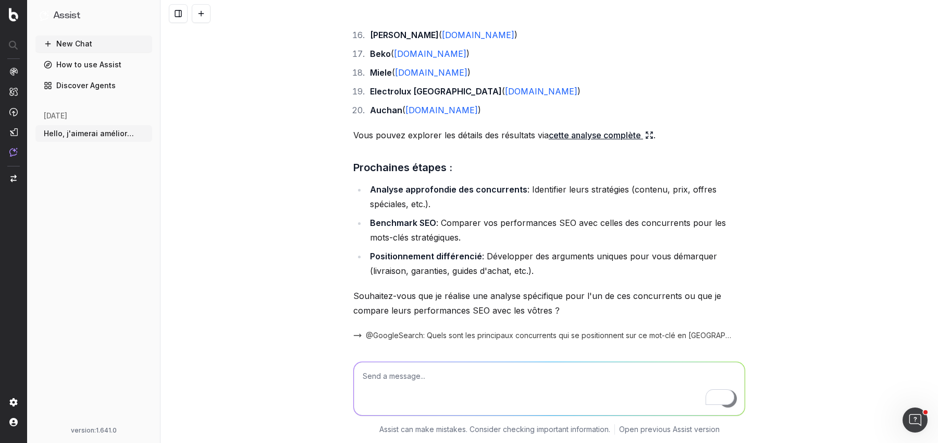
scroll to position [1454, 0]
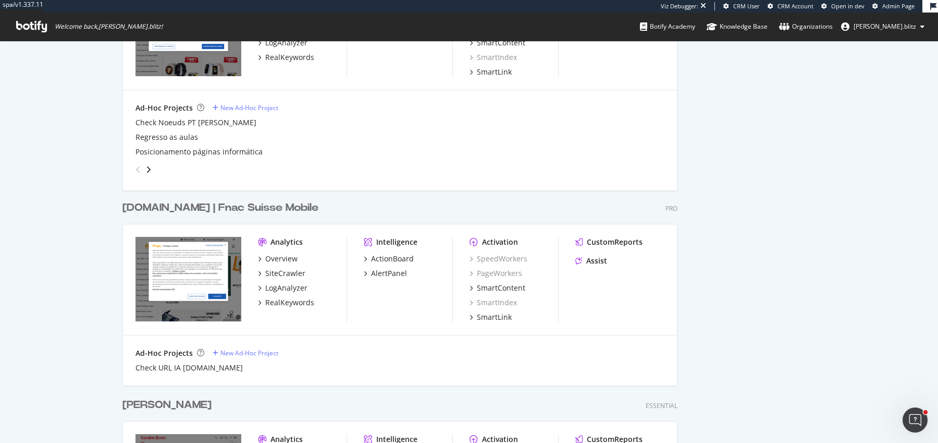
scroll to position [1492, 0]
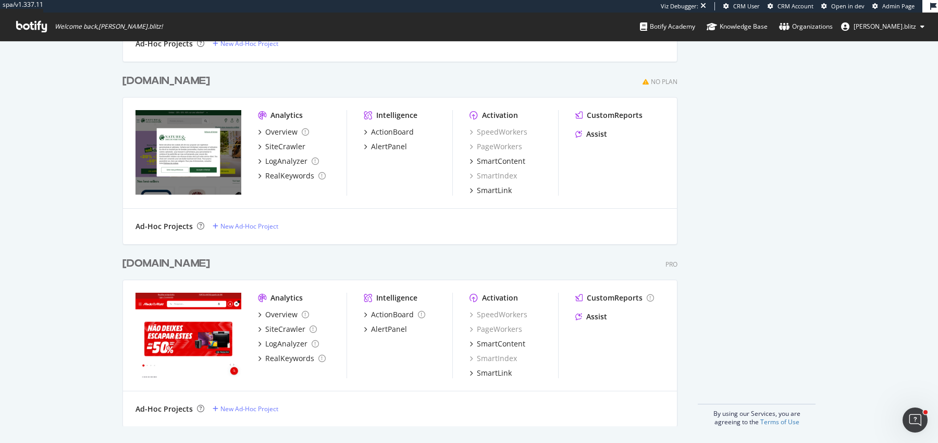
click at [158, 267] on div "[DOMAIN_NAME]" at bounding box center [166, 263] width 88 height 15
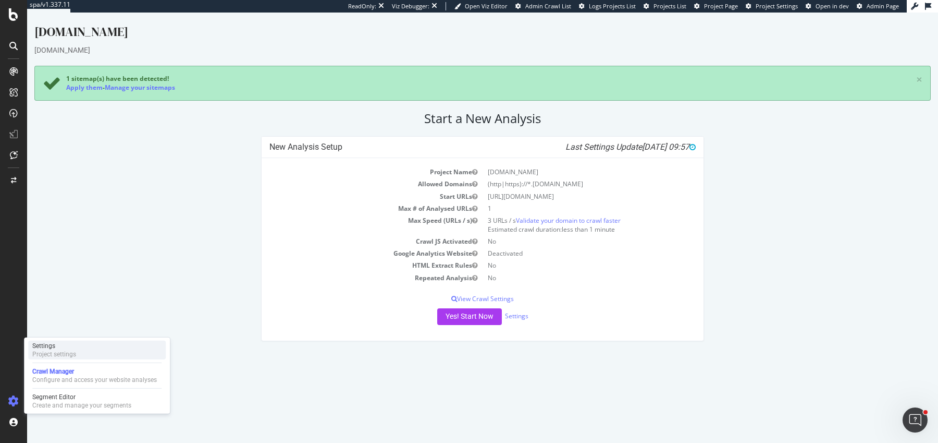
click at [67, 351] on div "Project settings" at bounding box center [54, 354] width 44 height 8
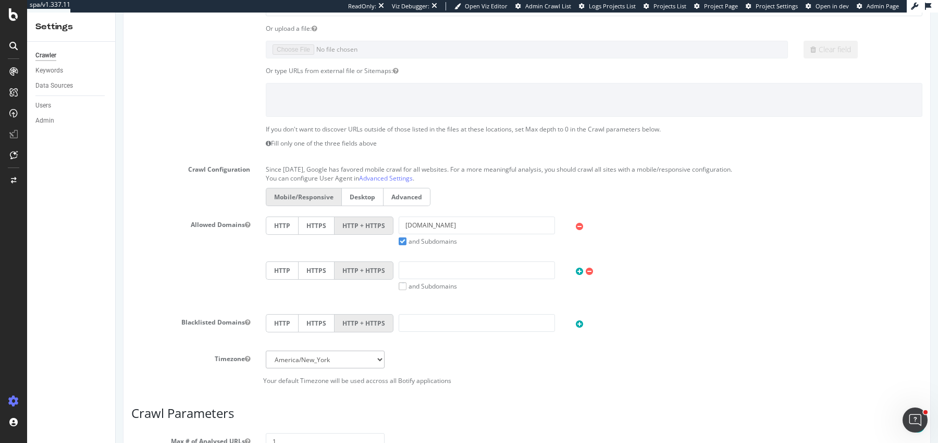
scroll to position [514, 0]
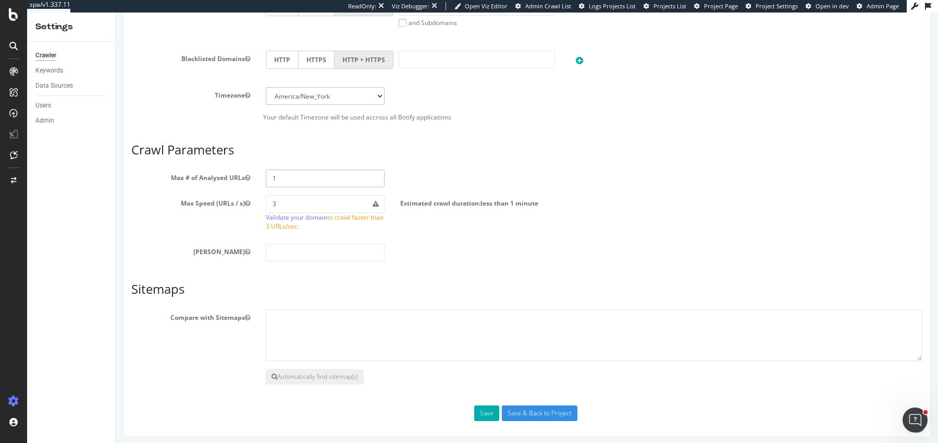
click at [294, 172] on input "1" at bounding box center [325, 178] width 119 height 18
drag, startPoint x: 283, startPoint y: 177, endPoint x: 296, endPoint y: 177, distance: 13.0
click at [296, 177] on input "500000" at bounding box center [325, 178] width 119 height 18
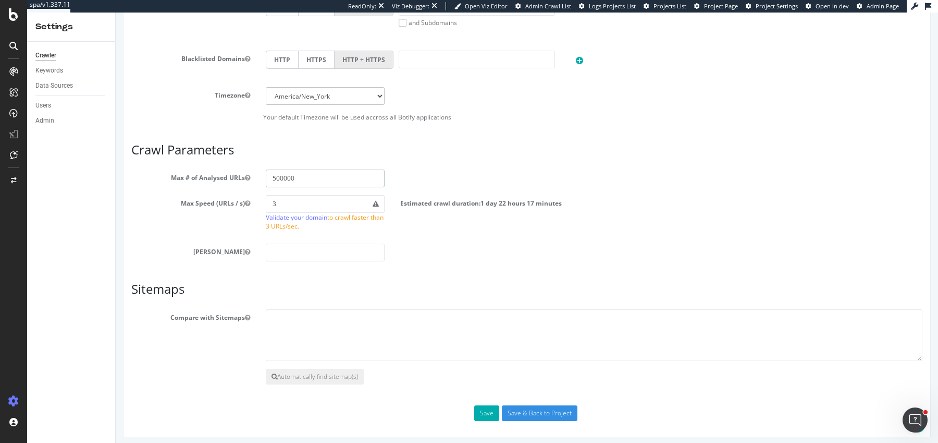
type input "500000"
click at [305, 97] on select "[GEOGRAPHIC_DATA]/[GEOGRAPHIC_DATA] [GEOGRAPHIC_DATA]/[GEOGRAPHIC_DATA] [GEOGRA…" at bounding box center [325, 96] width 119 height 18
select select "Europe/[GEOGRAPHIC_DATA]"
click at [266, 87] on select "[GEOGRAPHIC_DATA]/[GEOGRAPHIC_DATA] [GEOGRAPHIC_DATA]/[GEOGRAPHIC_DATA] [GEOGRA…" at bounding box center [325, 96] width 119 height 18
click at [297, 175] on input "500000" at bounding box center [325, 178] width 119 height 18
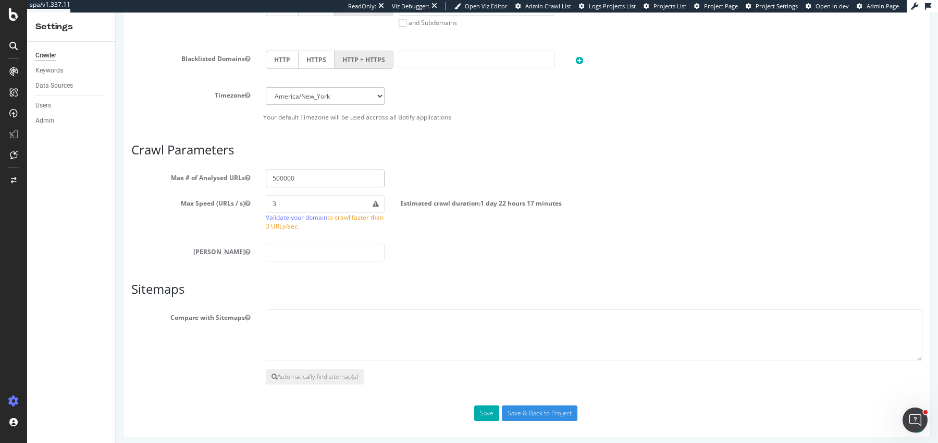
type input "1"
type input "5"
type input "2000000"
click at [301, 195] on input "3" at bounding box center [325, 204] width 119 height 18
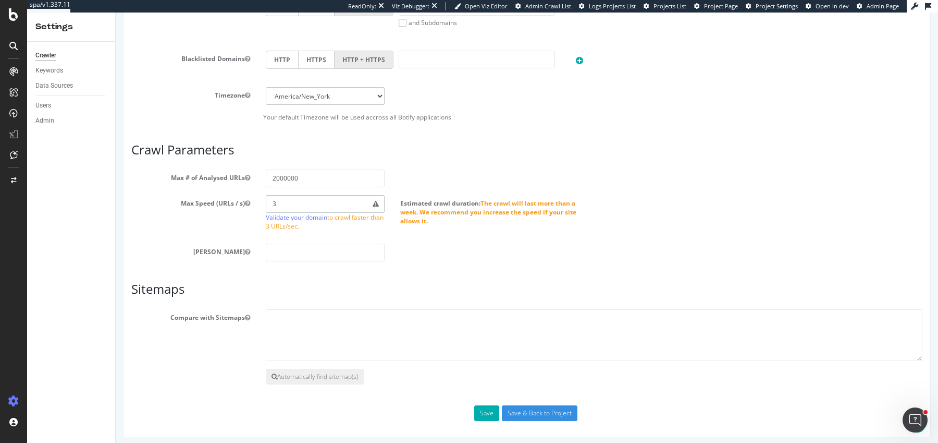
click at [301, 195] on input "3" at bounding box center [325, 204] width 119 height 18
type input "10"
click at [343, 282] on h3 "Sitemaps" at bounding box center [526, 289] width 791 height 14
click at [494, 409] on button "Save" at bounding box center [486, 413] width 25 height 16
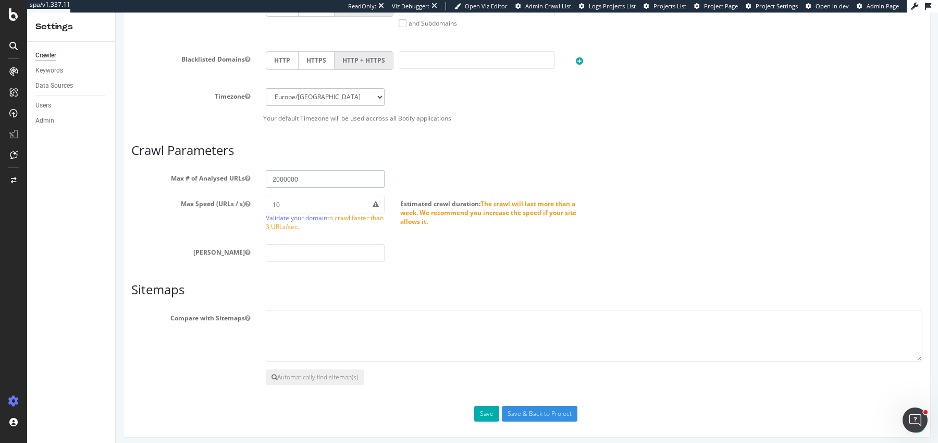
drag, startPoint x: 278, startPoint y: 176, endPoint x: 313, endPoint y: 179, distance: 35.6
click at [313, 179] on input "2000000" at bounding box center [325, 179] width 119 height 18
click at [296, 174] on input "2000000" at bounding box center [325, 179] width 119 height 18
click at [286, 175] on input "2000000" at bounding box center [325, 179] width 119 height 18
click at [275, 175] on input "2000000" at bounding box center [325, 179] width 119 height 18
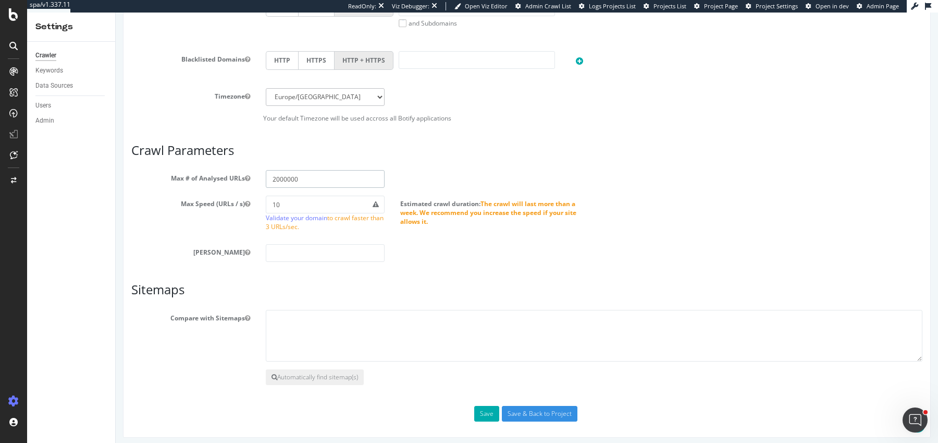
click at [279, 177] on input "2000000" at bounding box center [325, 179] width 119 height 18
click at [284, 178] on input "200000" at bounding box center [325, 179] width 119 height 18
click at [297, 178] on input "200000" at bounding box center [325, 179] width 119 height 18
type input "2000000"
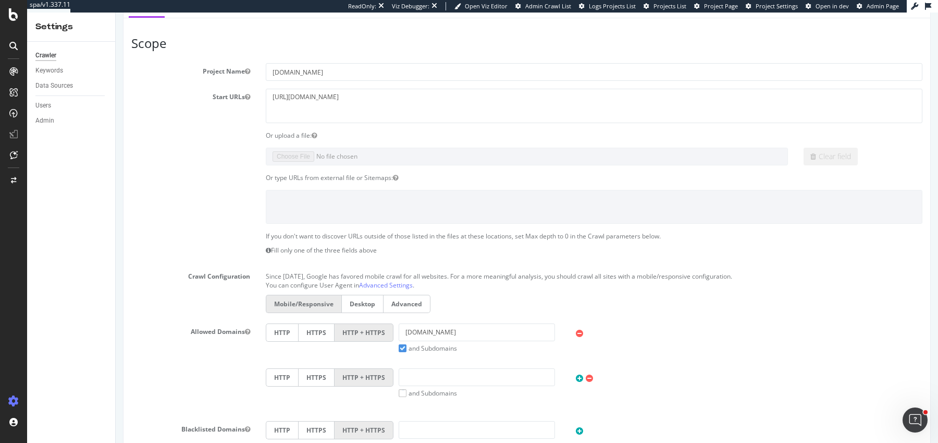
scroll to position [0, 0]
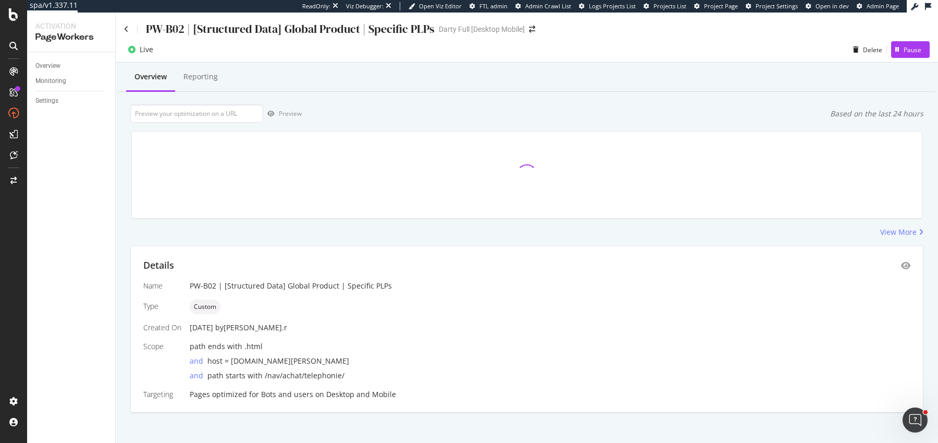
scroll to position [6, 0]
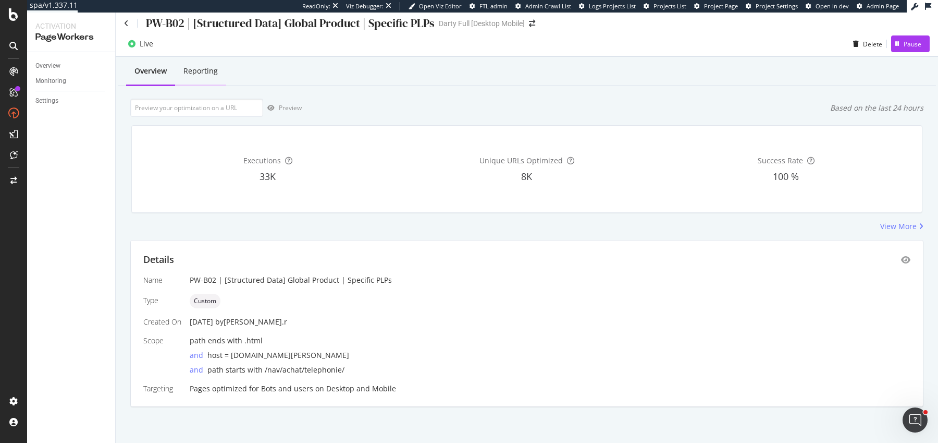
click at [204, 75] on div "Reporting" at bounding box center [200, 71] width 34 height 10
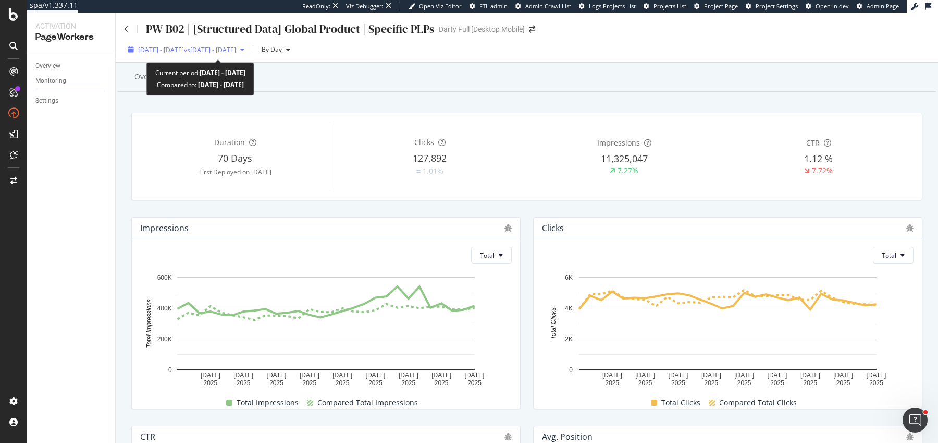
click at [174, 49] on span "[DATE] - [DATE]" at bounding box center [161, 49] width 46 height 9
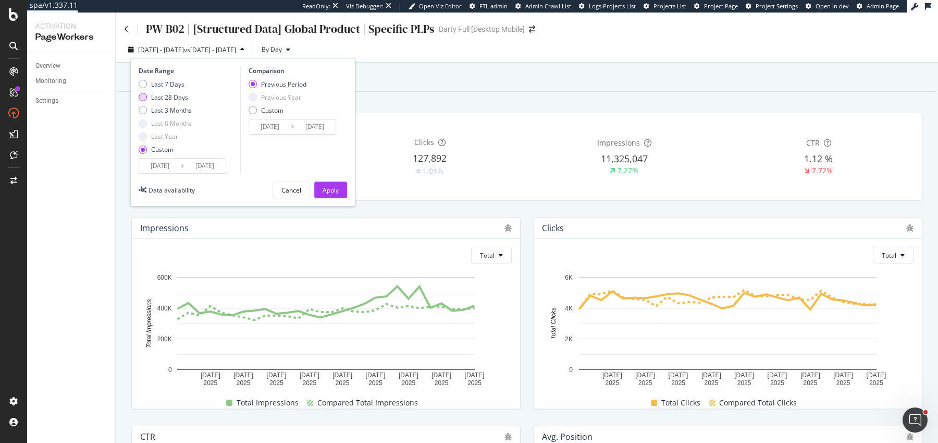
click at [159, 101] on div "Last 28 Days" at bounding box center [169, 97] width 37 height 9
type input "[DATE]"
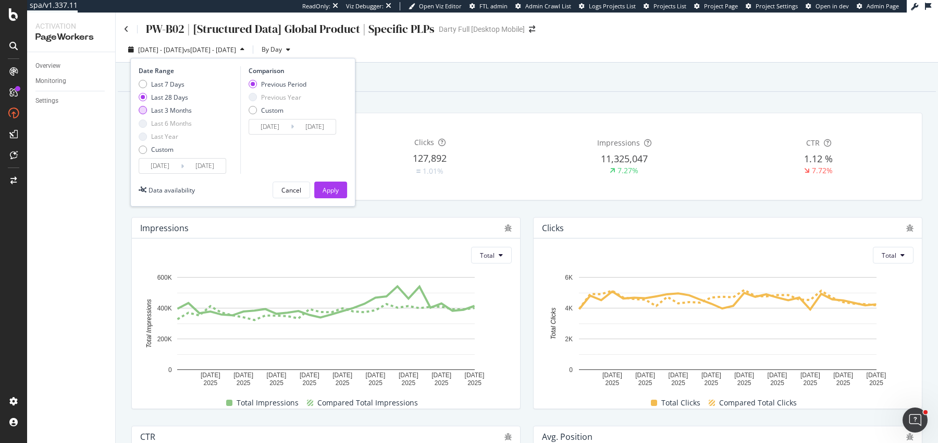
click at [159, 107] on div "Last 3 Months" at bounding box center [171, 110] width 41 height 9
type input "[DATE]"
click at [328, 196] on div "Apply" at bounding box center [331, 190] width 16 height 16
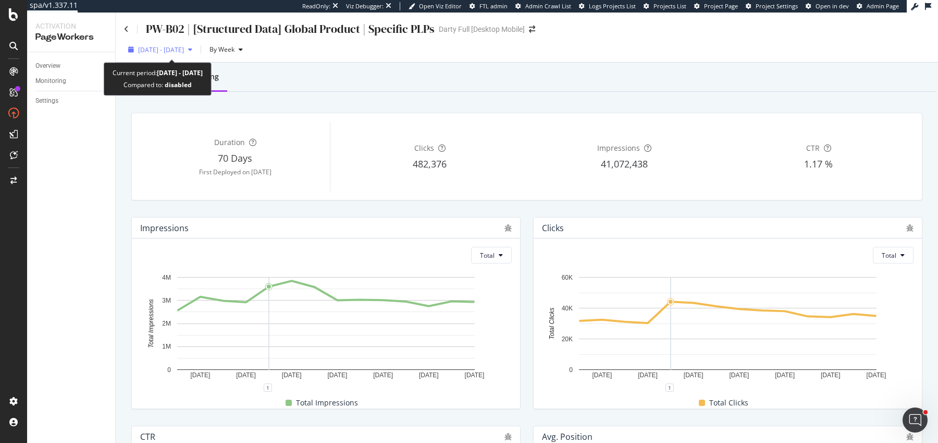
click at [189, 54] on div "[DATE] - [DATE]" at bounding box center [160, 50] width 72 height 16
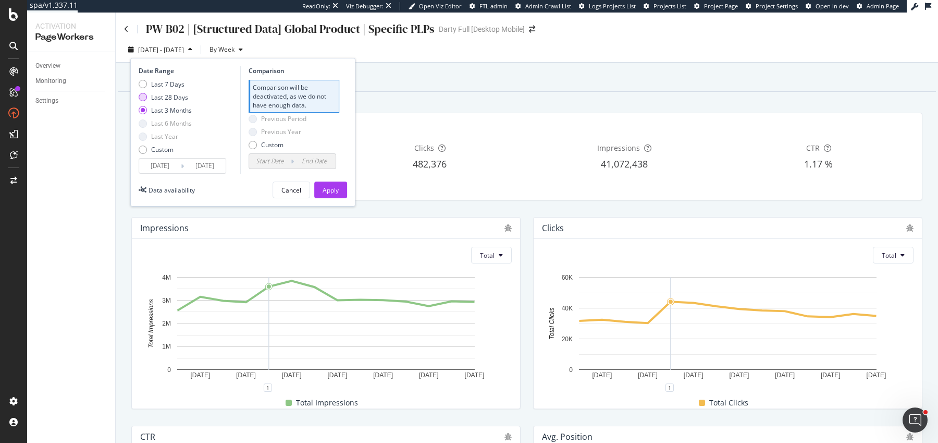
click at [159, 101] on div "Last 28 Days" at bounding box center [169, 97] width 37 height 9
type input "[DATE]"
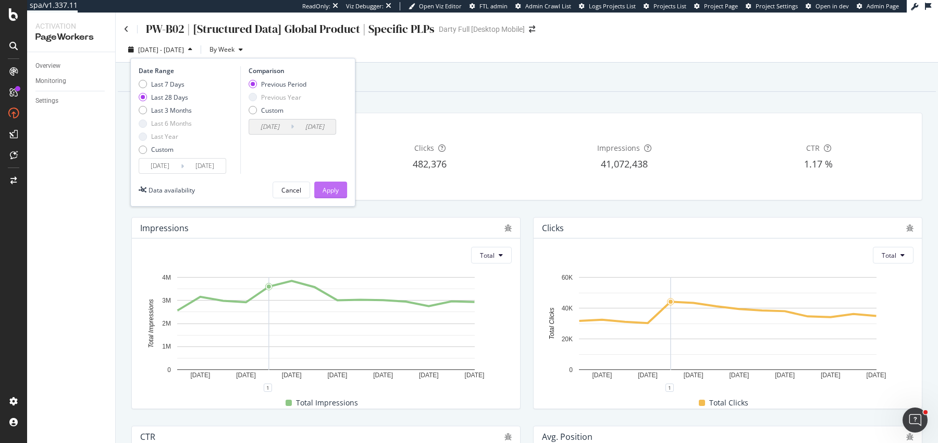
click at [341, 189] on button "Apply" at bounding box center [330, 189] width 33 height 17
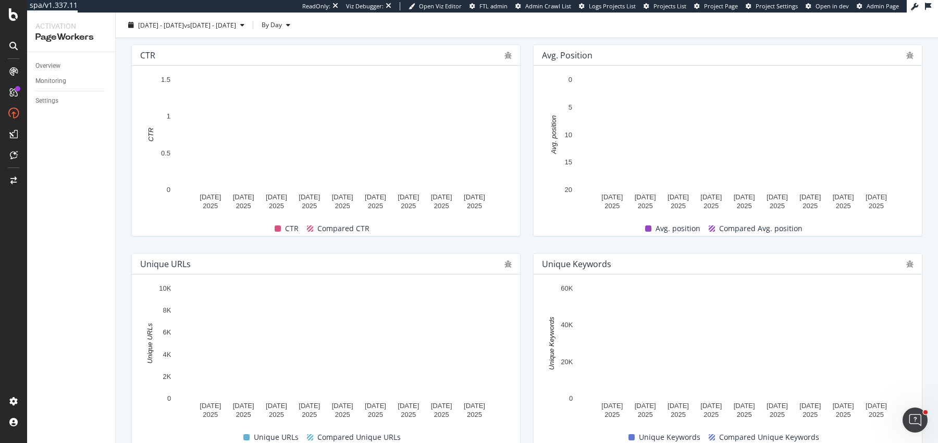
scroll to position [415, 0]
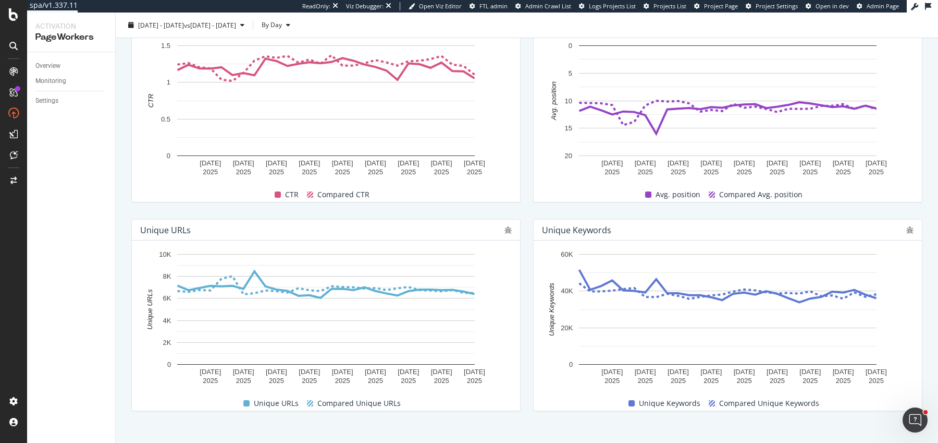
click at [524, 259] on div "Unique URLs [DATE] [DATE] [DATE] [DATE] [DATE] [DATE] [DATE] [DATE] [DATE] 0 2K…" at bounding box center [326, 315] width 402 height 208
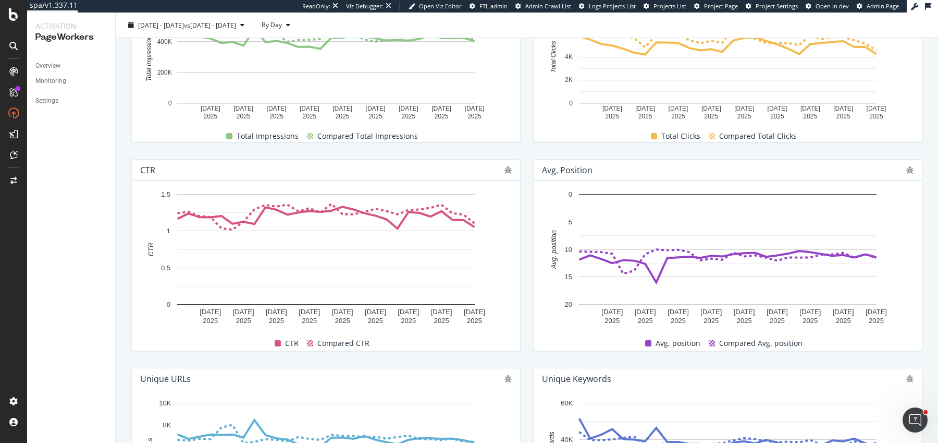
scroll to position [0, 0]
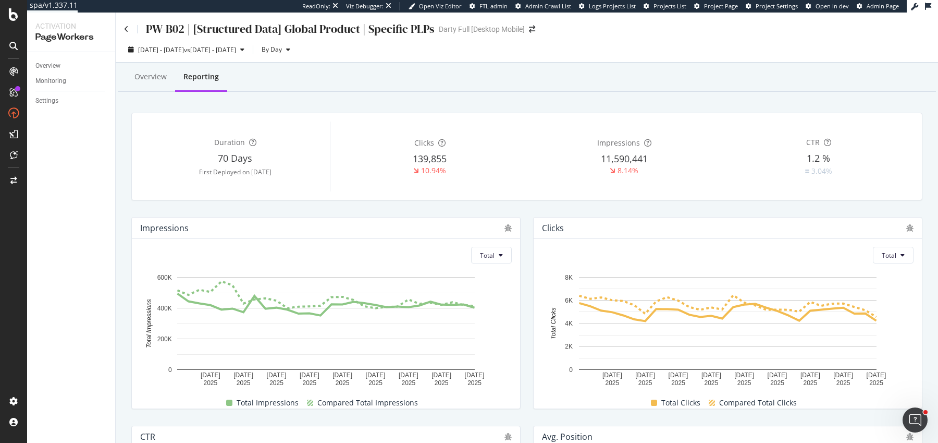
click at [233, 29] on div "PW-B02 | [Structured Data] Global Product | Specific PLPs" at bounding box center [290, 29] width 289 height 16
drag, startPoint x: 354, startPoint y: 29, endPoint x: 146, endPoint y: 28, distance: 208.0
click at [146, 28] on div "PW-B02 | [Structured Data] Global Product | Specific PLPs" at bounding box center [290, 29] width 289 height 16
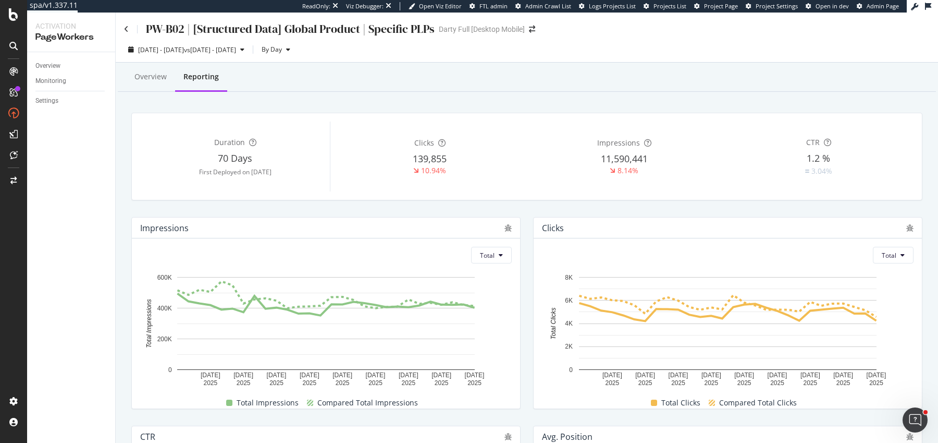
click at [524, 73] on div "Overview Reporting" at bounding box center [527, 78] width 818 height 28
click at [162, 76] on div "Overview" at bounding box center [150, 76] width 32 height 10
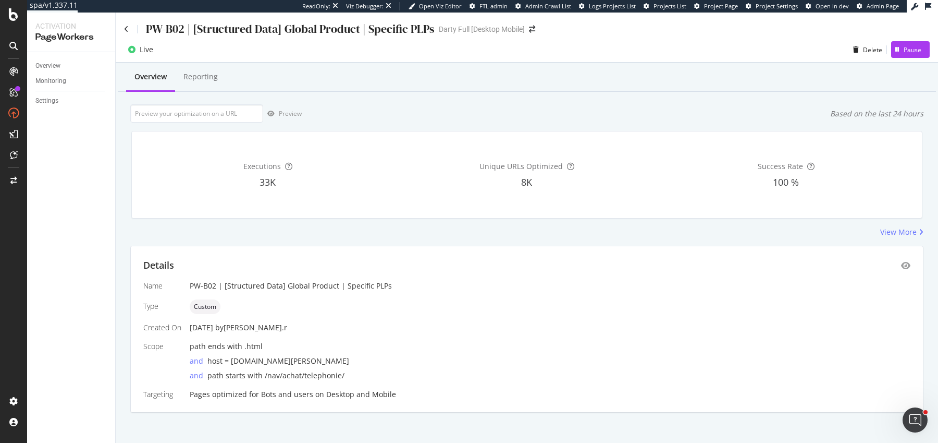
scroll to position [6, 0]
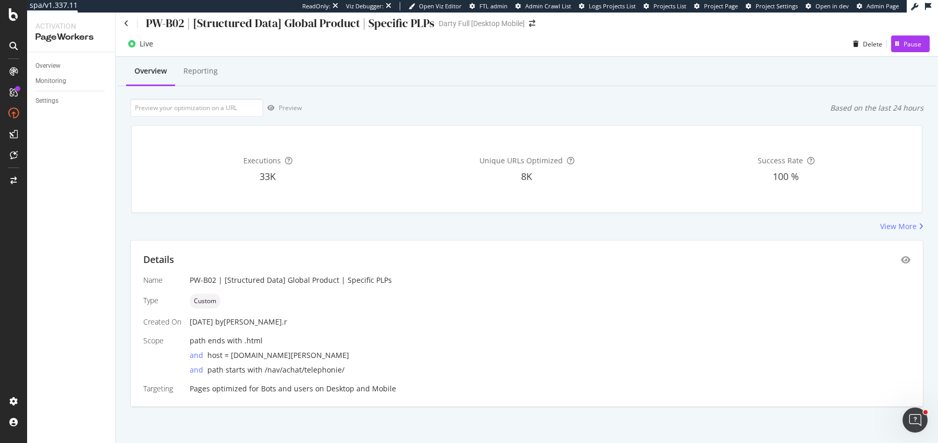
click at [156, 26] on div "PW-B02 | [Structured Data] Global Product | Specific PLPs" at bounding box center [290, 23] width 289 height 16
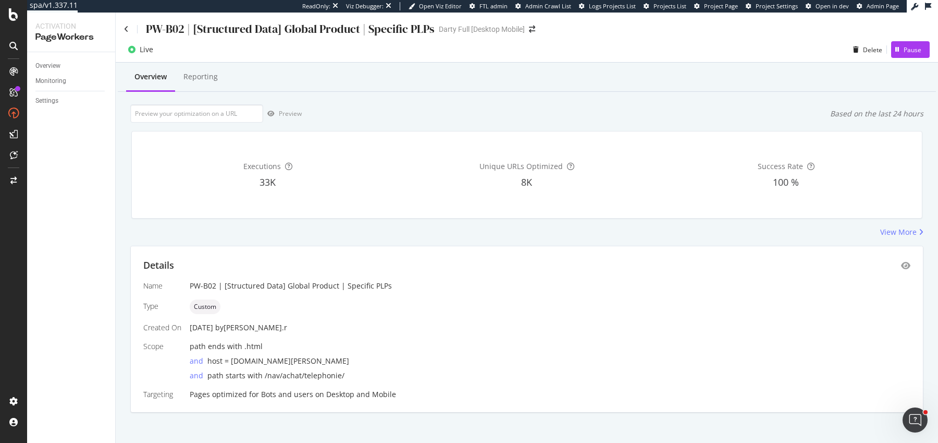
click at [326, 34] on div "PW-B02 | [Structured Data] Global Product | Specific PLPs" at bounding box center [290, 29] width 289 height 16
click at [406, 30] on div "PW-B02 | [Structured Data] Global Product | Specific PLPs" at bounding box center [290, 29] width 289 height 16
click at [431, 32] on div "PW-B02 | [Structured Data] Global Product | Specific PLPs" at bounding box center [290, 29] width 289 height 16
click at [57, 92] on div "Analytics Overview SiteCrawler LogAnalyzer RealKeywords EngagementAnalytics" at bounding box center [74, 123] width 88 height 132
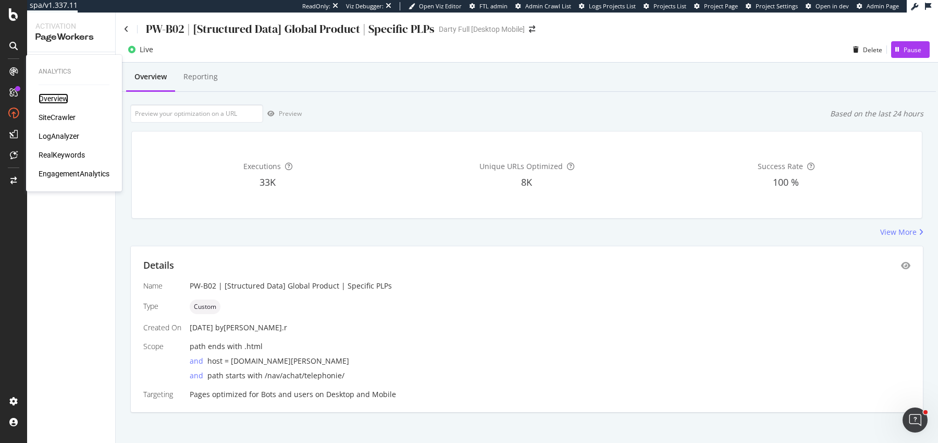
click at [58, 96] on div "Overview" at bounding box center [54, 98] width 30 height 10
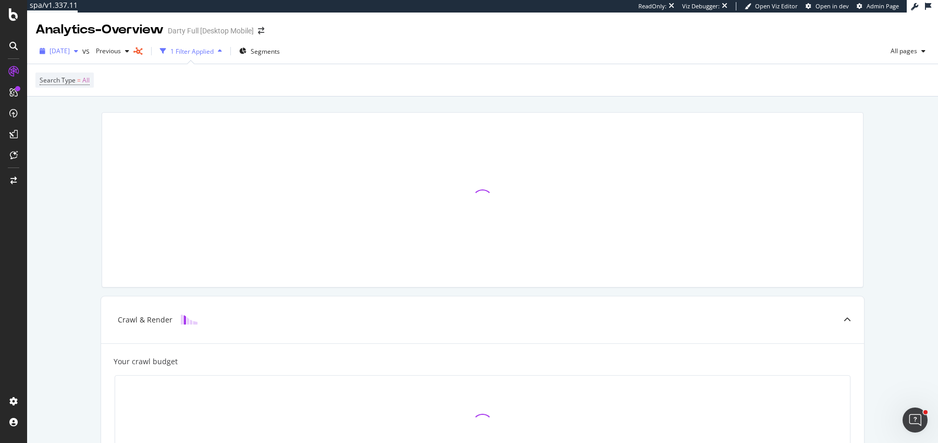
click at [70, 49] on span "2025 Aug. 31st" at bounding box center [60, 50] width 20 height 9
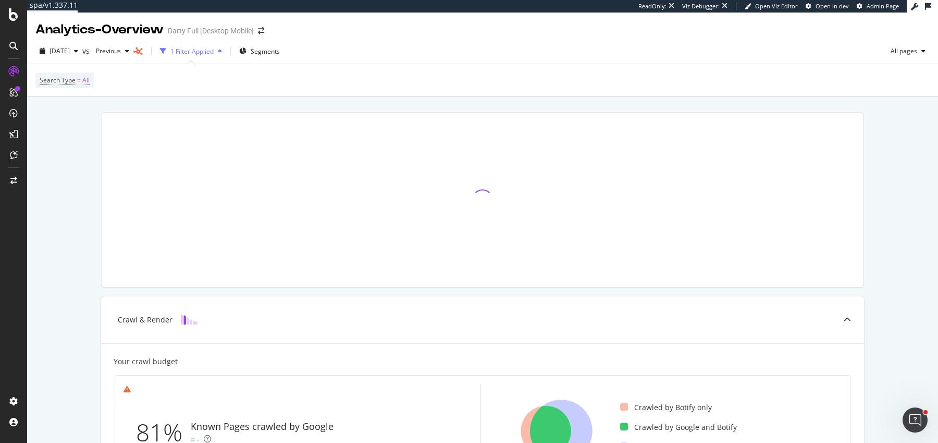
click at [218, 102] on div "Crawl & Render Your crawl budget 81% Known Pages crawled by Google - Crawled by…" at bounding box center [482, 447] width 911 height 703
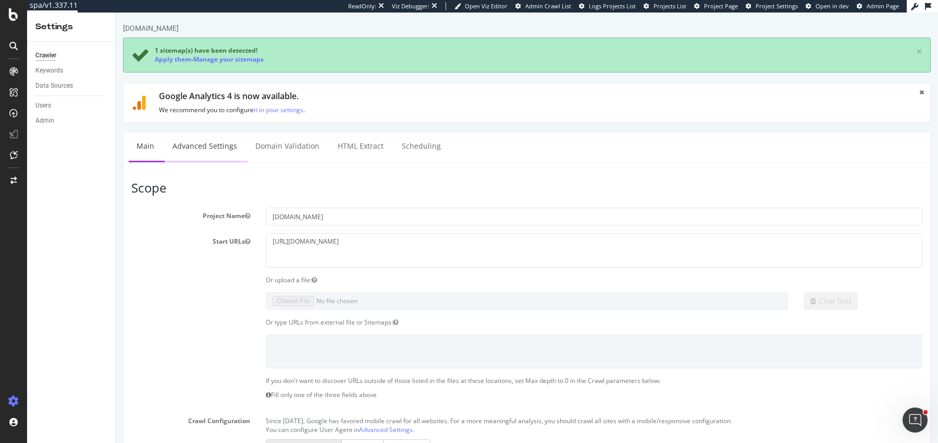
click at [213, 156] on link "Advanced Settings" at bounding box center [205, 146] width 80 height 29
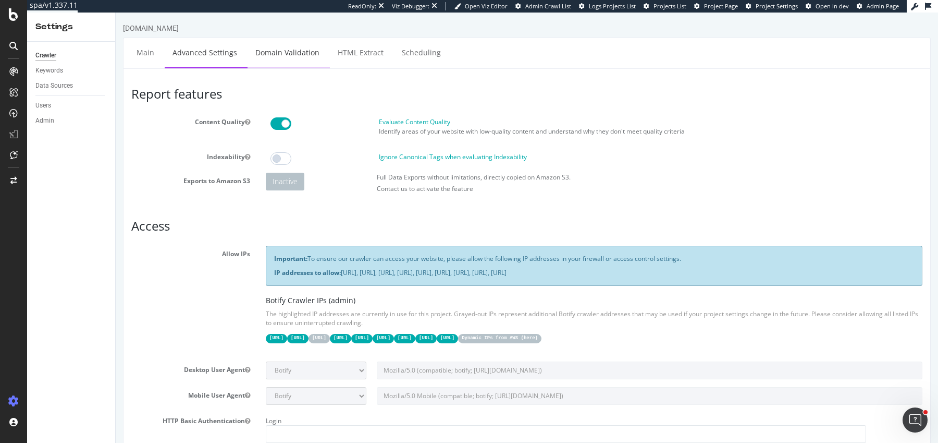
click at [279, 44] on link "Domain Validation" at bounding box center [288, 52] width 80 height 29
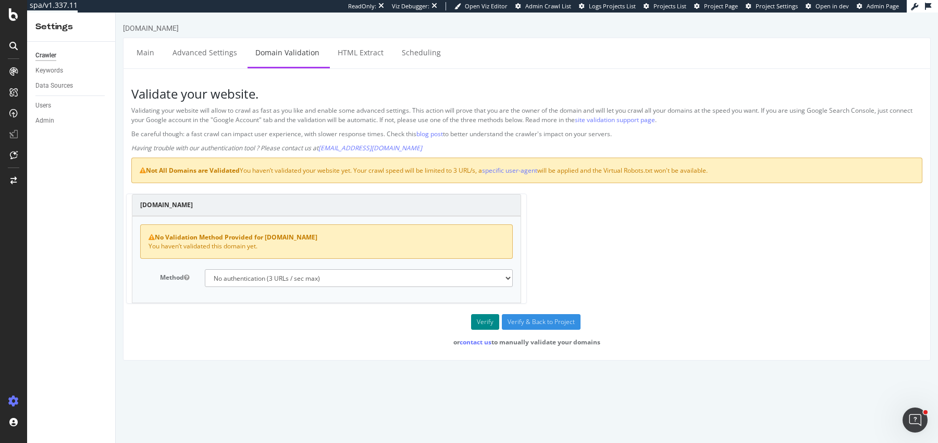
click at [492, 318] on button "Verify" at bounding box center [485, 322] width 28 height 16
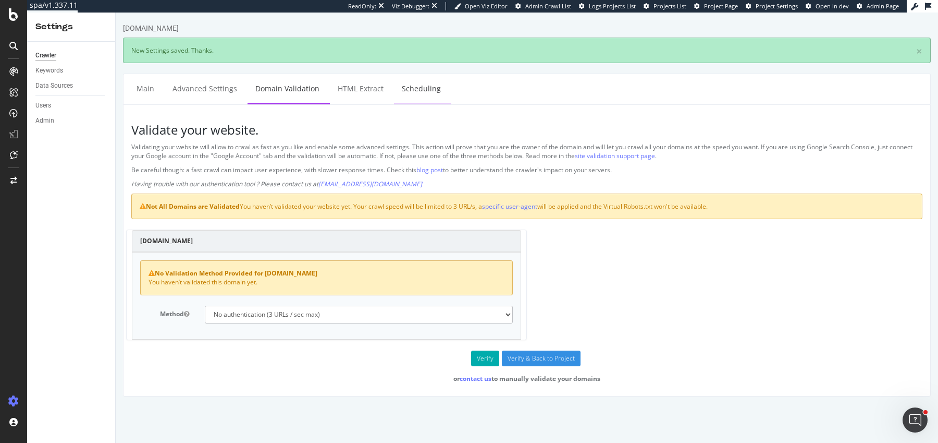
click at [401, 80] on link "Scheduling" at bounding box center [421, 88] width 55 height 29
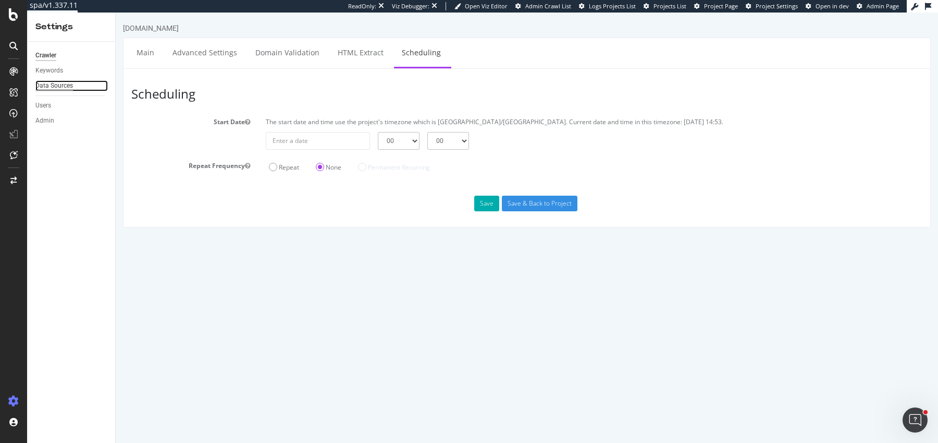
click at [56, 82] on div "Data Sources" at bounding box center [54, 85] width 38 height 11
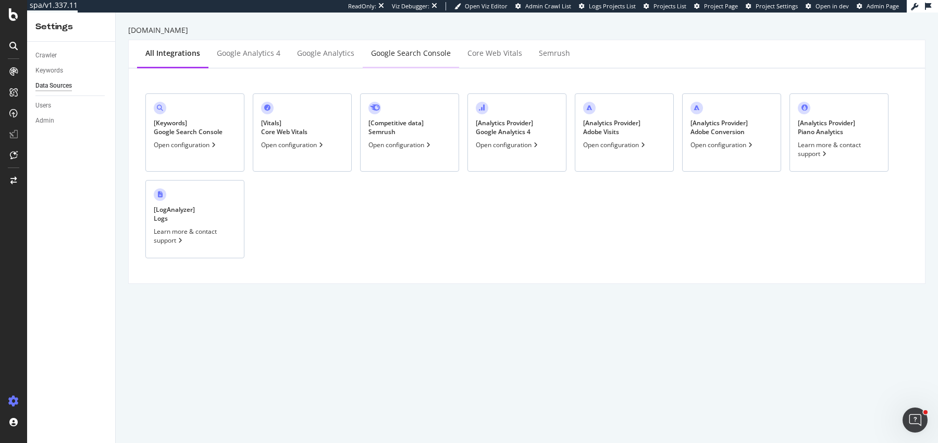
click at [414, 57] on div "Google Search Console" at bounding box center [411, 53] width 80 height 10
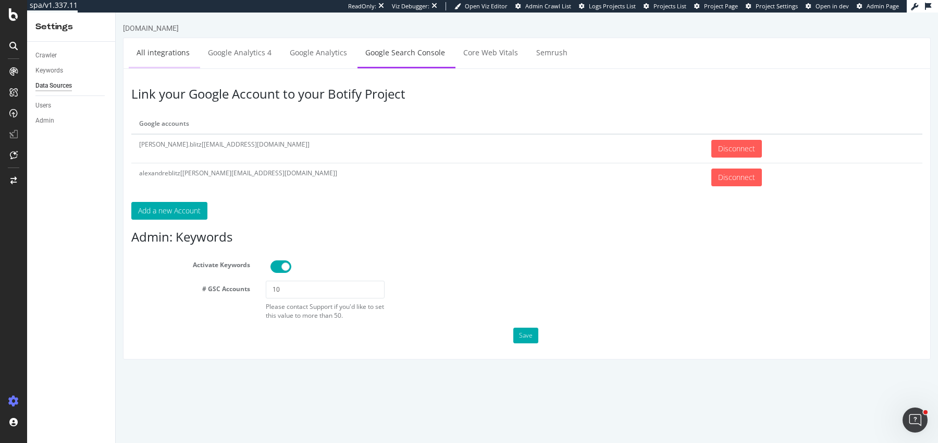
click at [175, 56] on link "All integrations" at bounding box center [163, 52] width 69 height 29
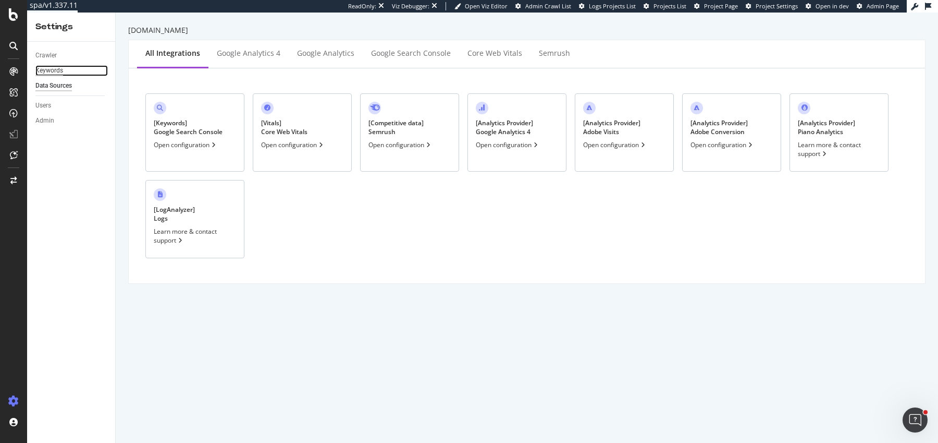
click at [57, 67] on div "Keywords" at bounding box center [49, 70] width 28 height 11
